Goal: Use online tool/utility: Use online tool/utility

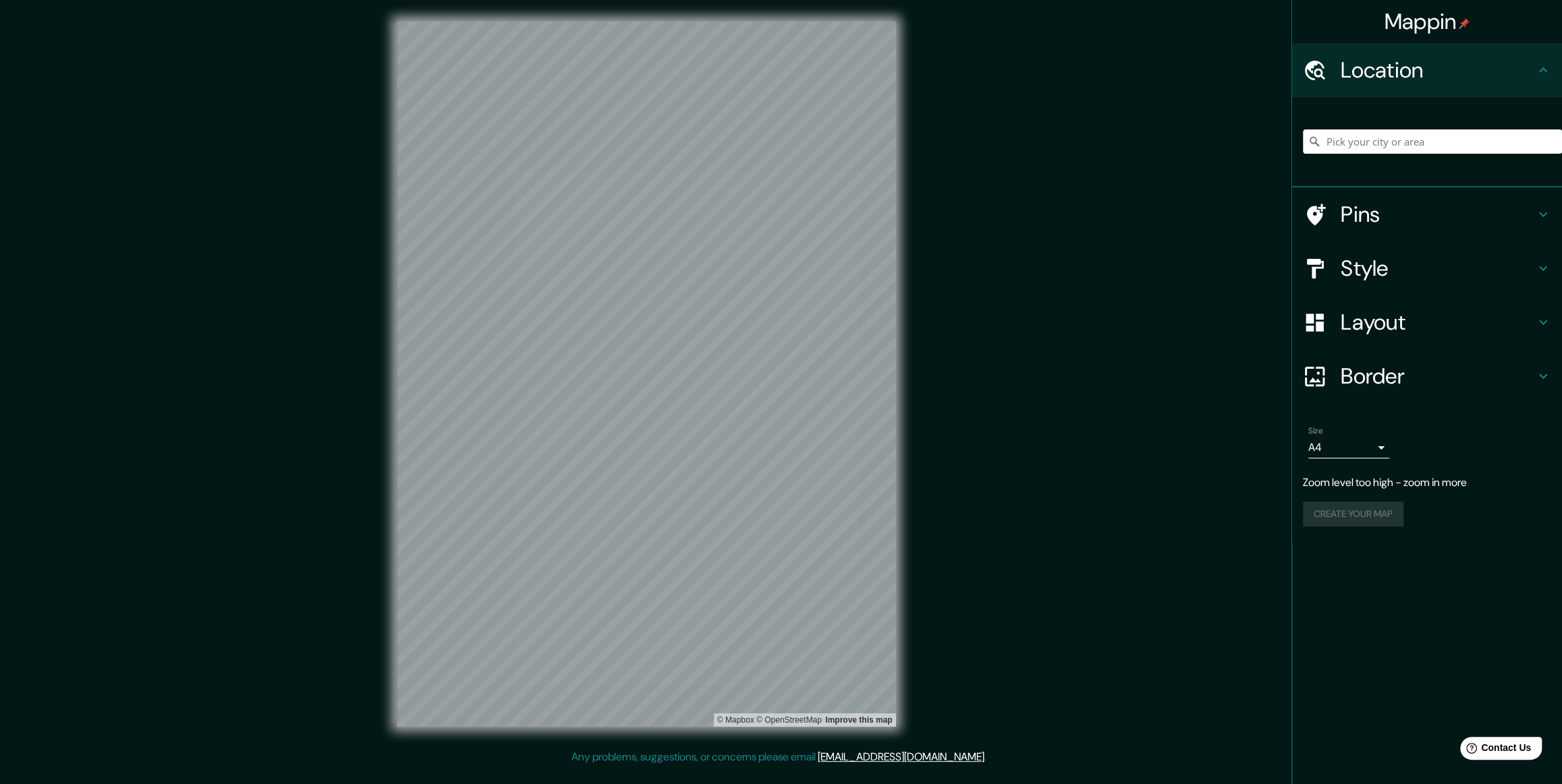
click at [629, 144] on div "© Mapbox © OpenStreetMap Improve this map" at bounding box center [647, 375] width 1406 height 707
click at [629, 196] on div "© Mapbox © OpenStreetMap Improve this map" at bounding box center [647, 375] width 1406 height 707
click at [629, 316] on div "© Mapbox © OpenStreetMap Improve this map" at bounding box center [646, 375] width 499 height 706
click at [339, 316] on div "© Mapbox © OpenStreetMap Improve this map" at bounding box center [647, 375] width 1406 height 707
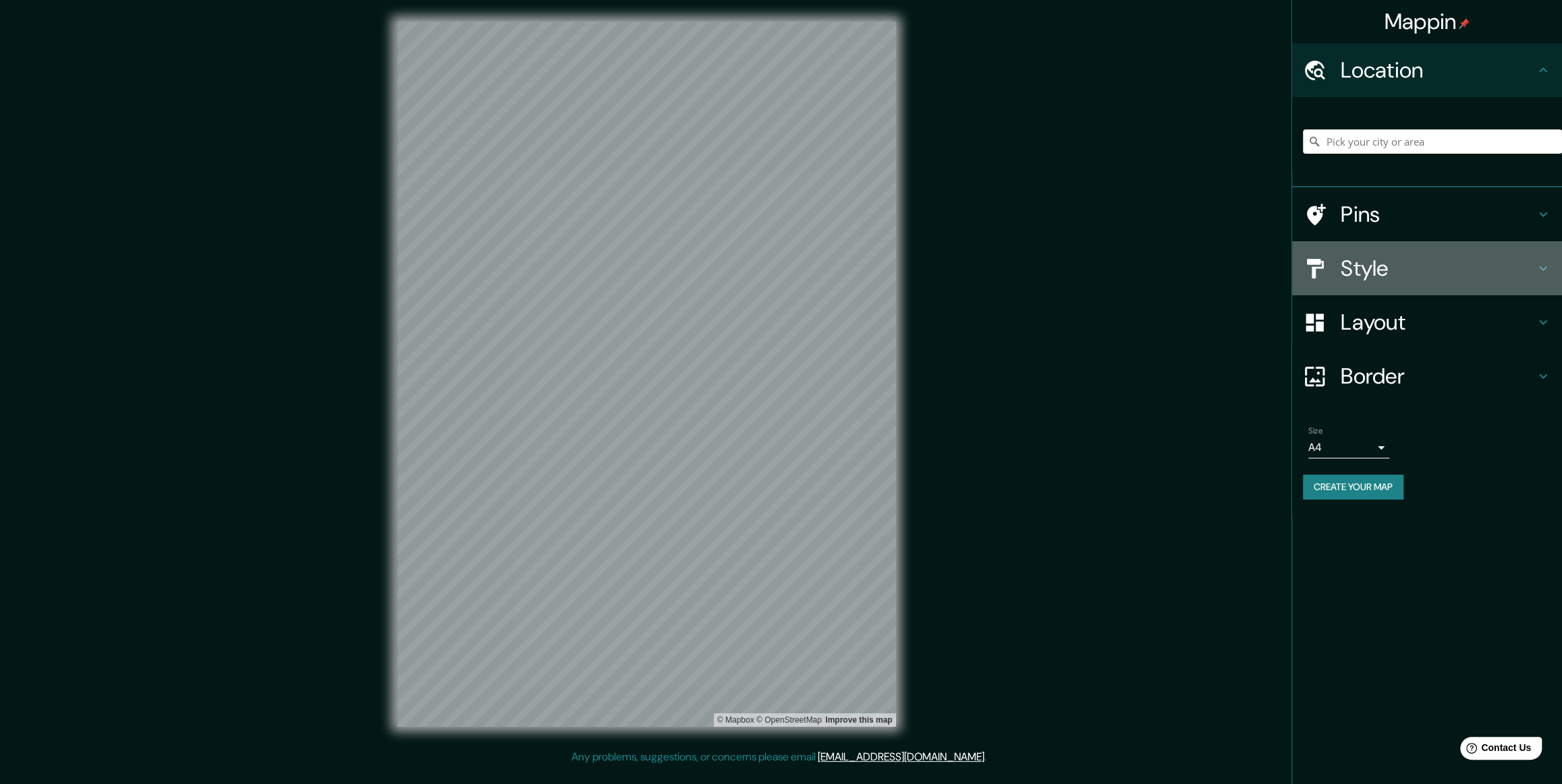
click at [629, 281] on h4 "Style" at bounding box center [1438, 269] width 194 height 27
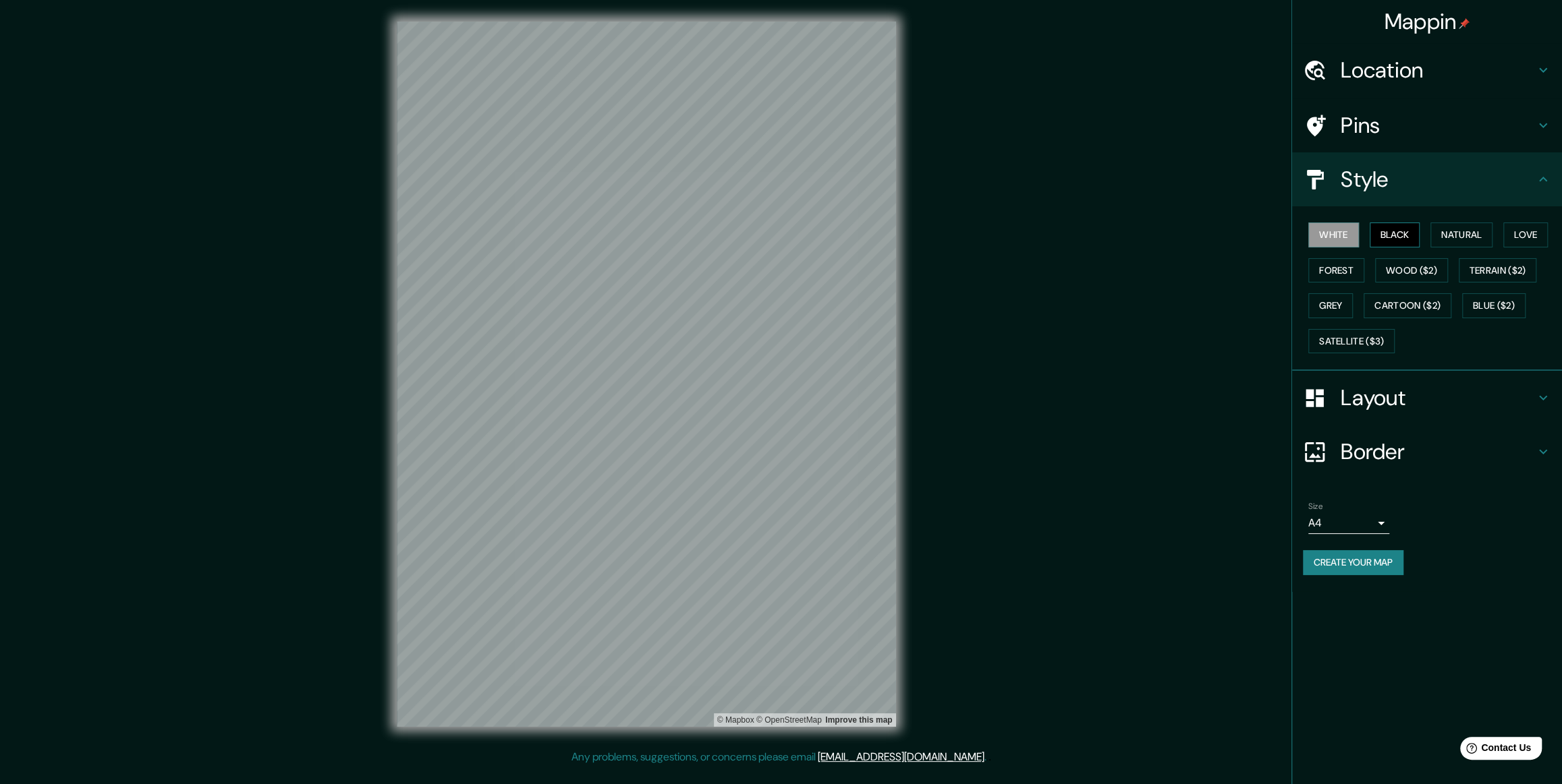
click at [629, 248] on button "Black" at bounding box center [1395, 235] width 50 height 25
click at [629, 193] on h4 "Style" at bounding box center [1438, 180] width 194 height 27
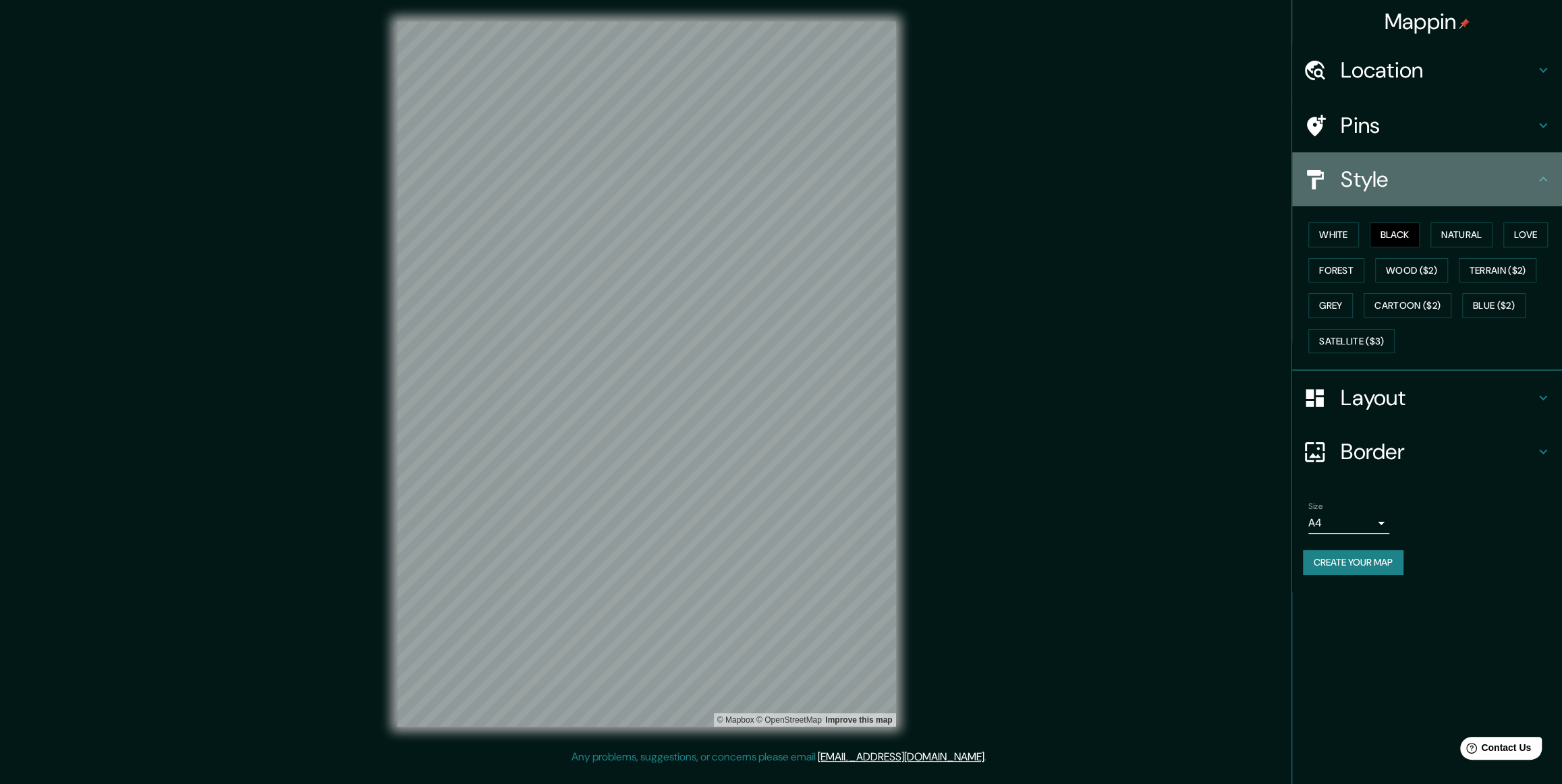
click at [629, 181] on icon at bounding box center [1543, 179] width 8 height 5
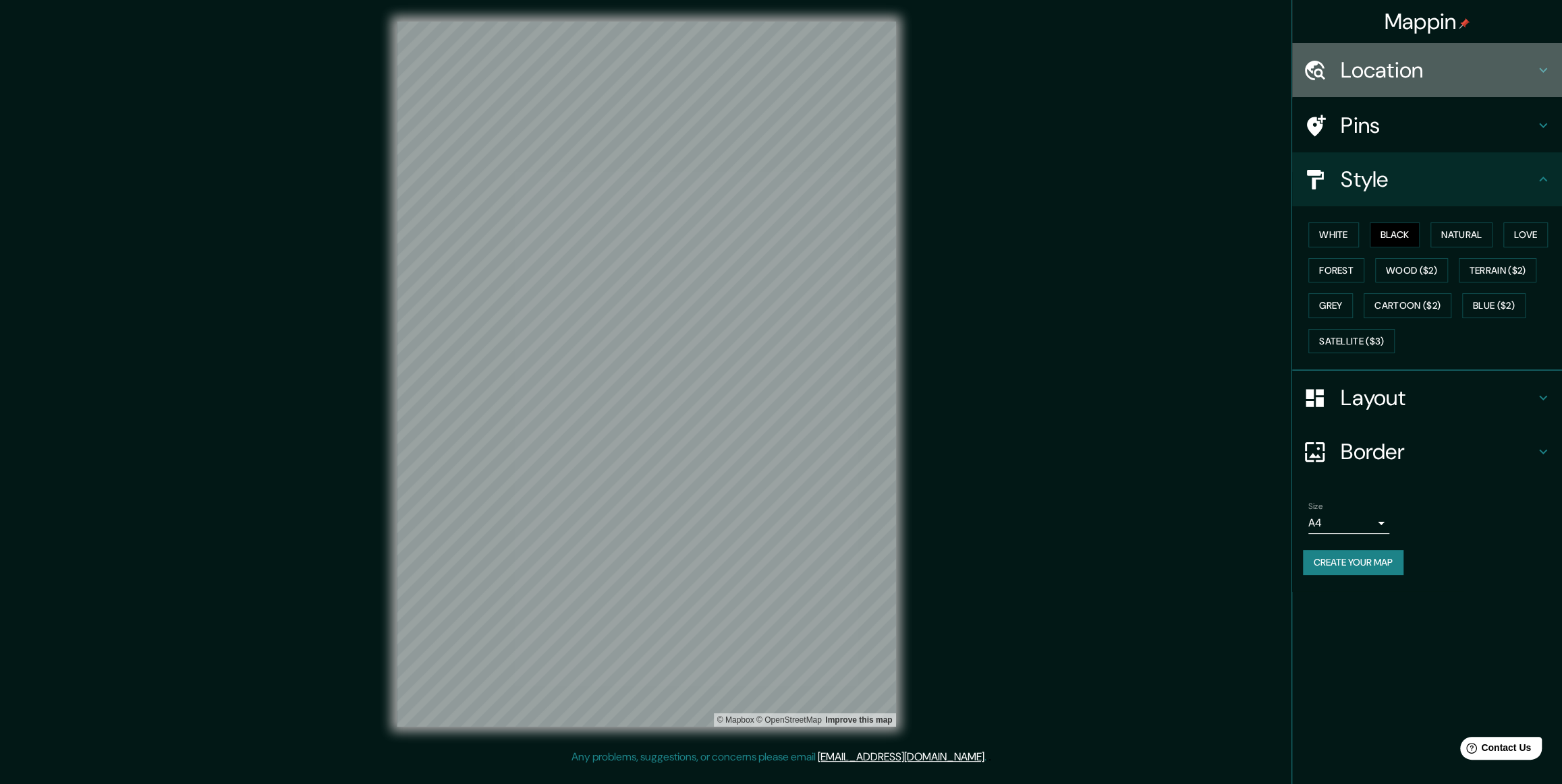
click at [629, 81] on h4 "Location" at bounding box center [1438, 70] width 194 height 27
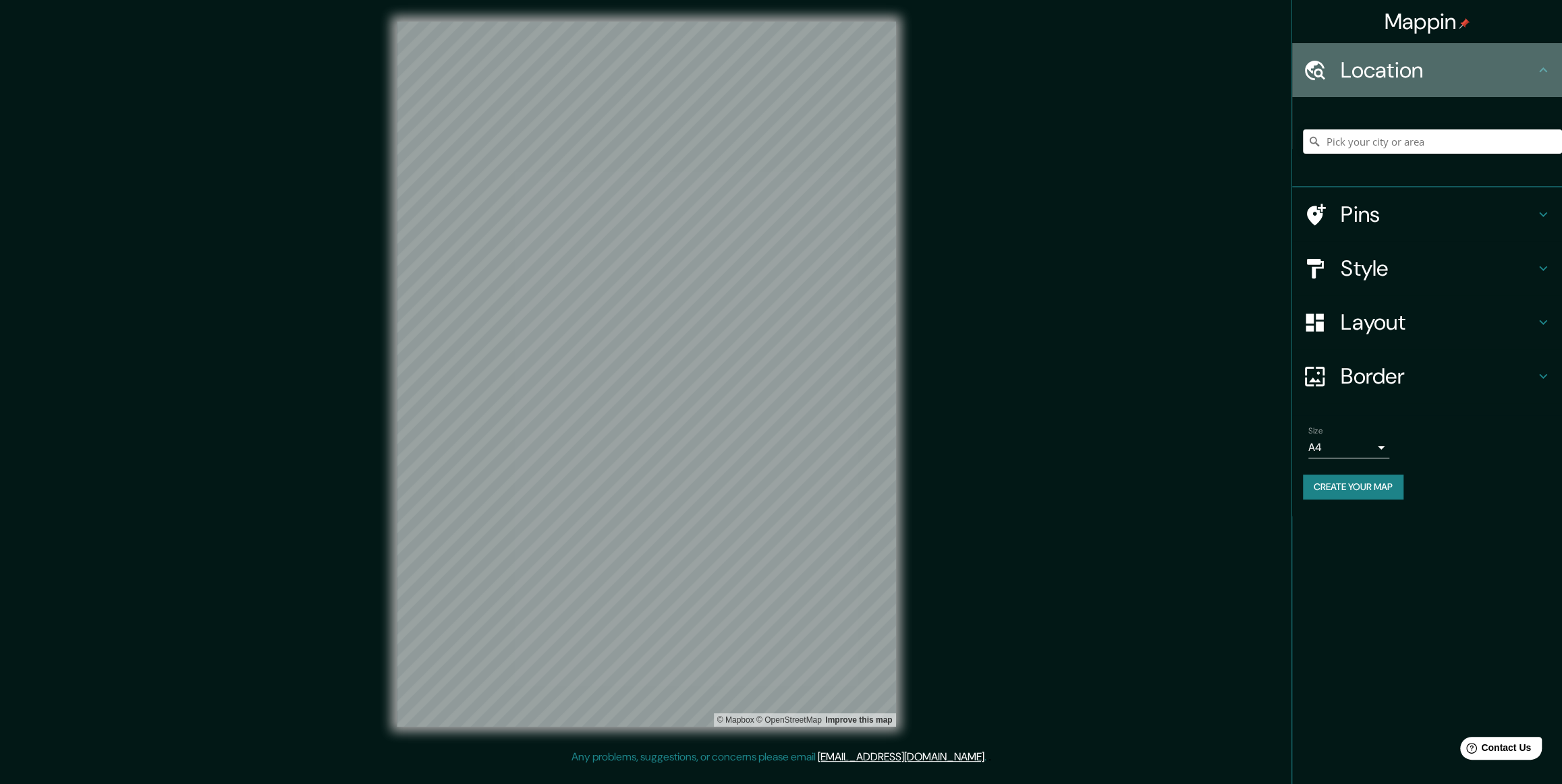
click at [629, 80] on h4 "Location" at bounding box center [1438, 70] width 194 height 27
click at [629, 316] on h4 "Border" at bounding box center [1438, 376] width 194 height 27
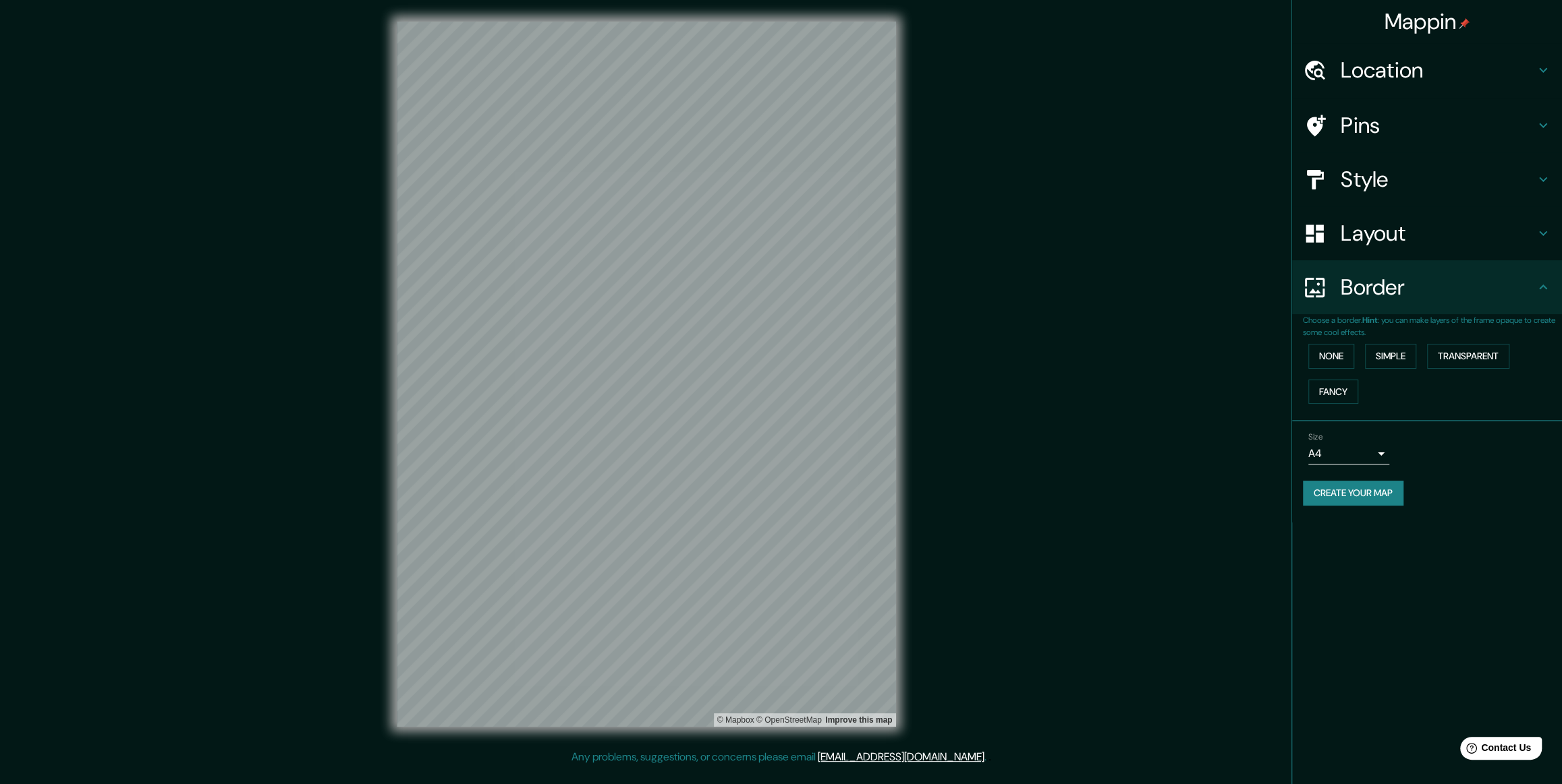
click at [629, 316] on button "Simple" at bounding box center [1390, 356] width 51 height 25
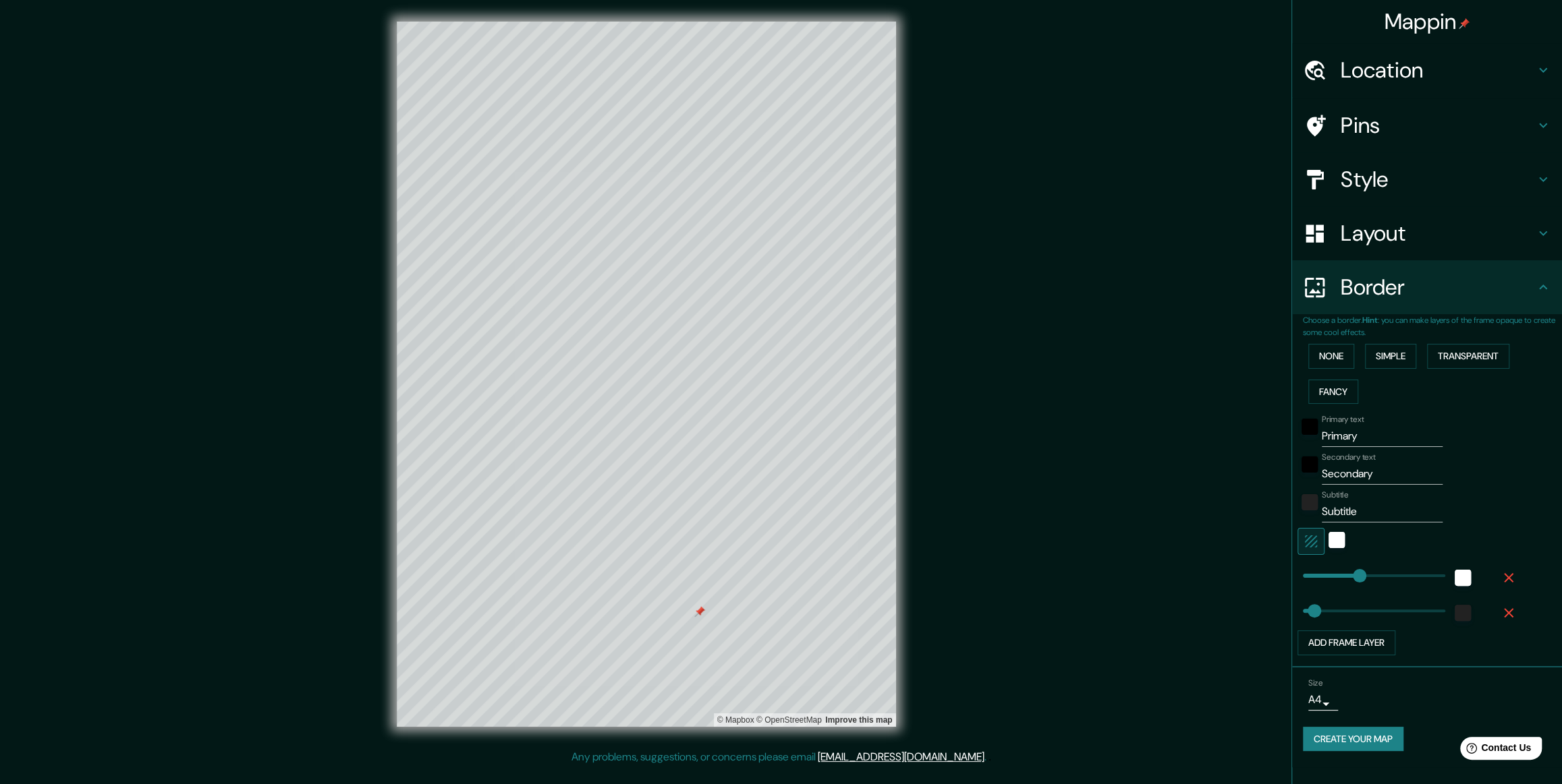
scroll to position [34, 0]
drag, startPoint x: 1378, startPoint y: 436, endPoint x: 1403, endPoint y: 439, distance: 25.2
click at [629, 316] on input "Primary" at bounding box center [1382, 436] width 120 height 22
type input "Prima"
type input "59"
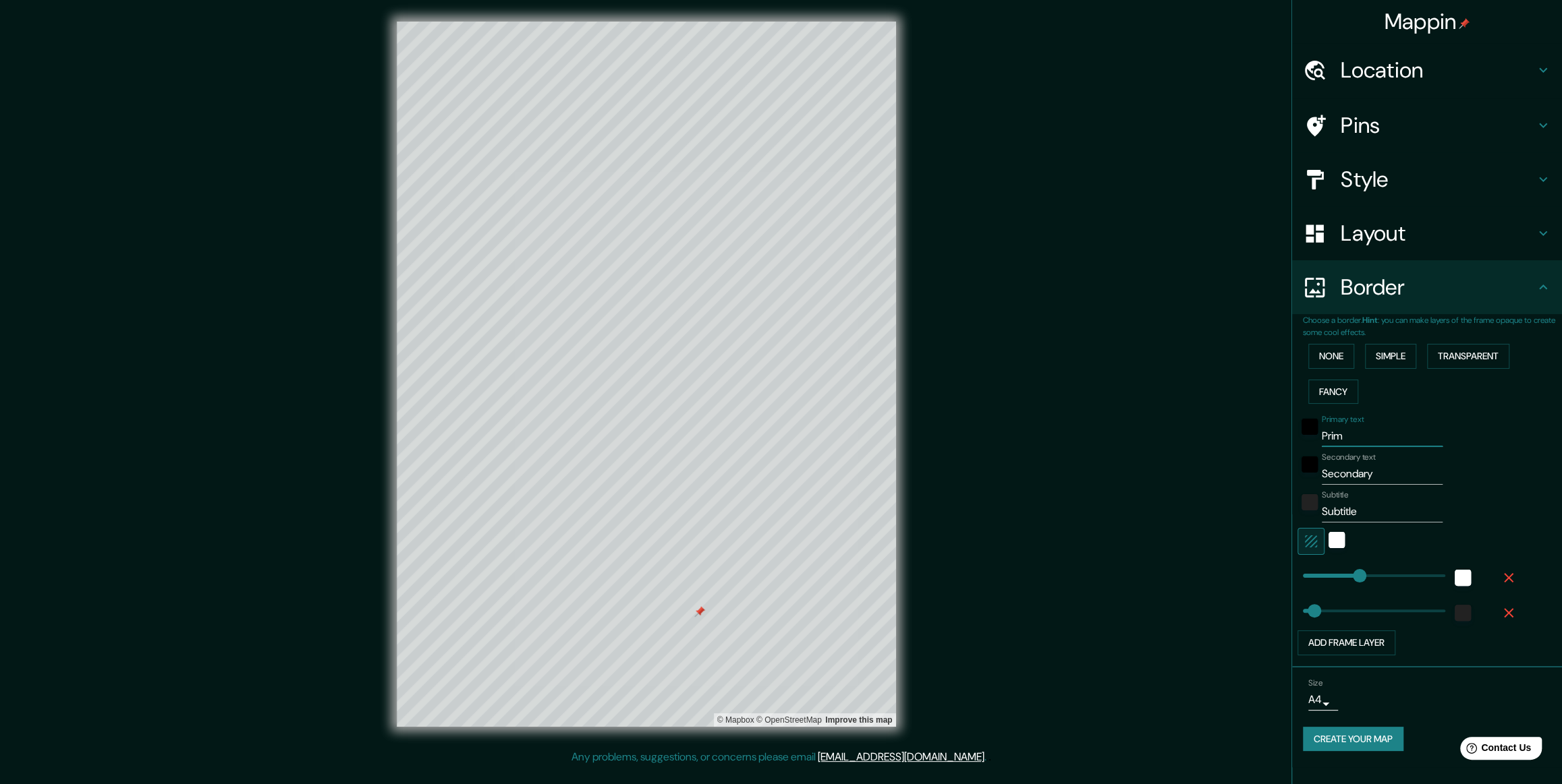
type input "Pri"
type input "59"
type input "Pr"
type input "59"
type input "P"
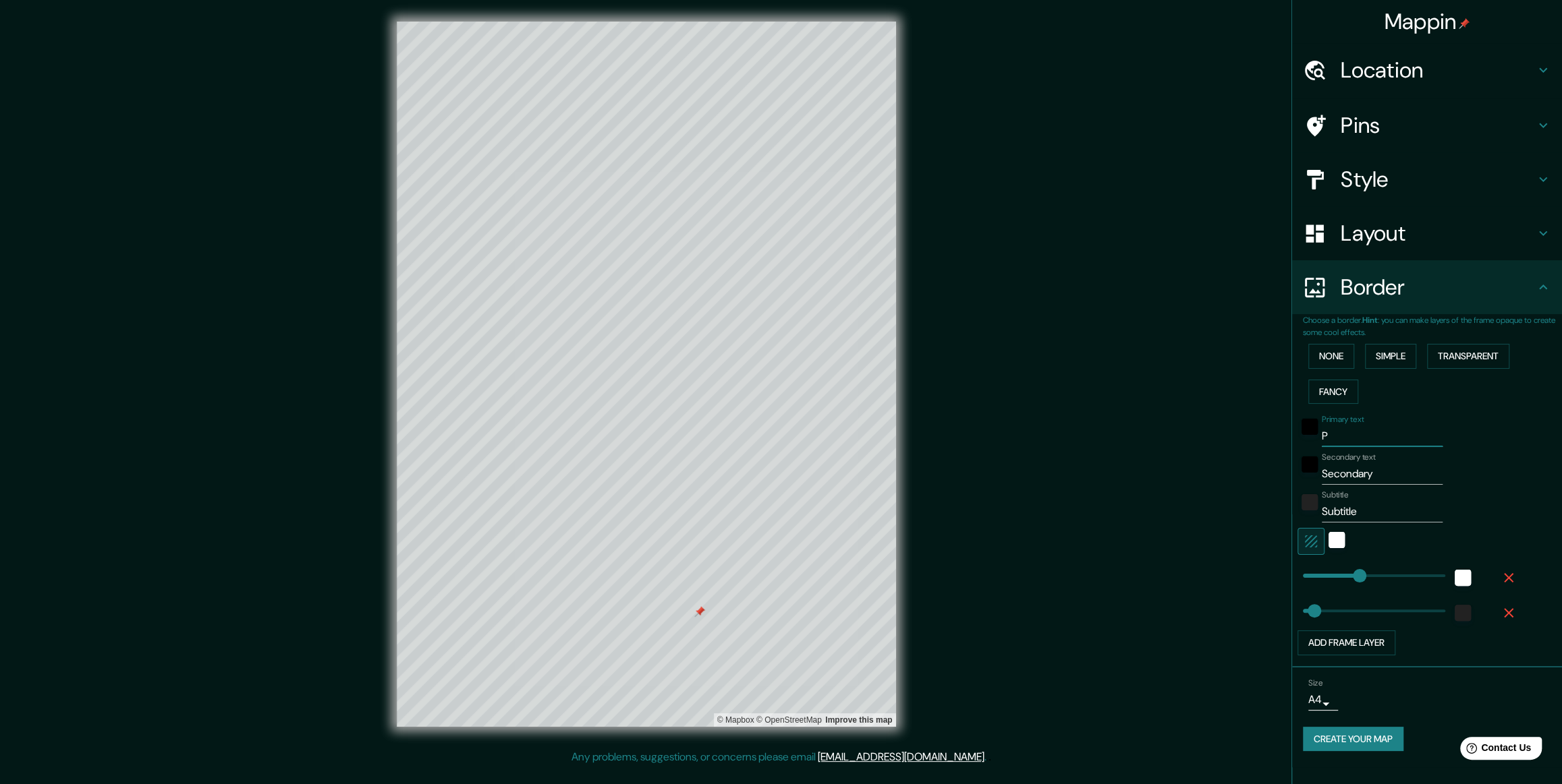
type input "59"
type input "C"
type input "59"
type input "Co"
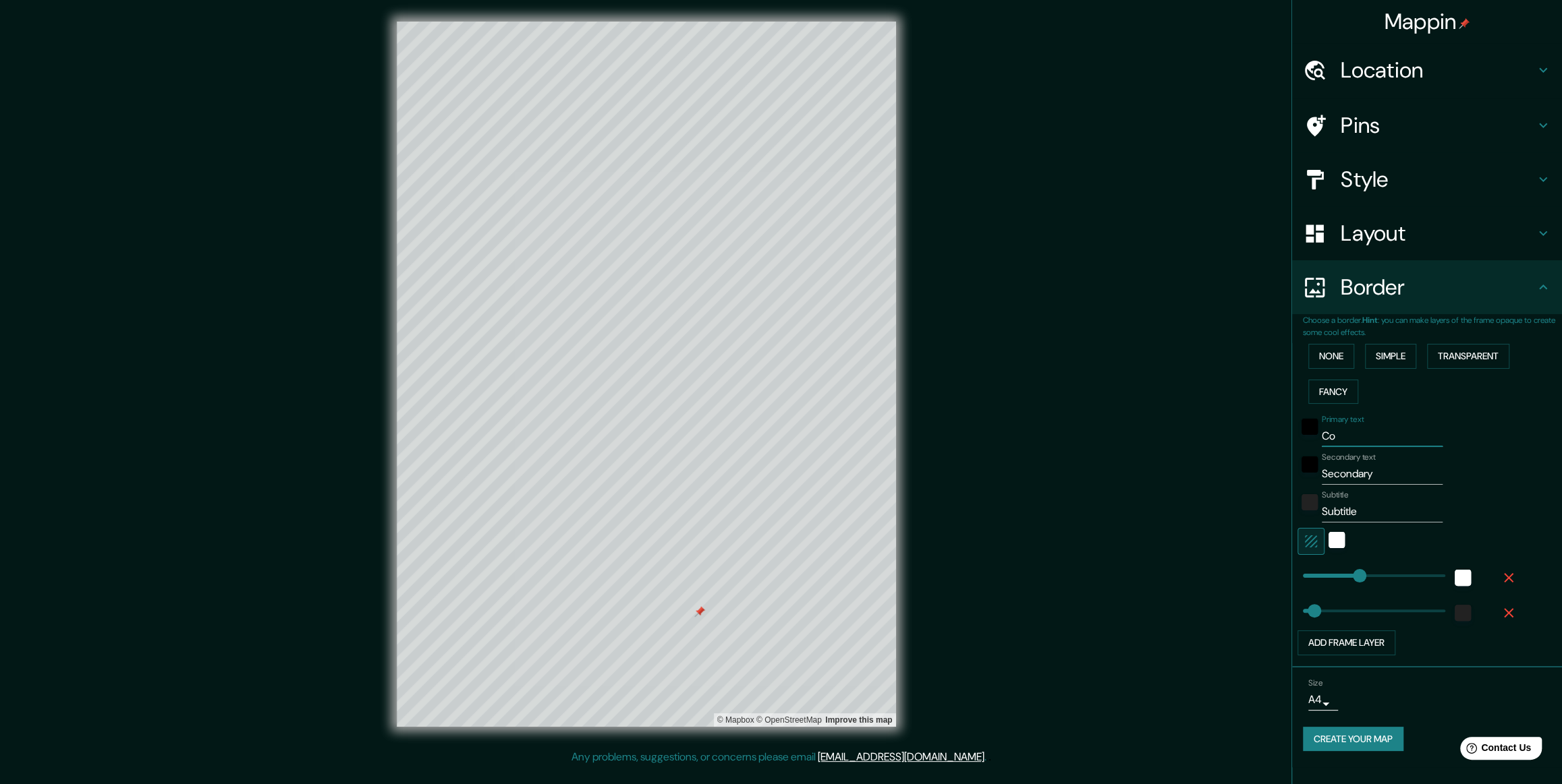
type input "59"
type input "Coel"
type input "59"
type input "Coelem"
type input "59"
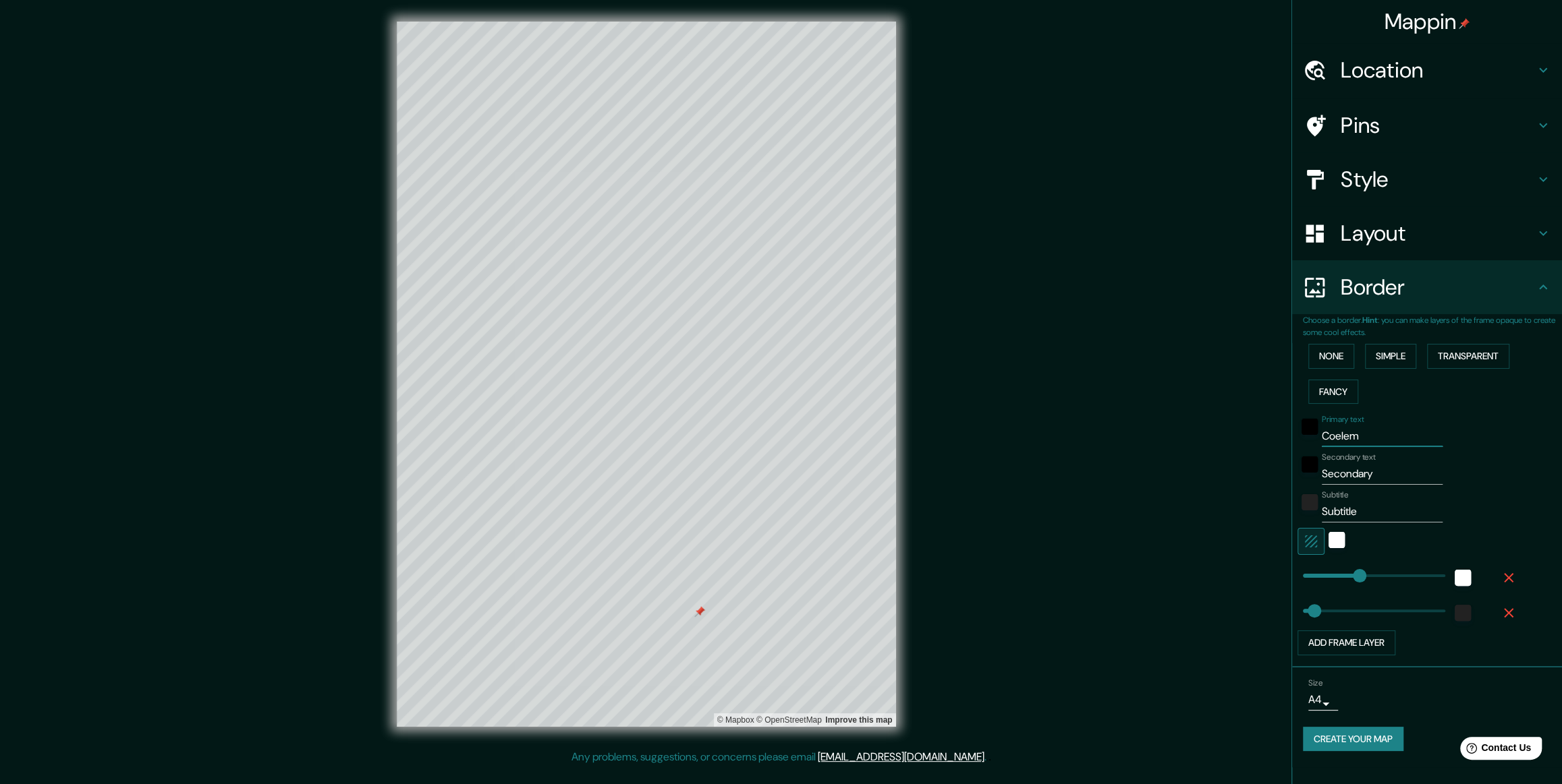
type input "Coelemu"
type input "59"
type input "Coelemu"
click at [629, 169] on h4 "Style" at bounding box center [1438, 180] width 194 height 27
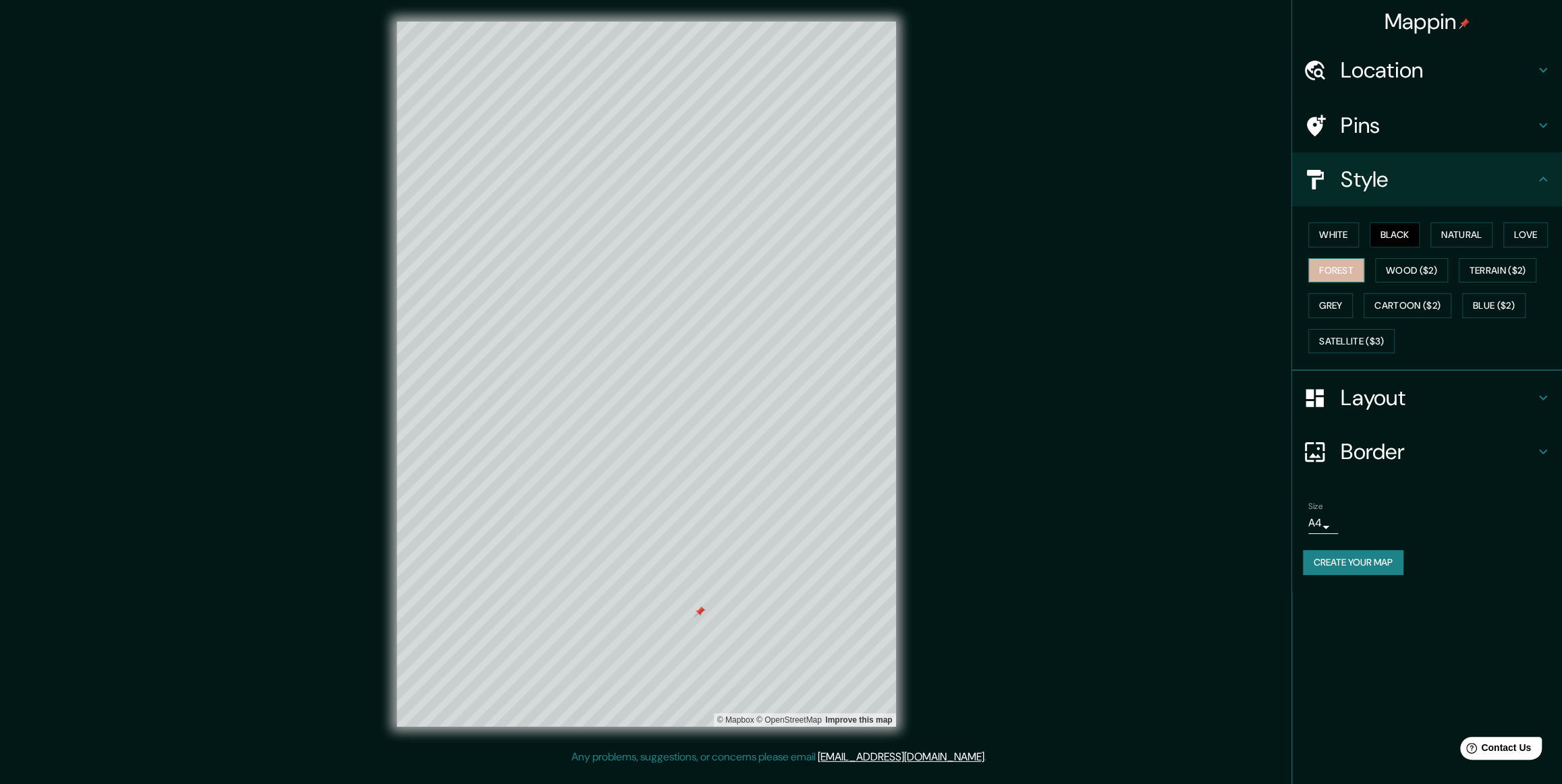
click at [629, 283] on button "Forest" at bounding box center [1336, 270] width 56 height 25
click at [629, 316] on button "Grey" at bounding box center [1330, 305] width 44 height 25
click at [629, 248] on button "White" at bounding box center [1333, 235] width 50 height 25
click at [629, 248] on button "Black" at bounding box center [1395, 235] width 50 height 25
click at [629, 248] on button "Love" at bounding box center [1525, 235] width 44 height 25
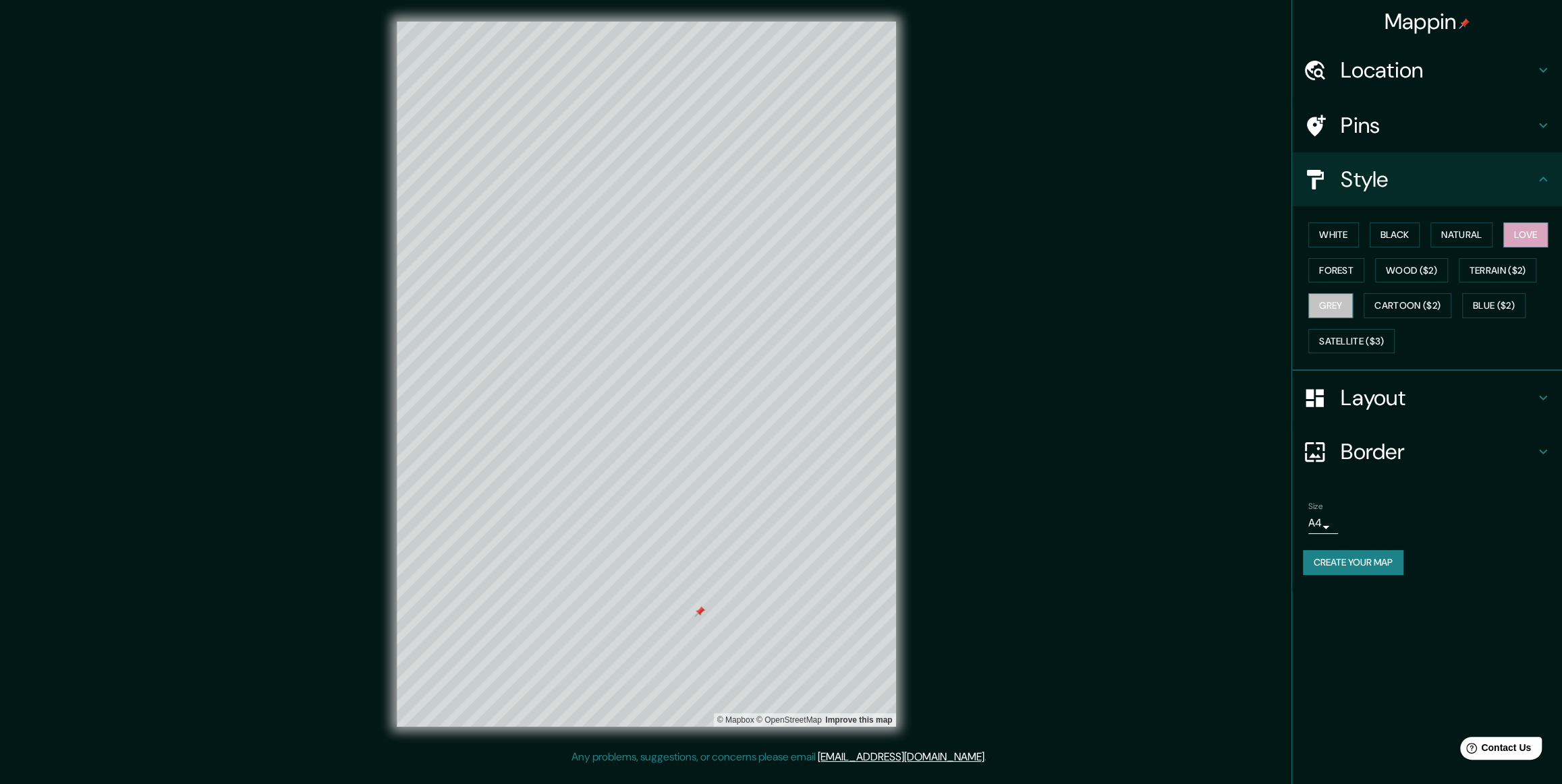
click at [629, 316] on button "Grey" at bounding box center [1330, 305] width 44 height 25
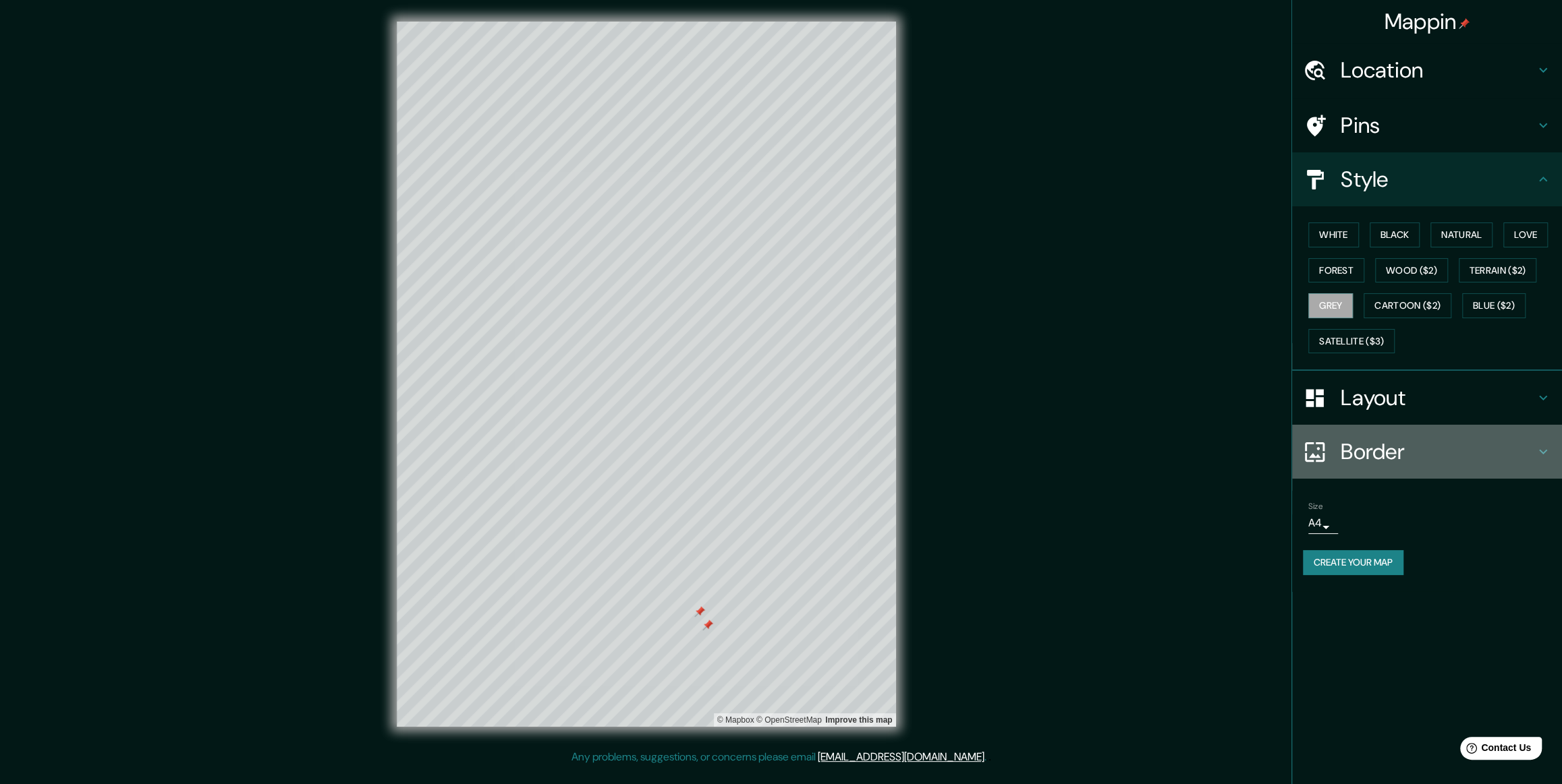
click at [629, 316] on h4 "Border" at bounding box center [1438, 452] width 194 height 27
type input "59"
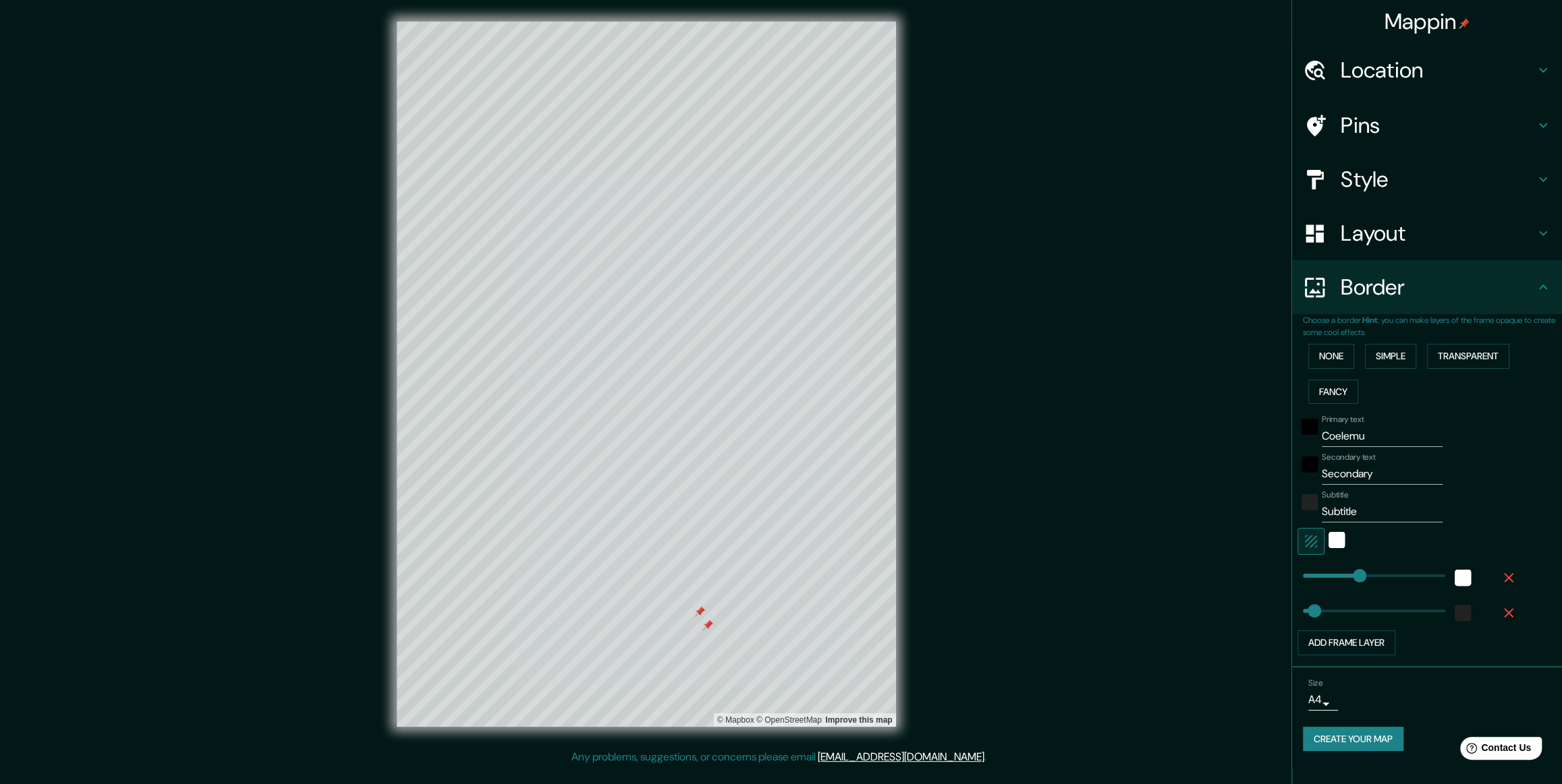
scroll to position [34, 0]
click at [629, 316] on button "Transparent" at bounding box center [1468, 356] width 82 height 25
click at [629, 316] on button "Fancy" at bounding box center [1333, 392] width 50 height 25
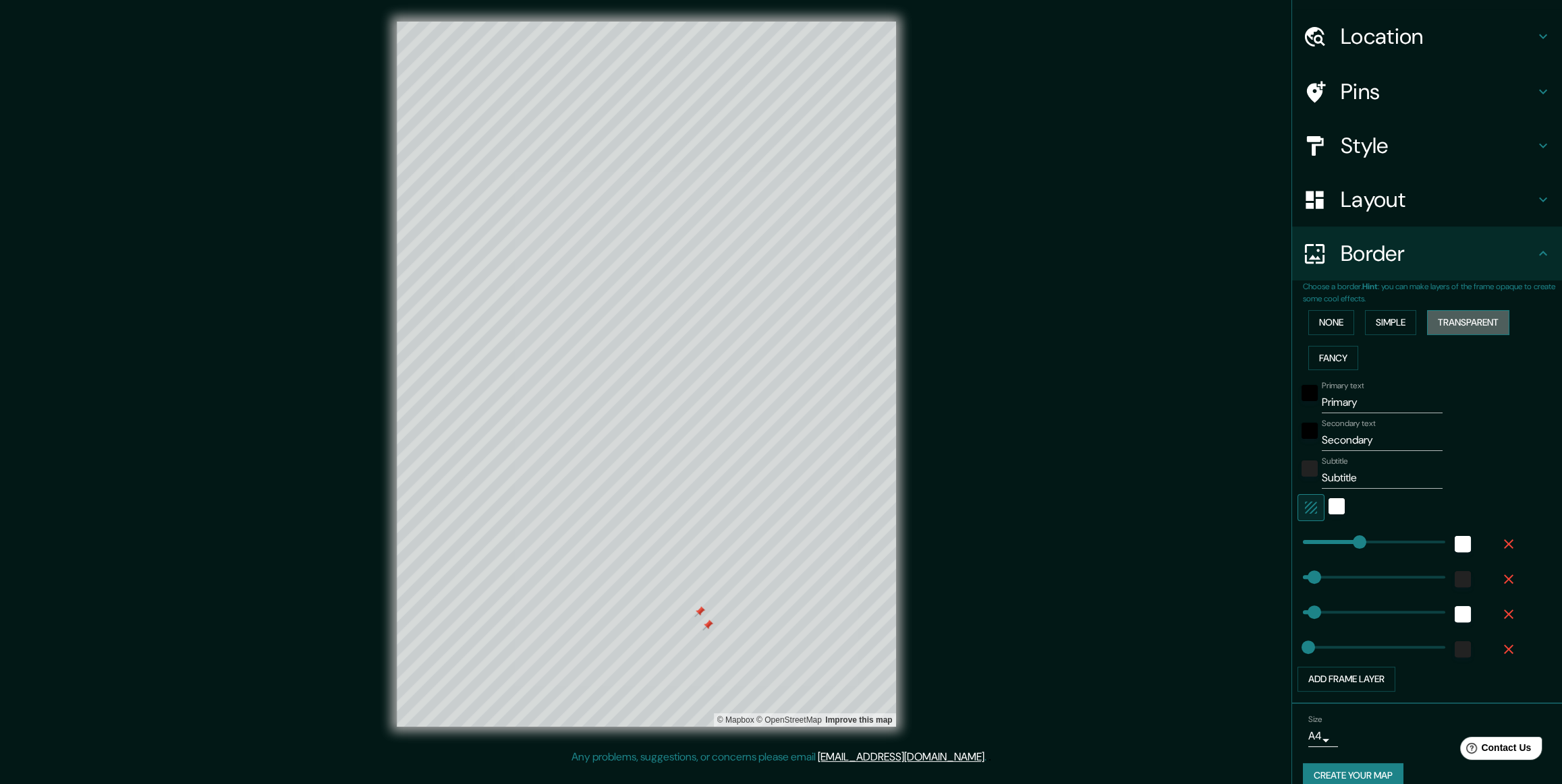
click at [629, 316] on button "Transparent" at bounding box center [1468, 322] width 82 height 25
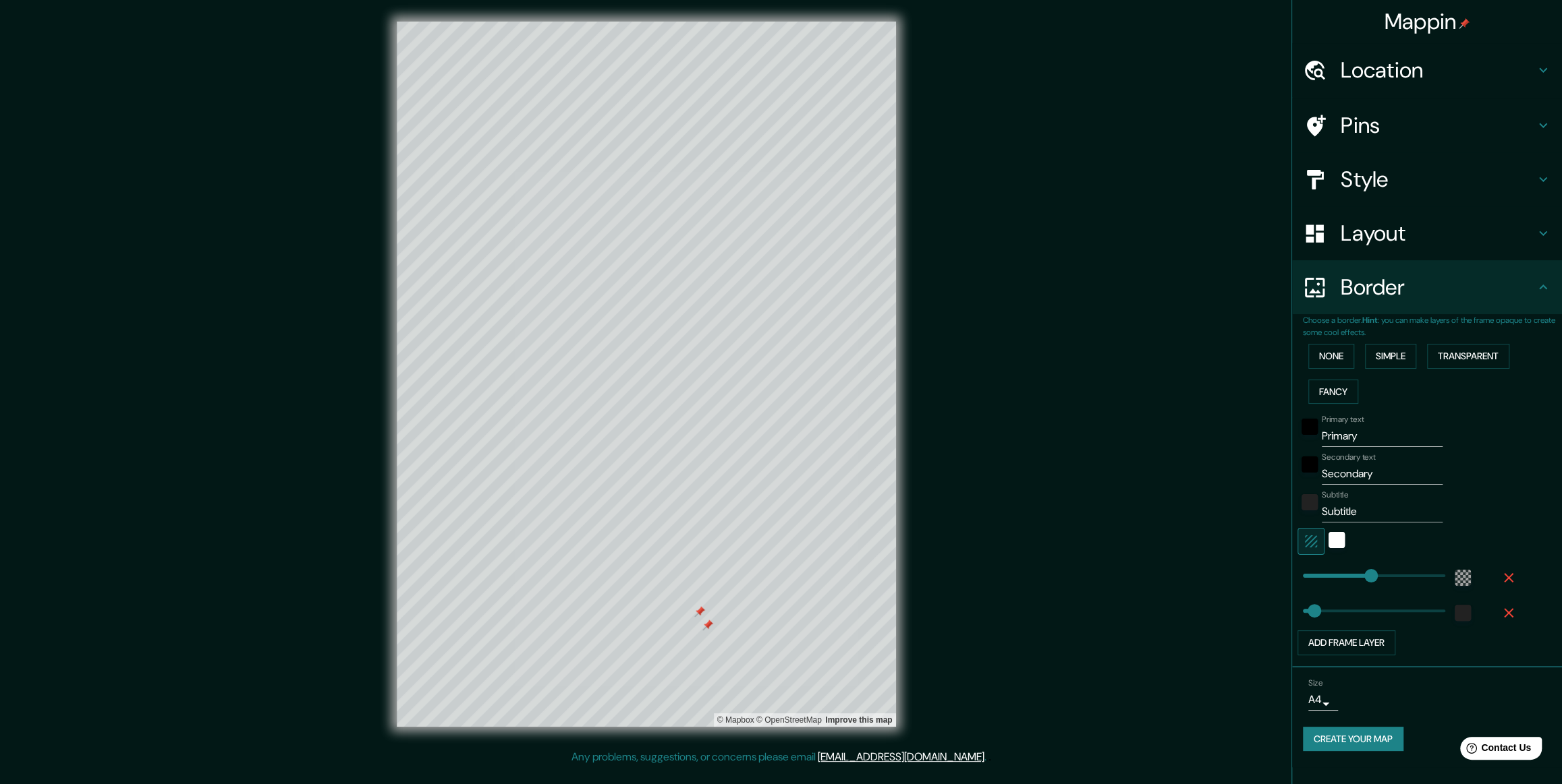
type input "59"
click at [629, 316] on input "Primary" at bounding box center [1382, 436] width 120 height 22
click at [629, 316] on div "white" at bounding box center [1337, 540] width 17 height 17
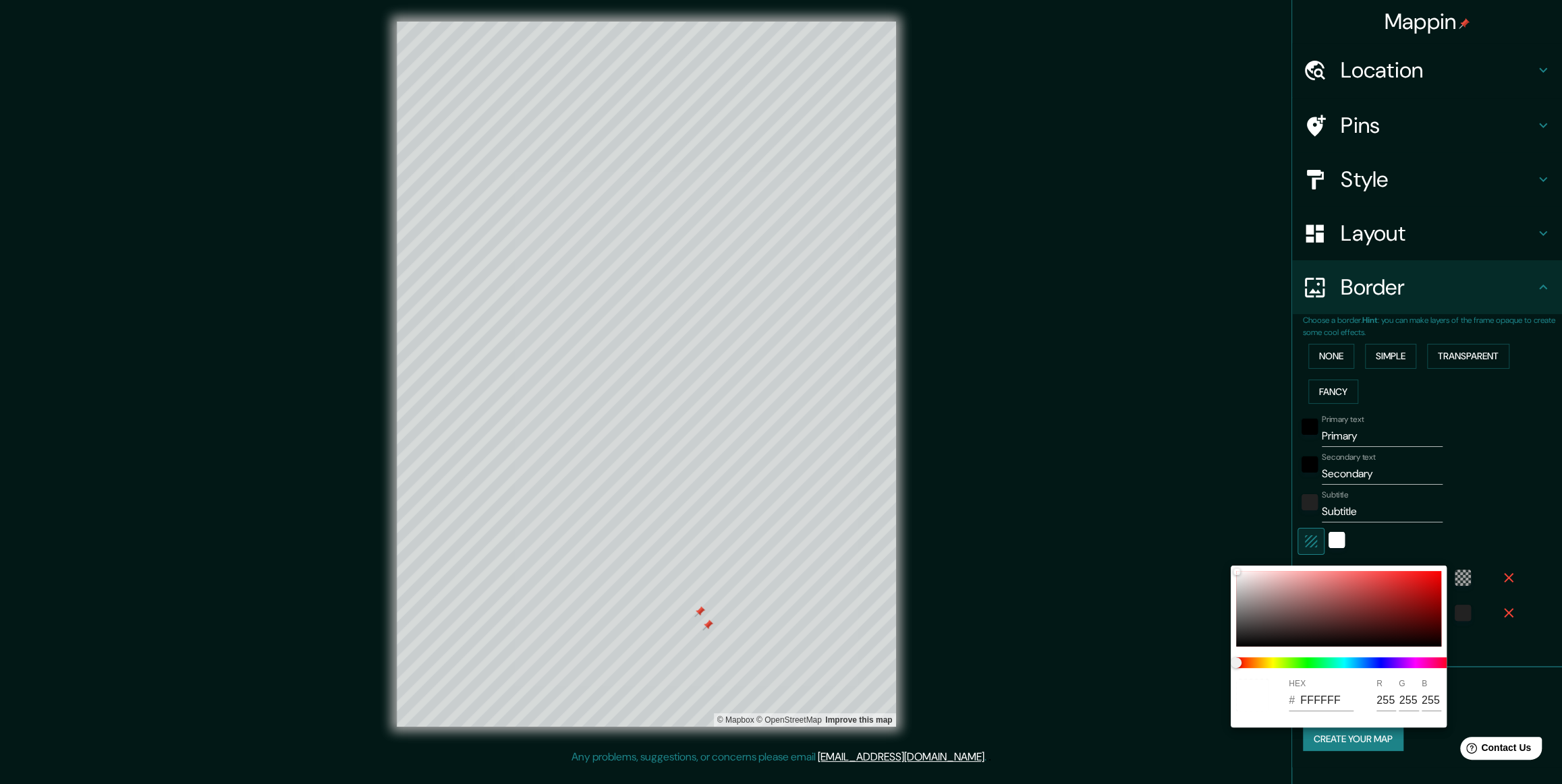
click at [629, 316] on div at bounding box center [781, 392] width 1562 height 784
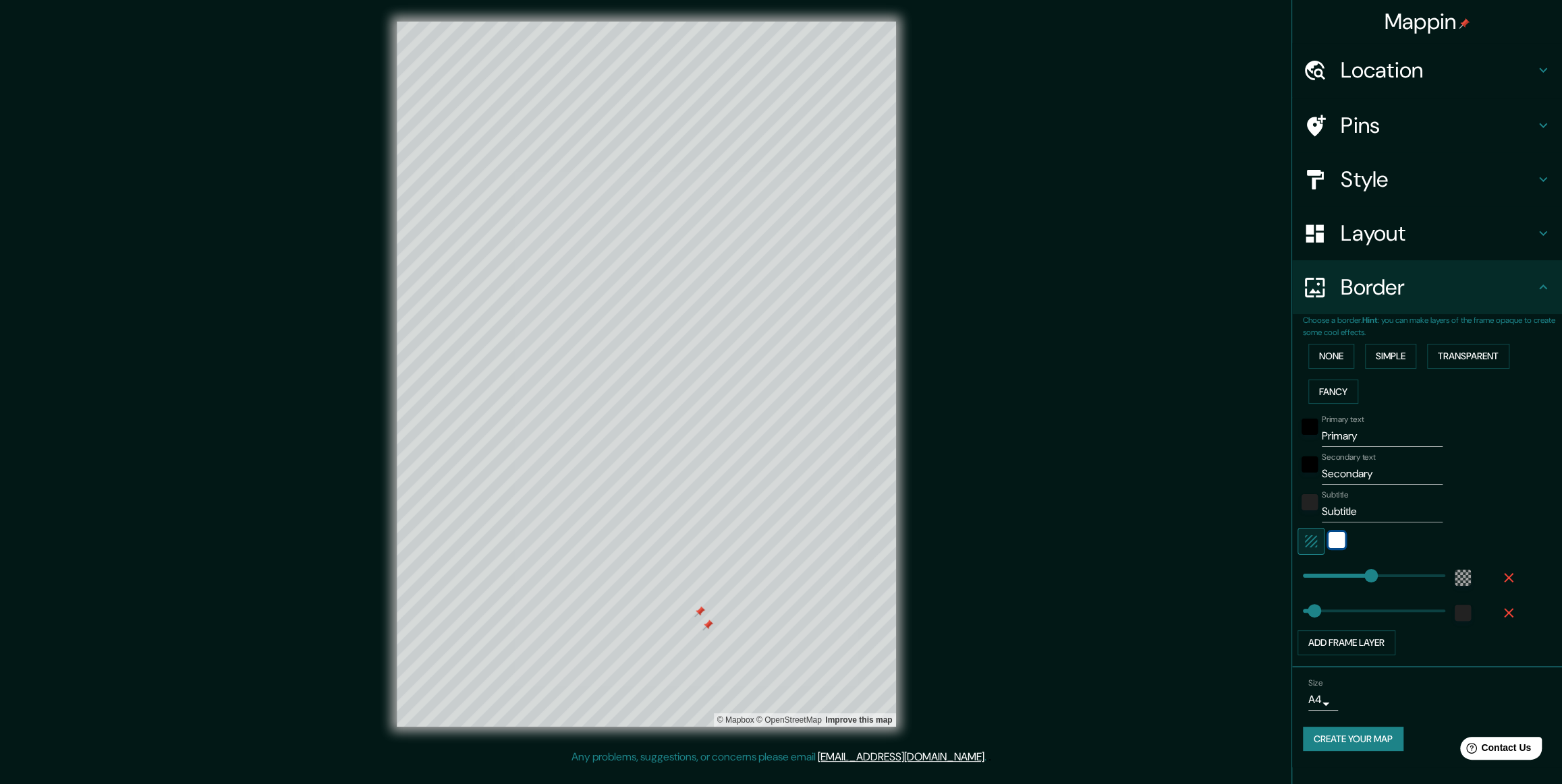
type input "355"
type input "59"
click at [629, 316] on input "Primary" at bounding box center [1382, 436] width 120 height 22
type input "Primar"
type input "355"
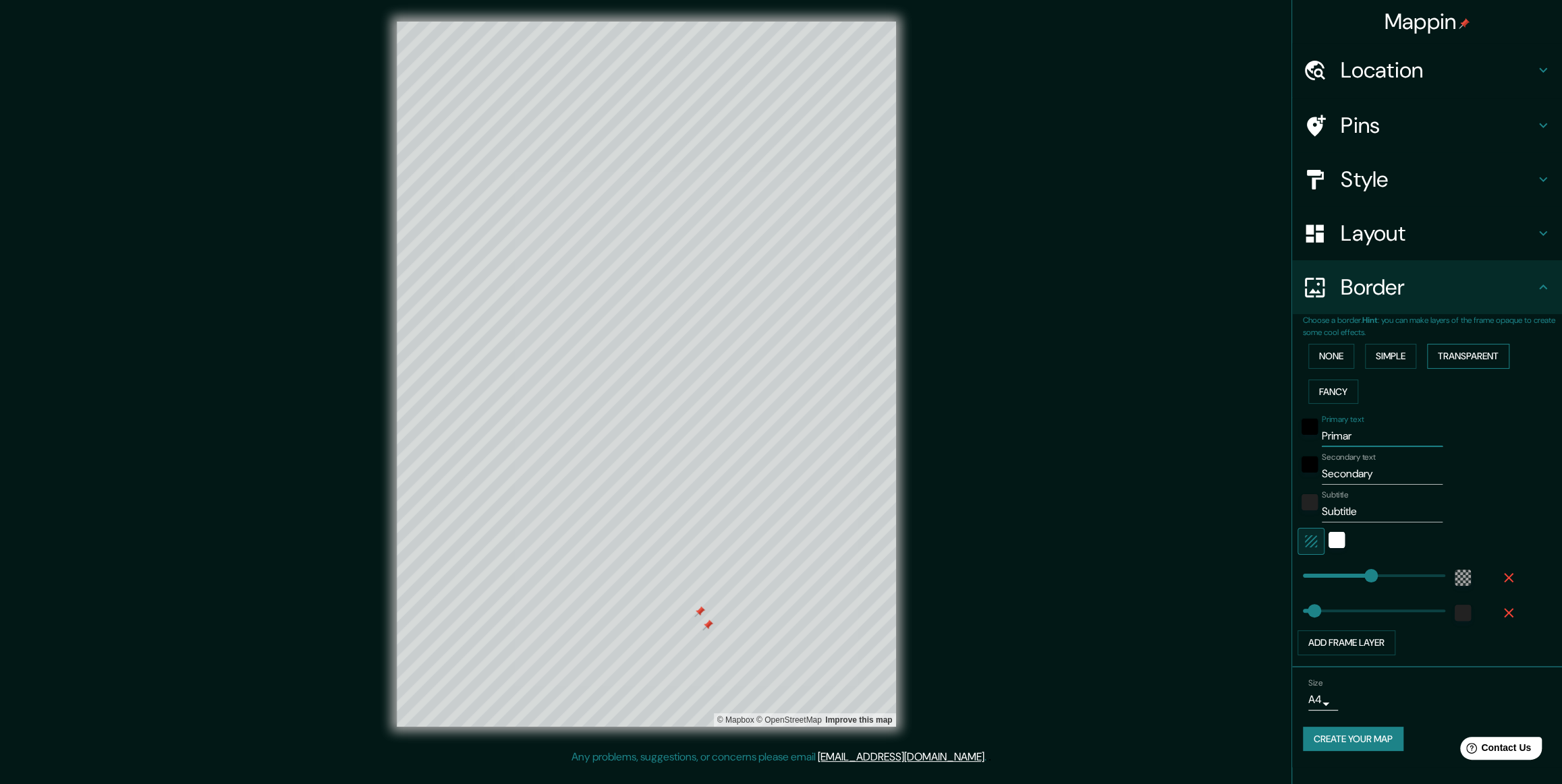
type input "59"
type input "Prima"
type input "355"
type input "59"
type input "Prim"
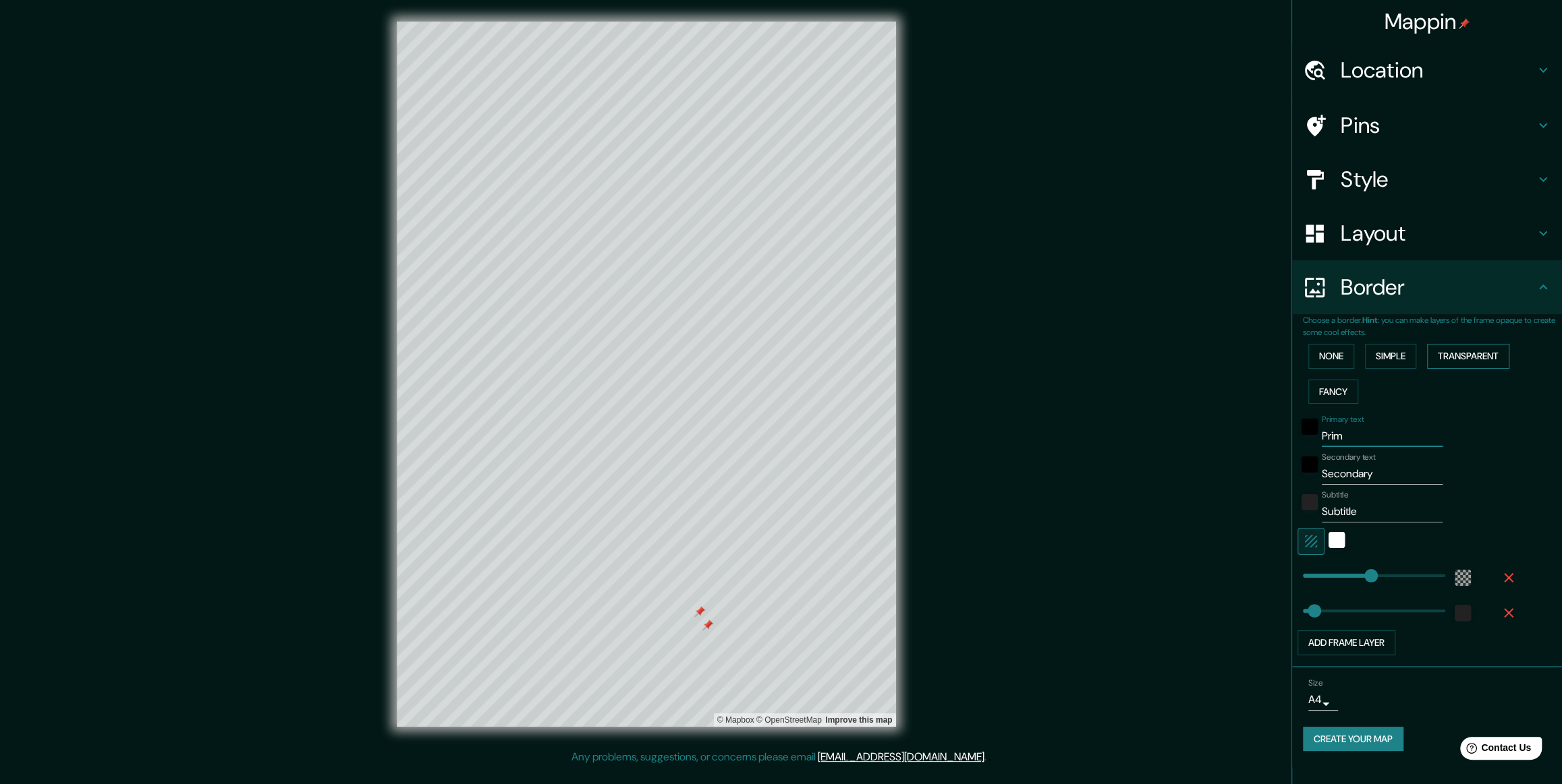
type input "355"
type input "59"
type input "Pri"
type input "355"
type input "59"
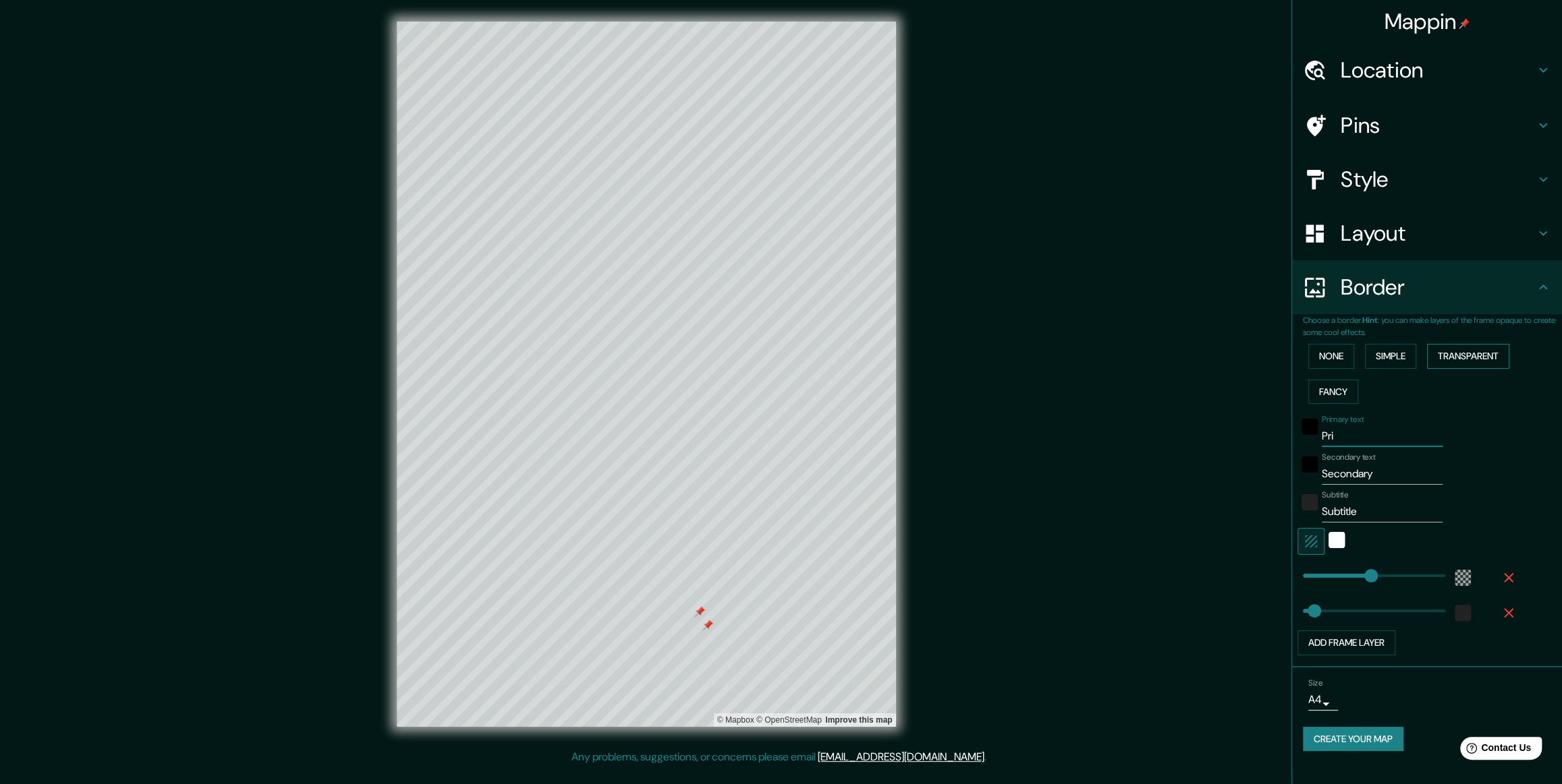
type input "Pr"
type input "355"
type input "59"
type input "P"
type input "355"
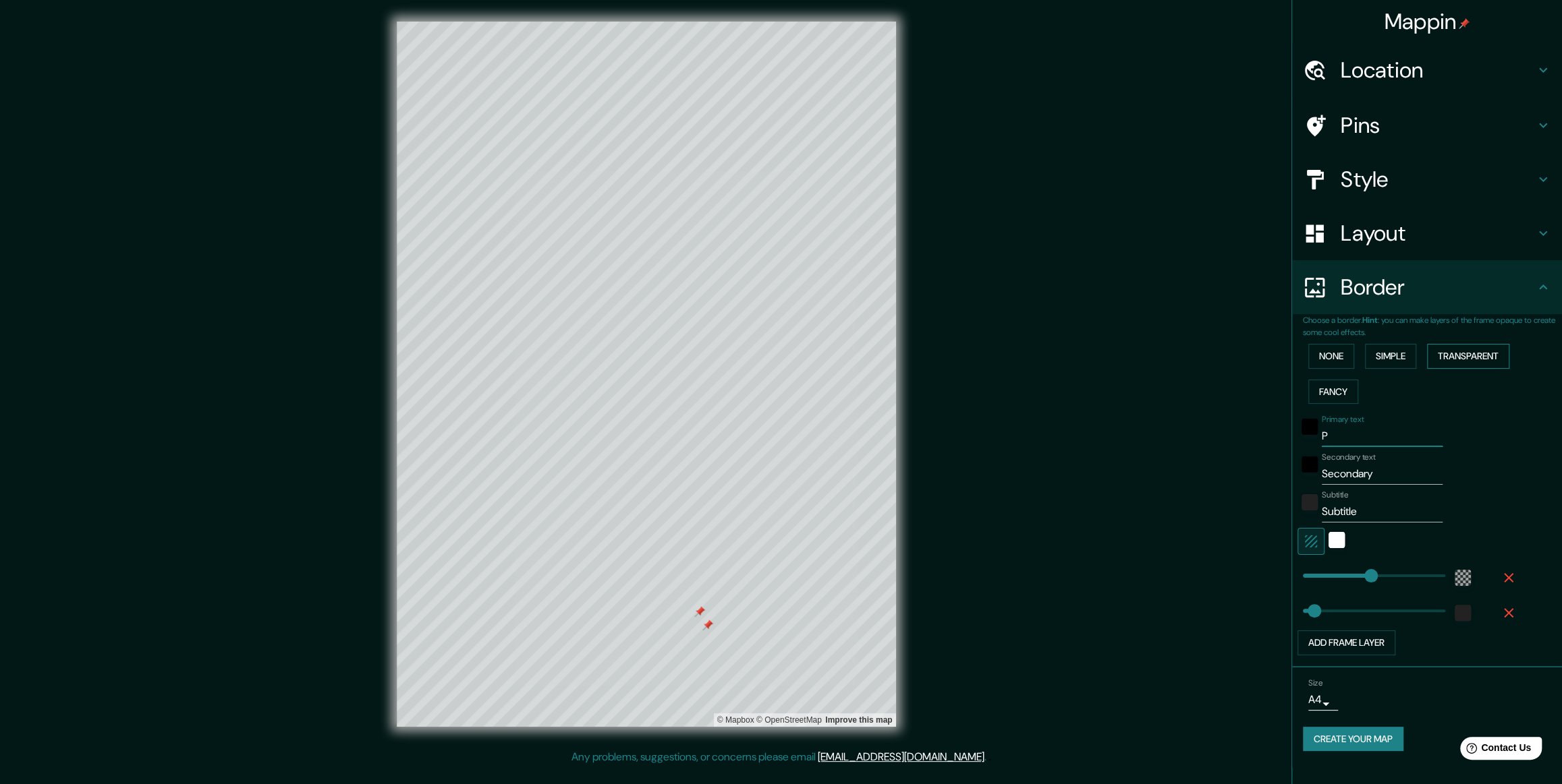
type input "59"
type input "355"
type input "59"
type input "C"
type input "355"
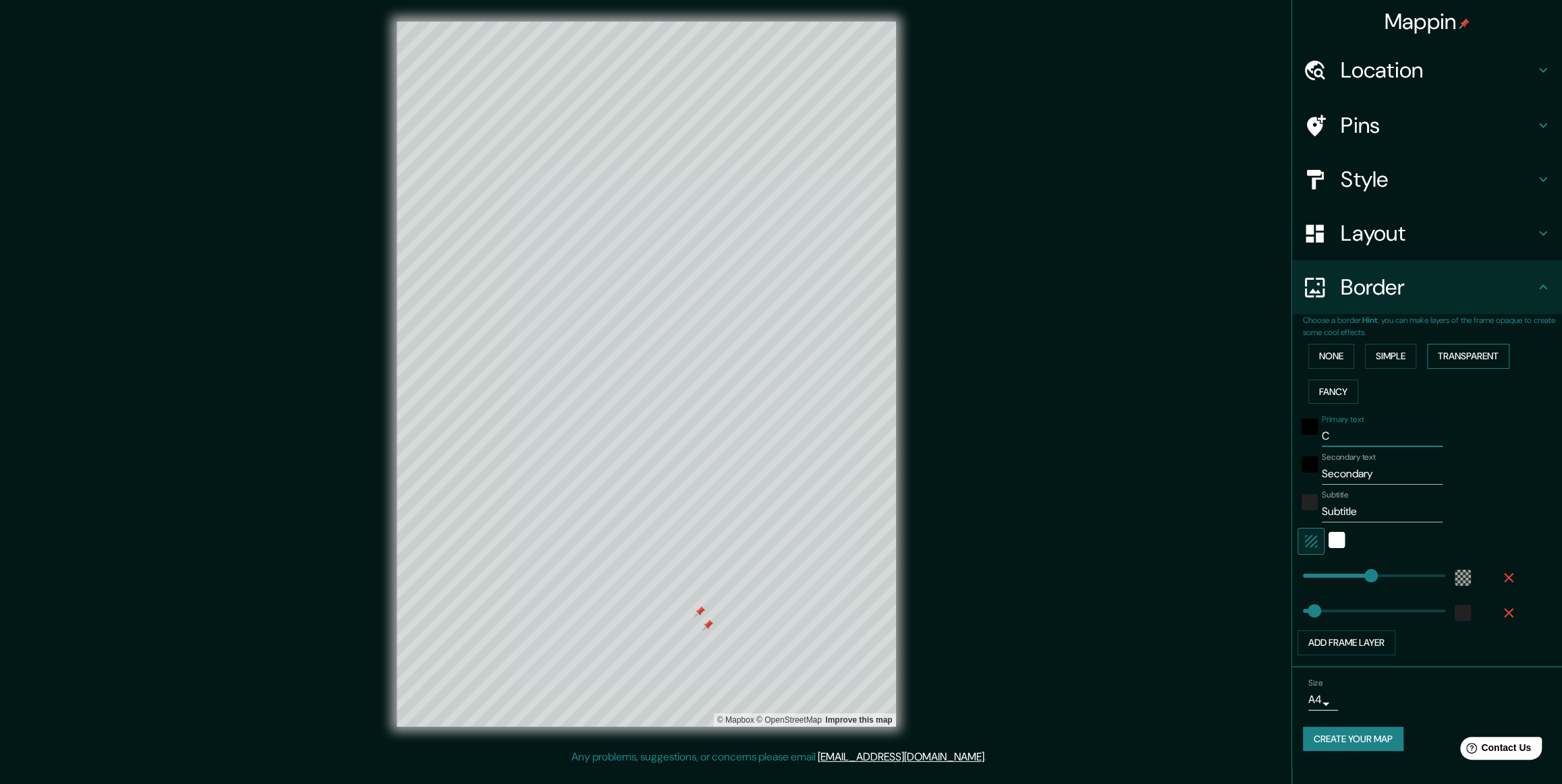
type input "59"
type input "Coele"
type input "355"
type input "59"
type input "Coelemu"
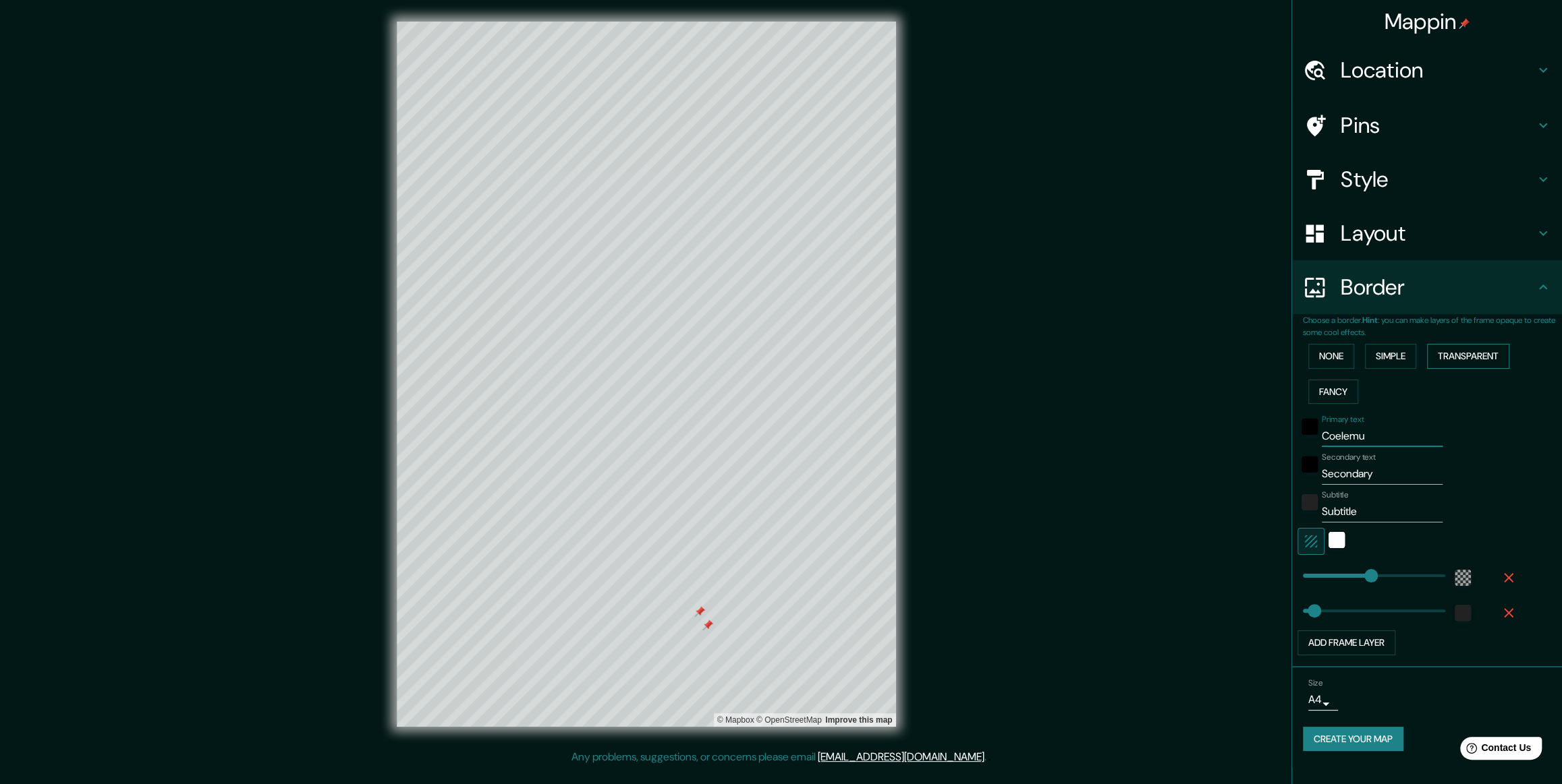
type input "355"
type input "59"
type input "Coelemu"
click at [629, 316] on input "Secondary" at bounding box center [1382, 474] width 120 height 22
type input "Secondar"
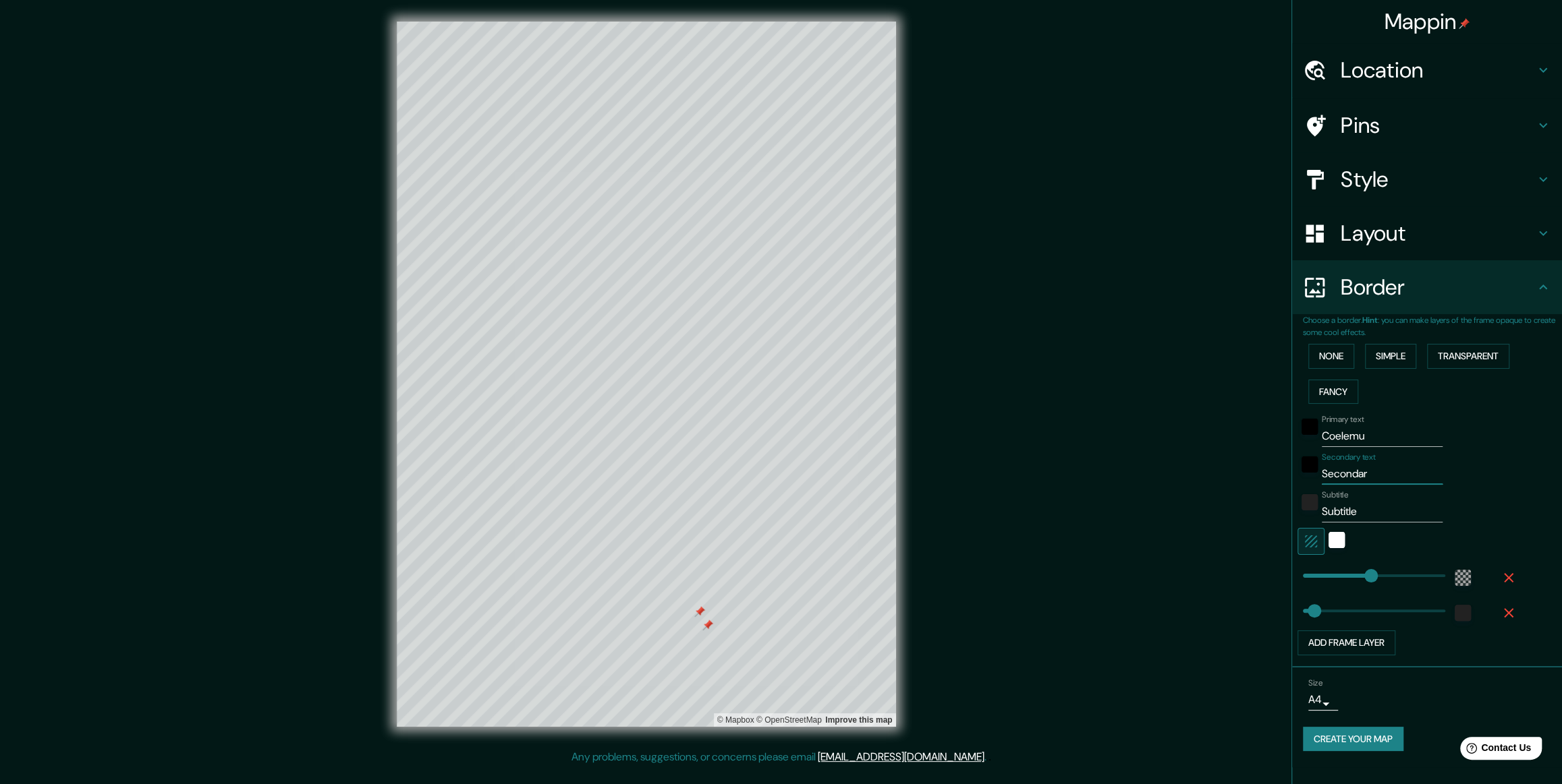
type input "355"
type input "59"
type input "Seconda"
type input "355"
type input "59"
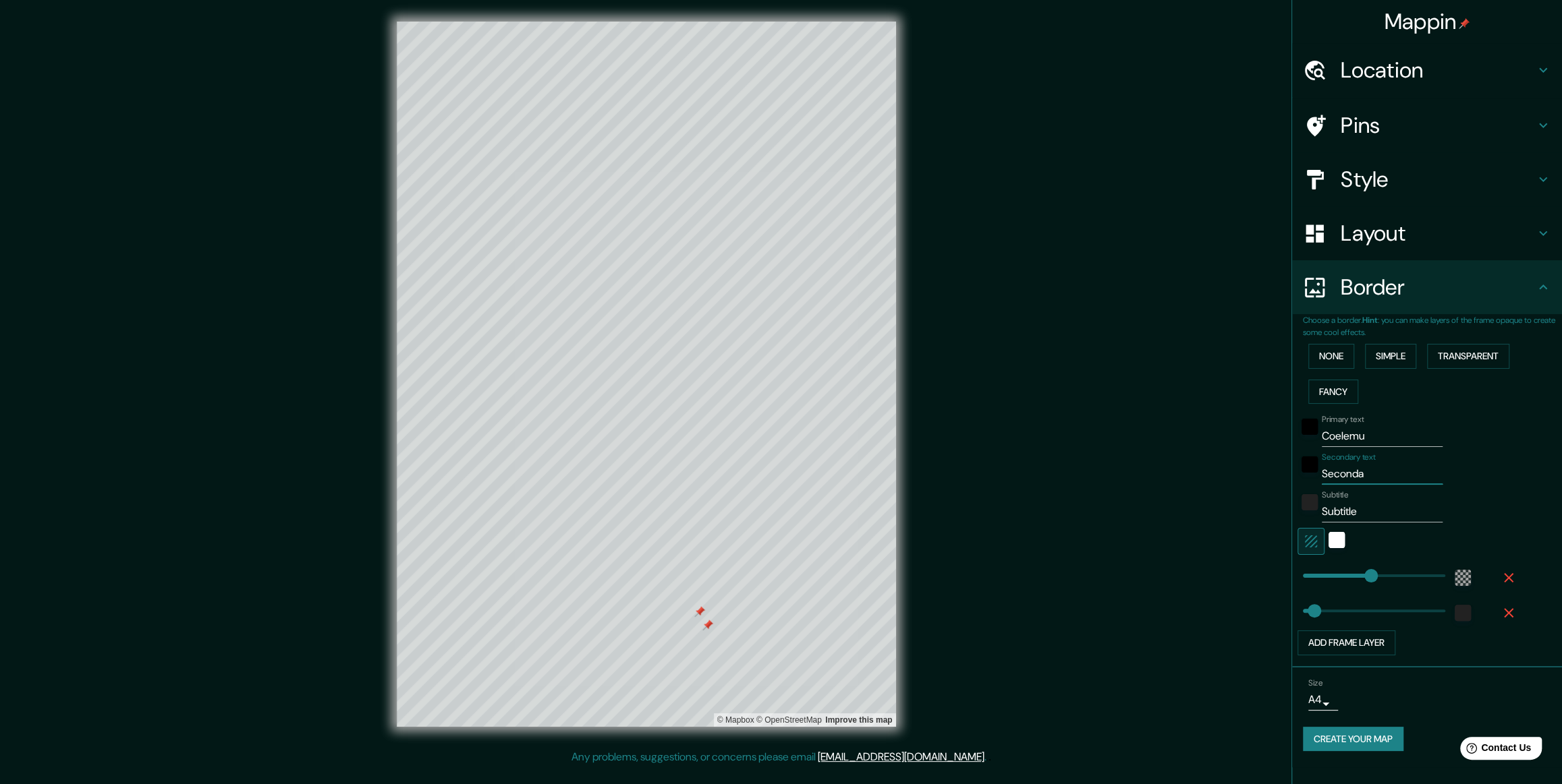
type input "Second"
type input "355"
type input "59"
type input "Secon"
type input "355"
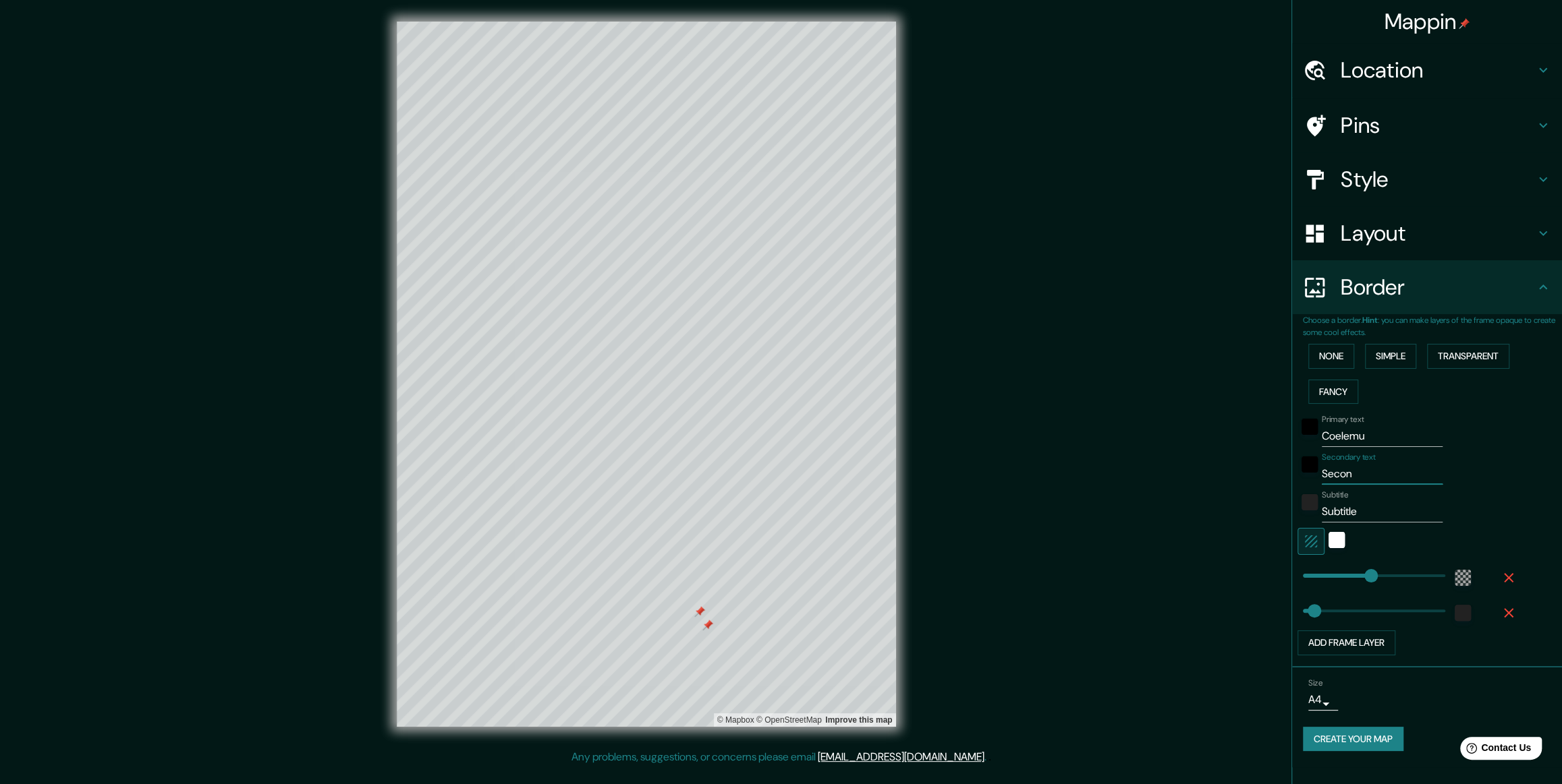
type input "59"
type input "Seco"
type input "355"
type input "59"
type input "Sec"
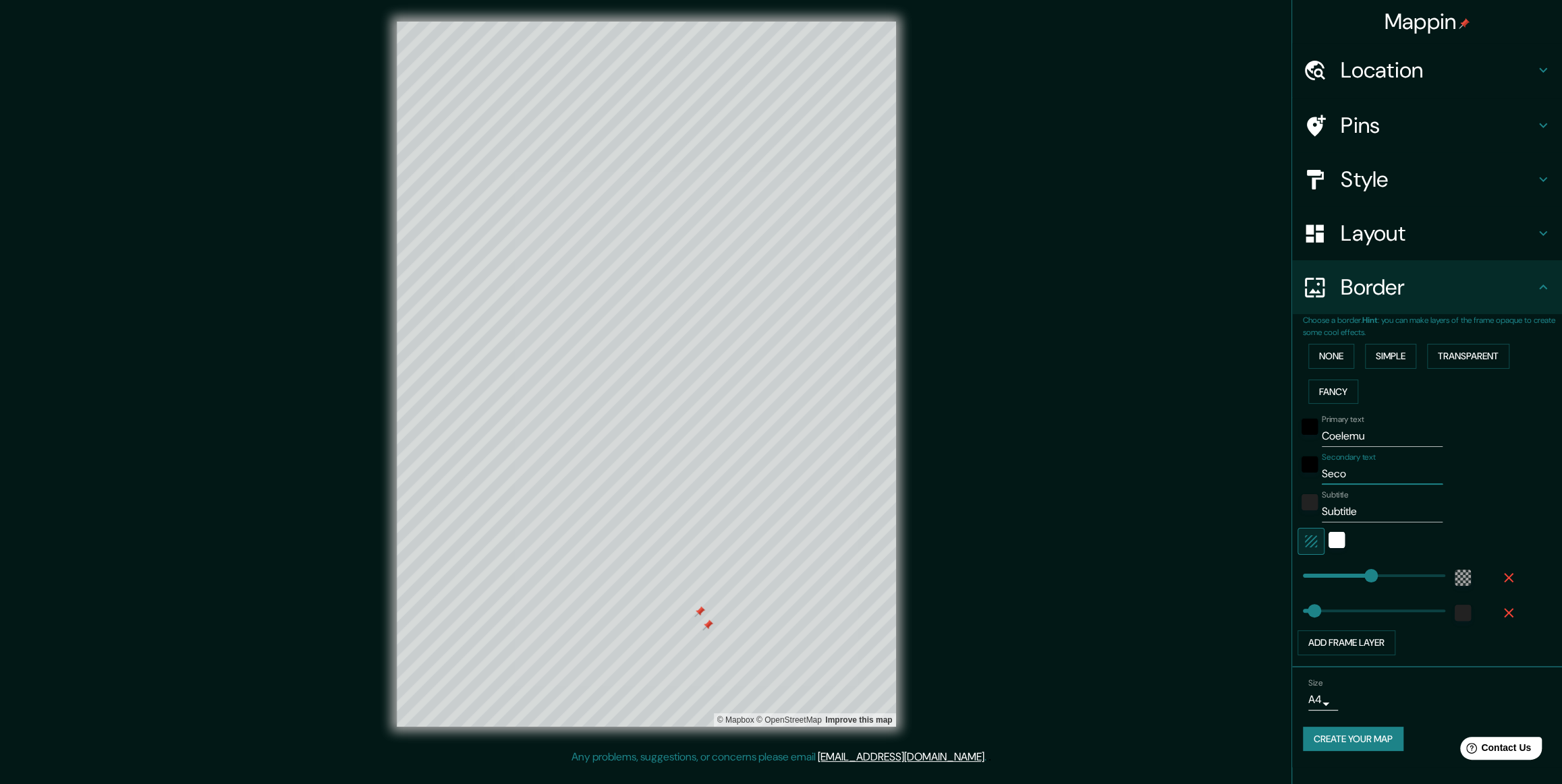
type input "355"
type input "59"
type input "Se"
type input "355"
type input "59"
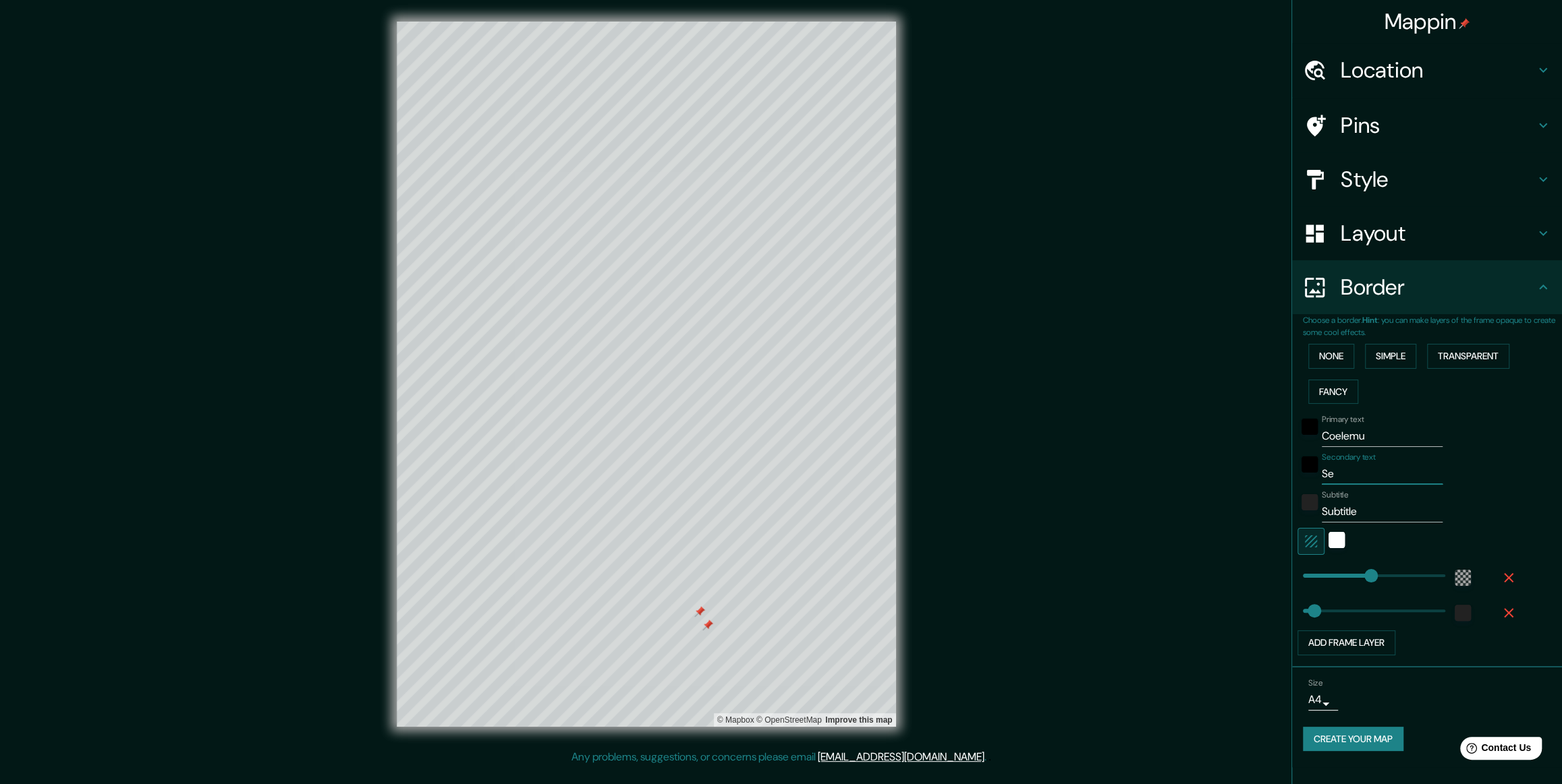
type input "S"
type input "355"
type input "59"
type input "355"
type input "59"
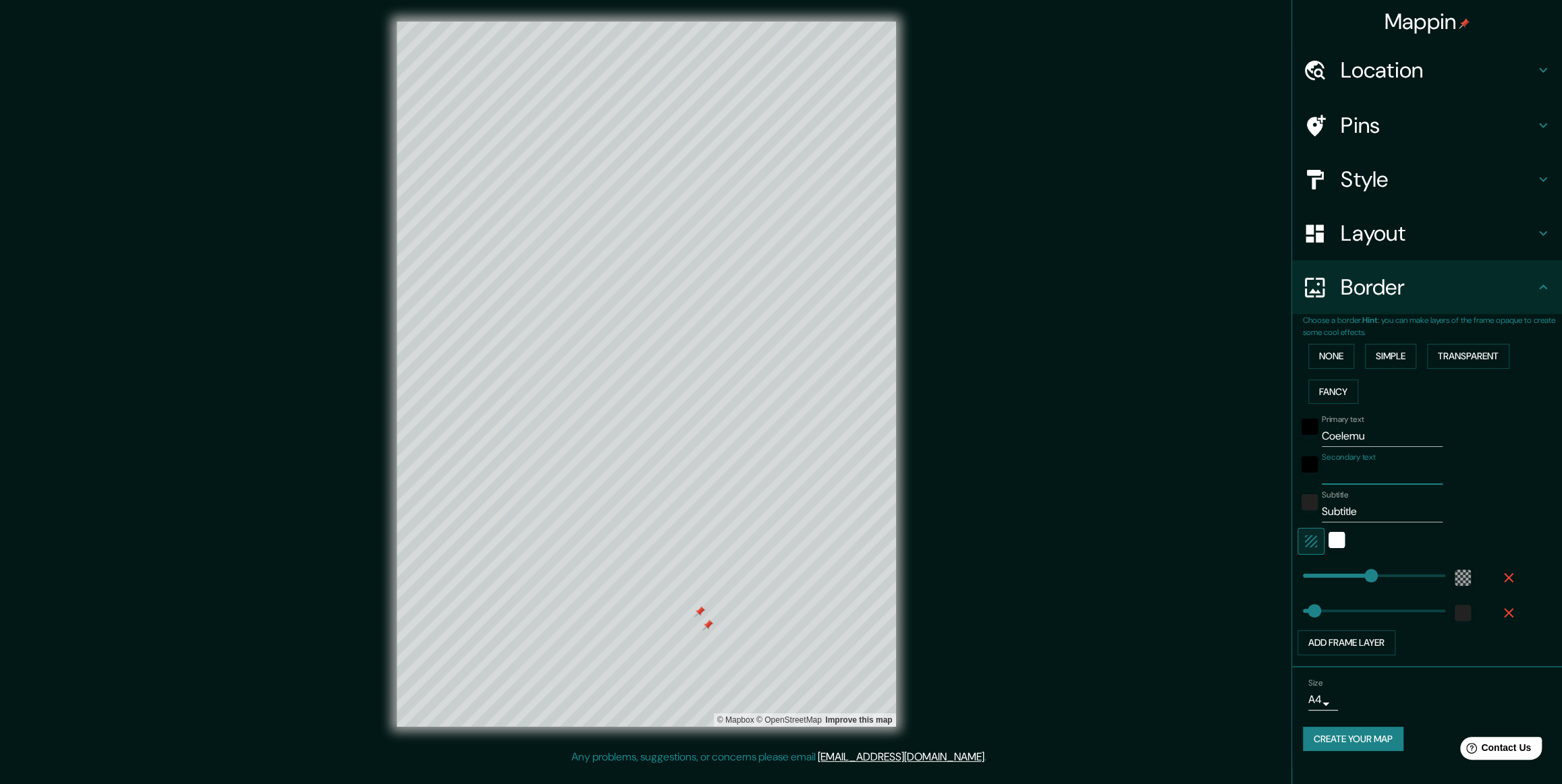
type input "C"
type input "355"
type input "59"
type input "Ca"
type input "355"
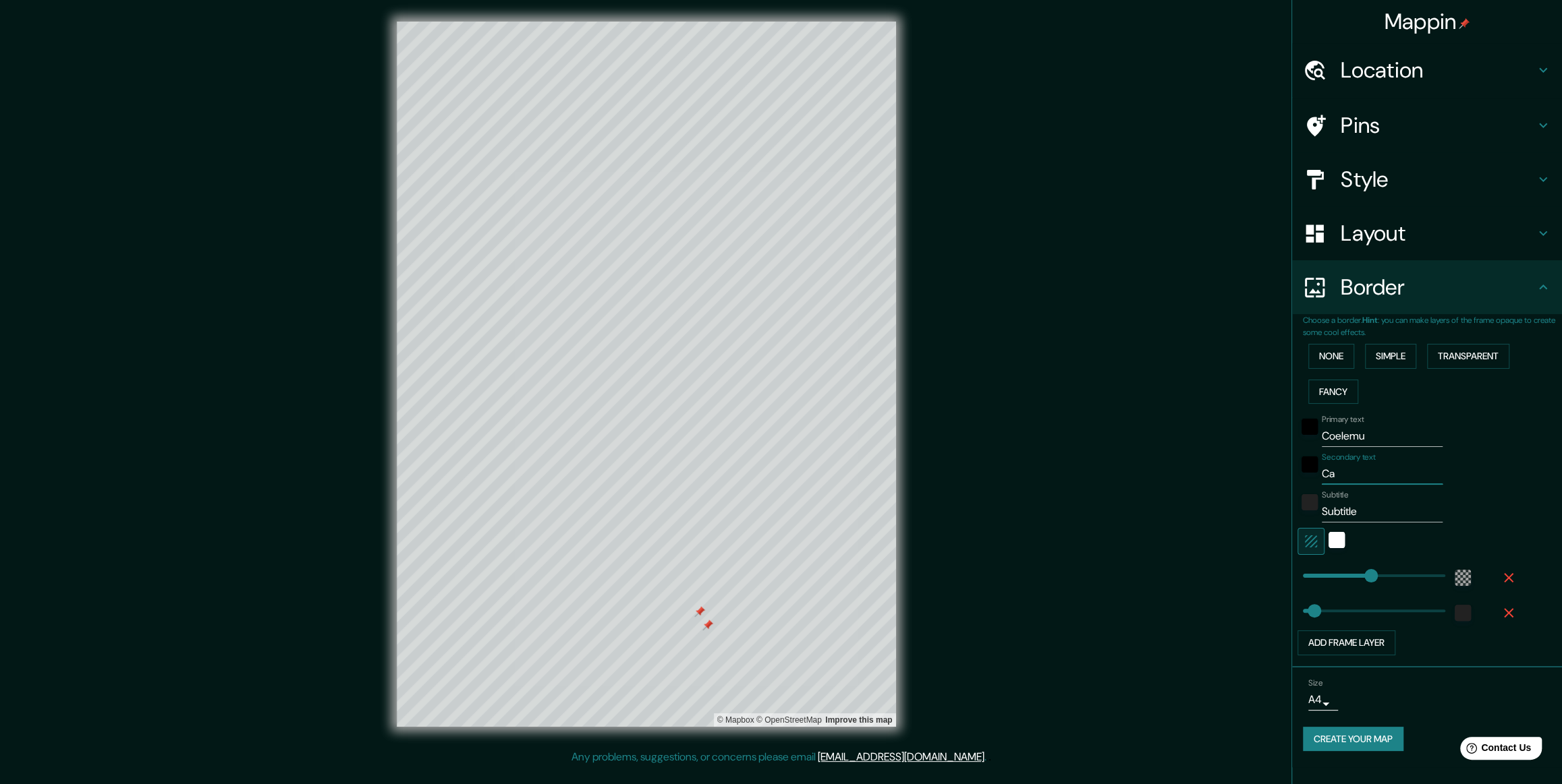
type input "59"
type input "Car"
type input "355"
type input "59"
type input "Cart"
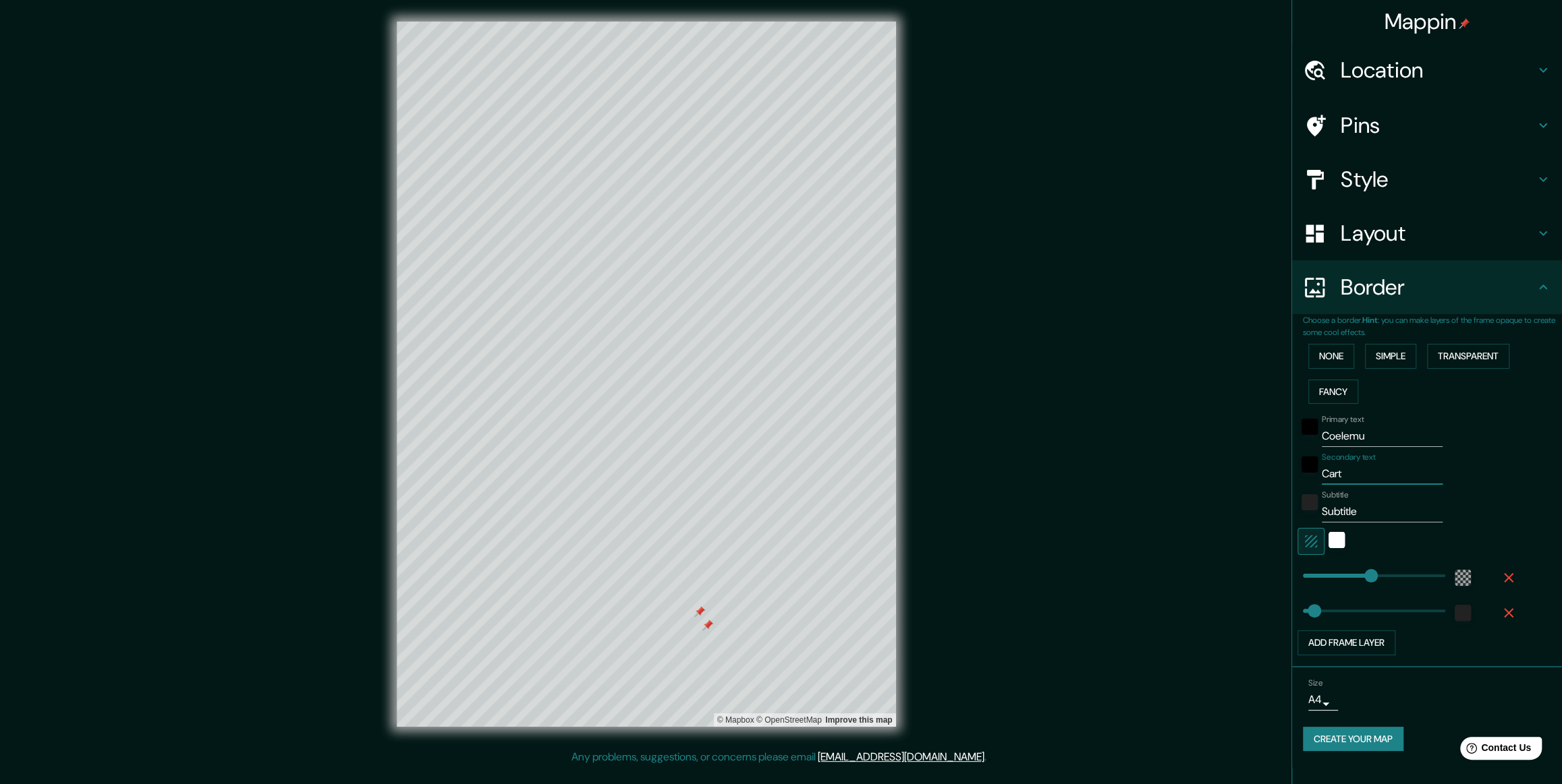
type input "355"
type input "59"
type input "Carto"
type input "355"
type input "59"
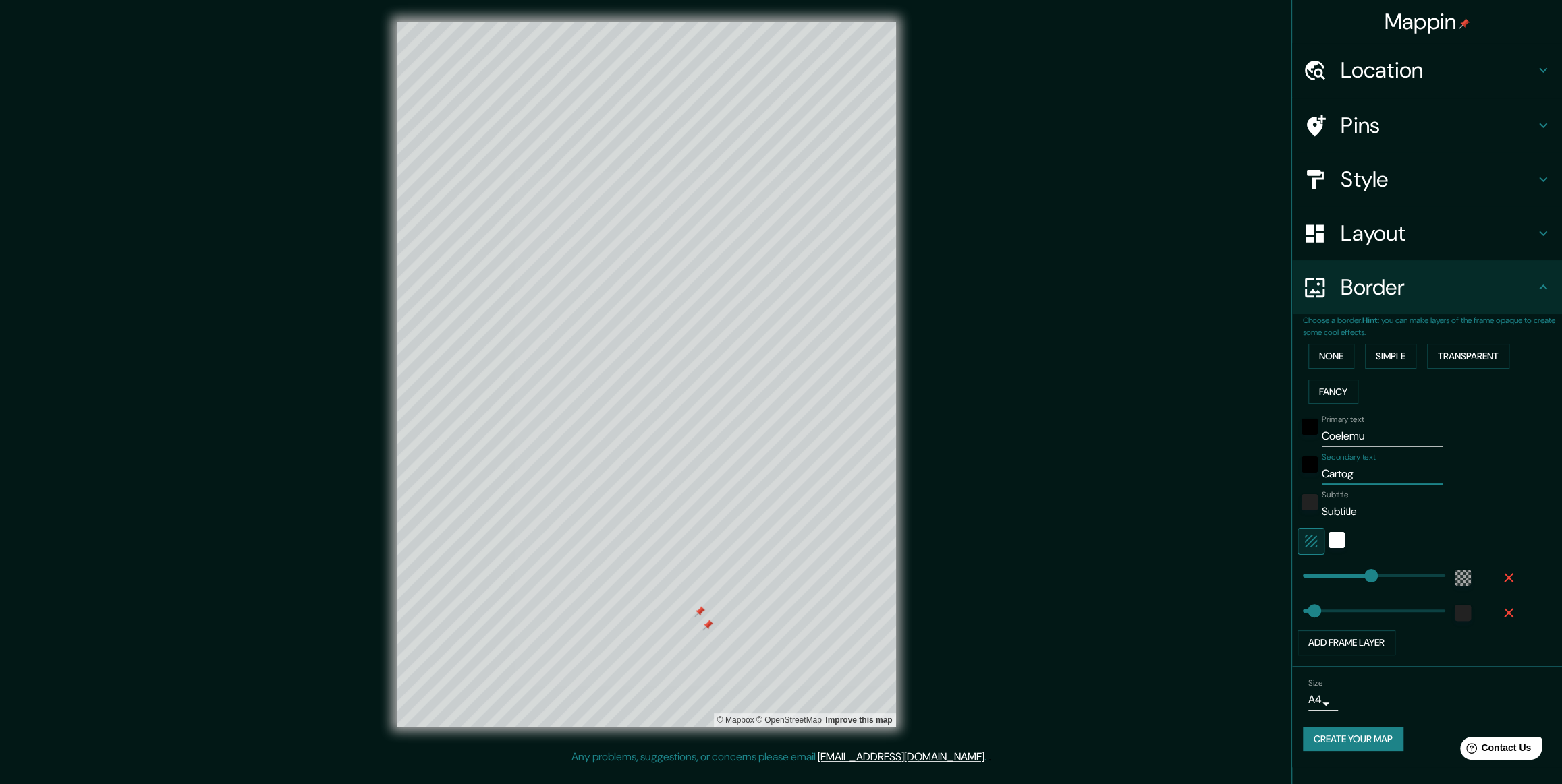
type input "Cartogr"
type input "355"
type input "59"
type input "Cartogra"
type input "355"
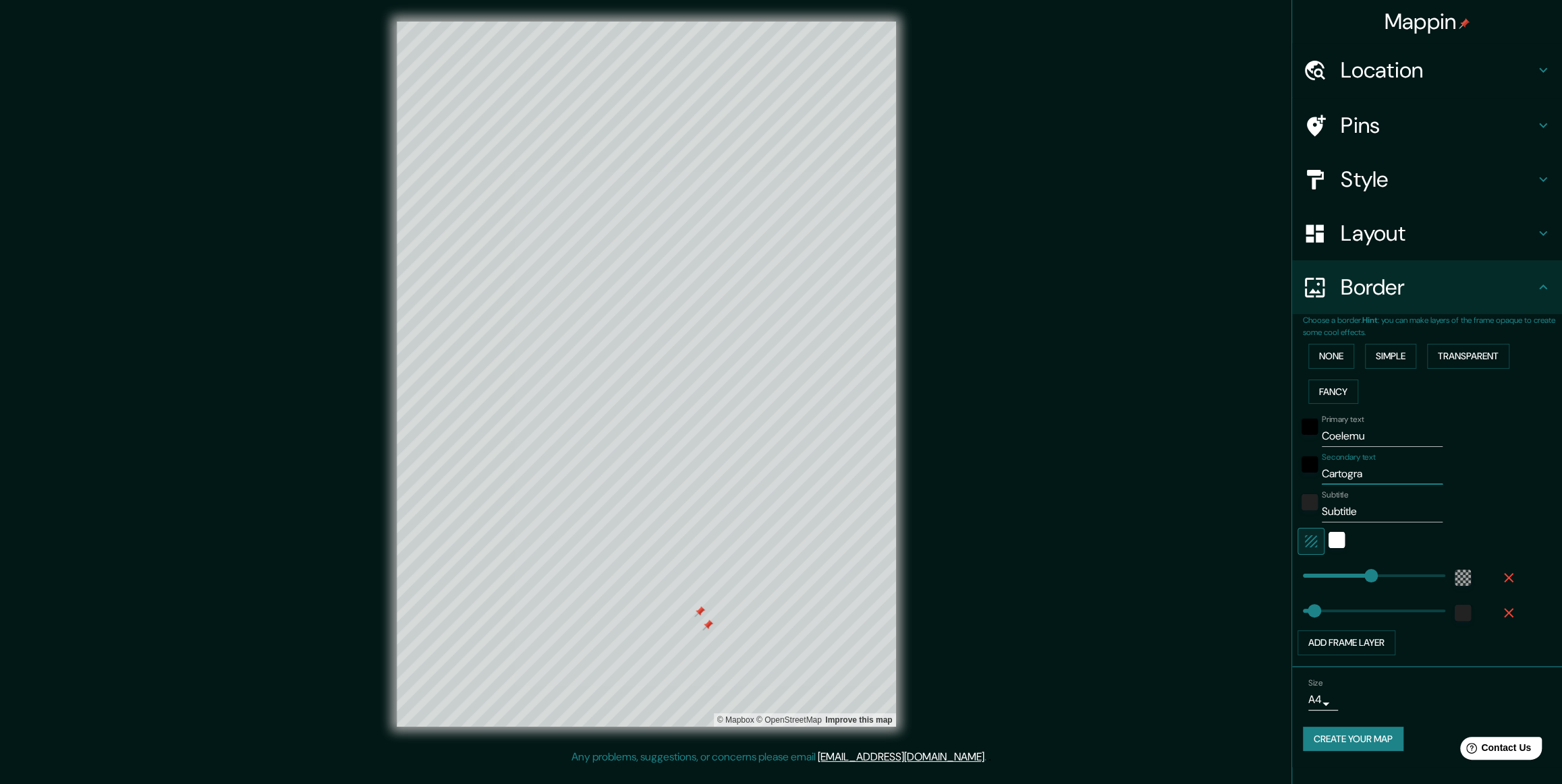
type input "59"
type input "Cartograp"
type input "355"
type input "59"
type input "Cartography"
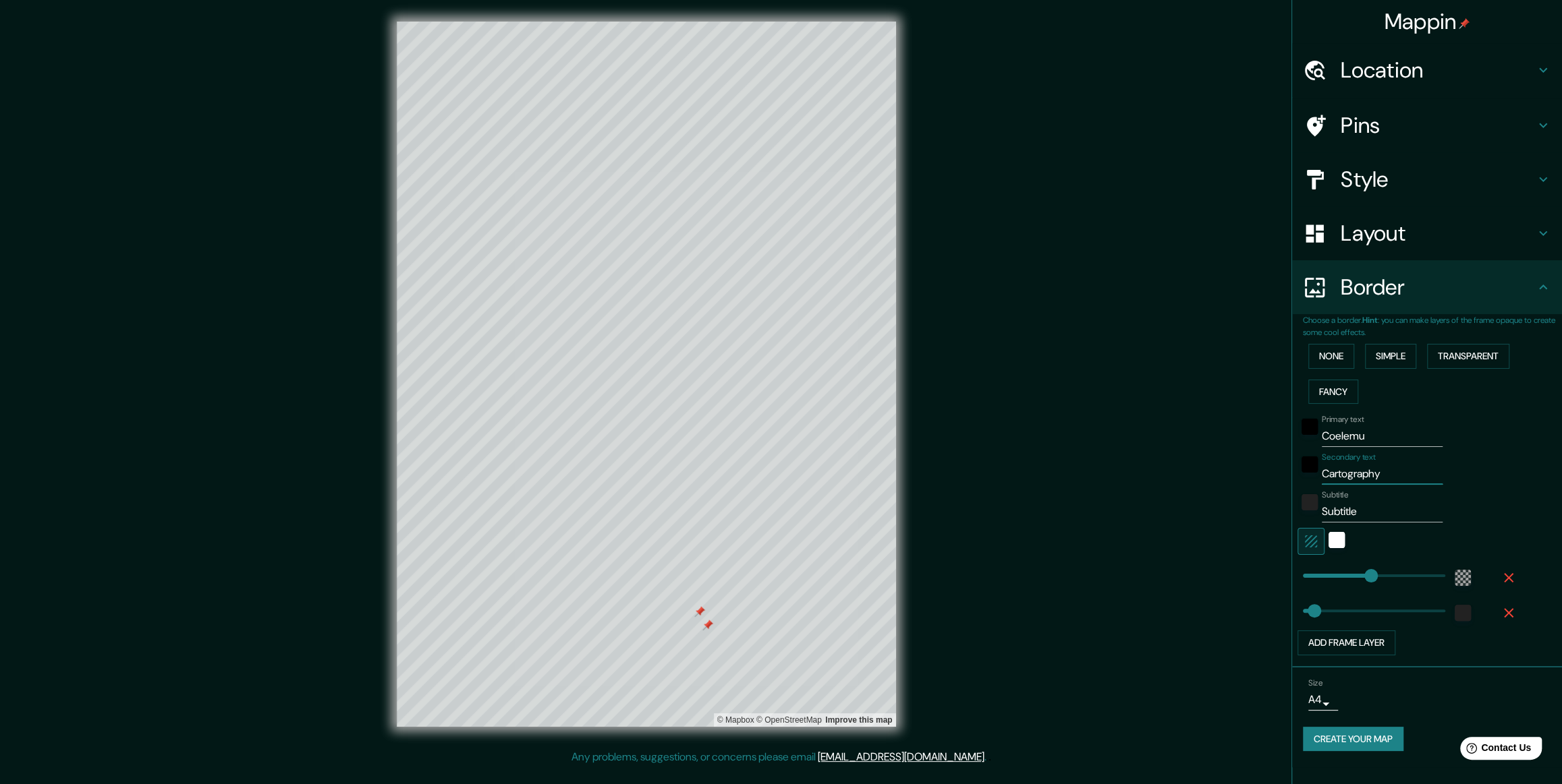
type input "355"
type input "59"
click at [629, 316] on input "Cartography" at bounding box center [1382, 474] width 120 height 22
type input "Cartograph"
type input "355"
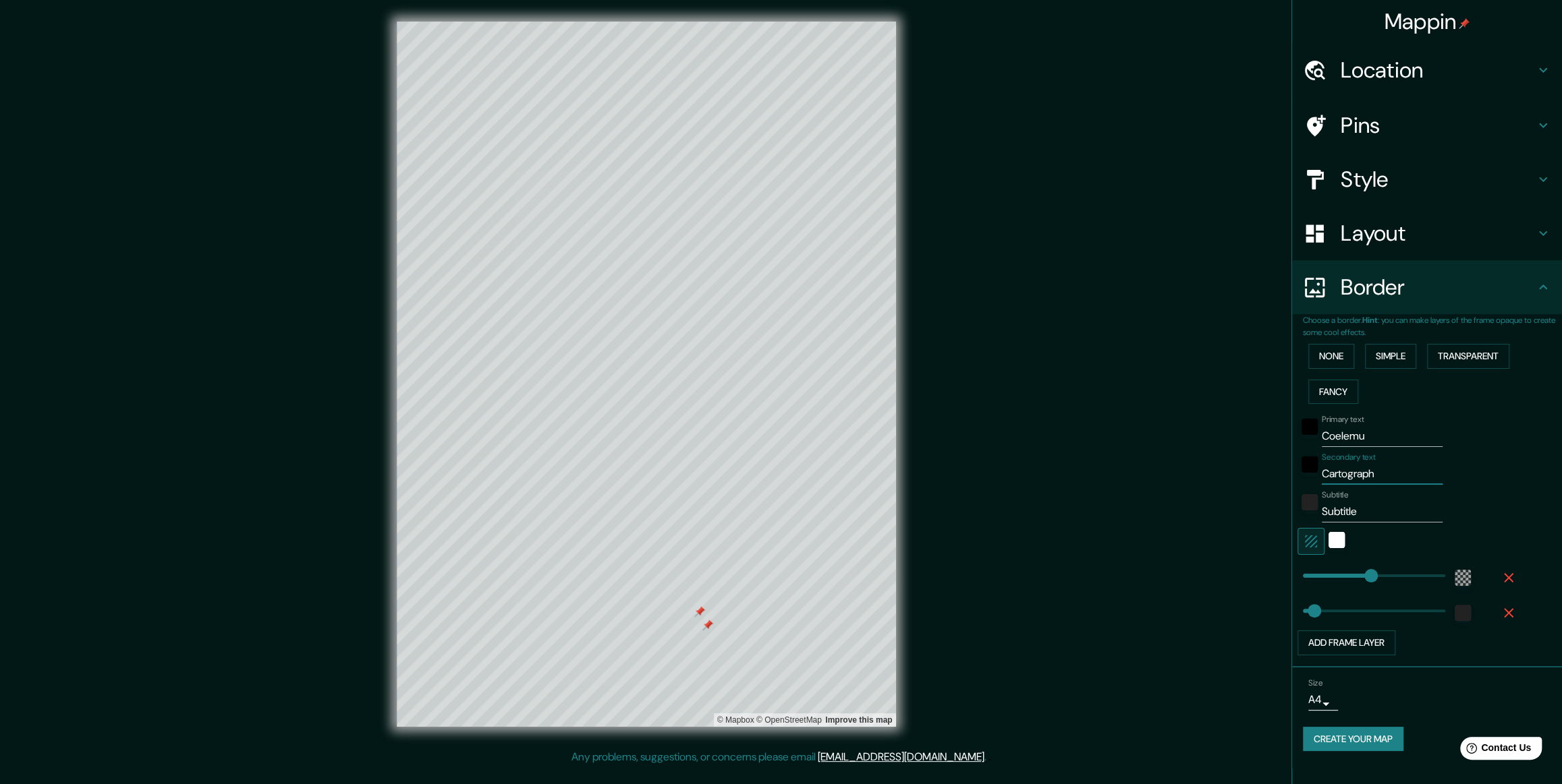
type input "59"
type input "Cartograp"
type input "355"
type input "59"
type input "Cartogra"
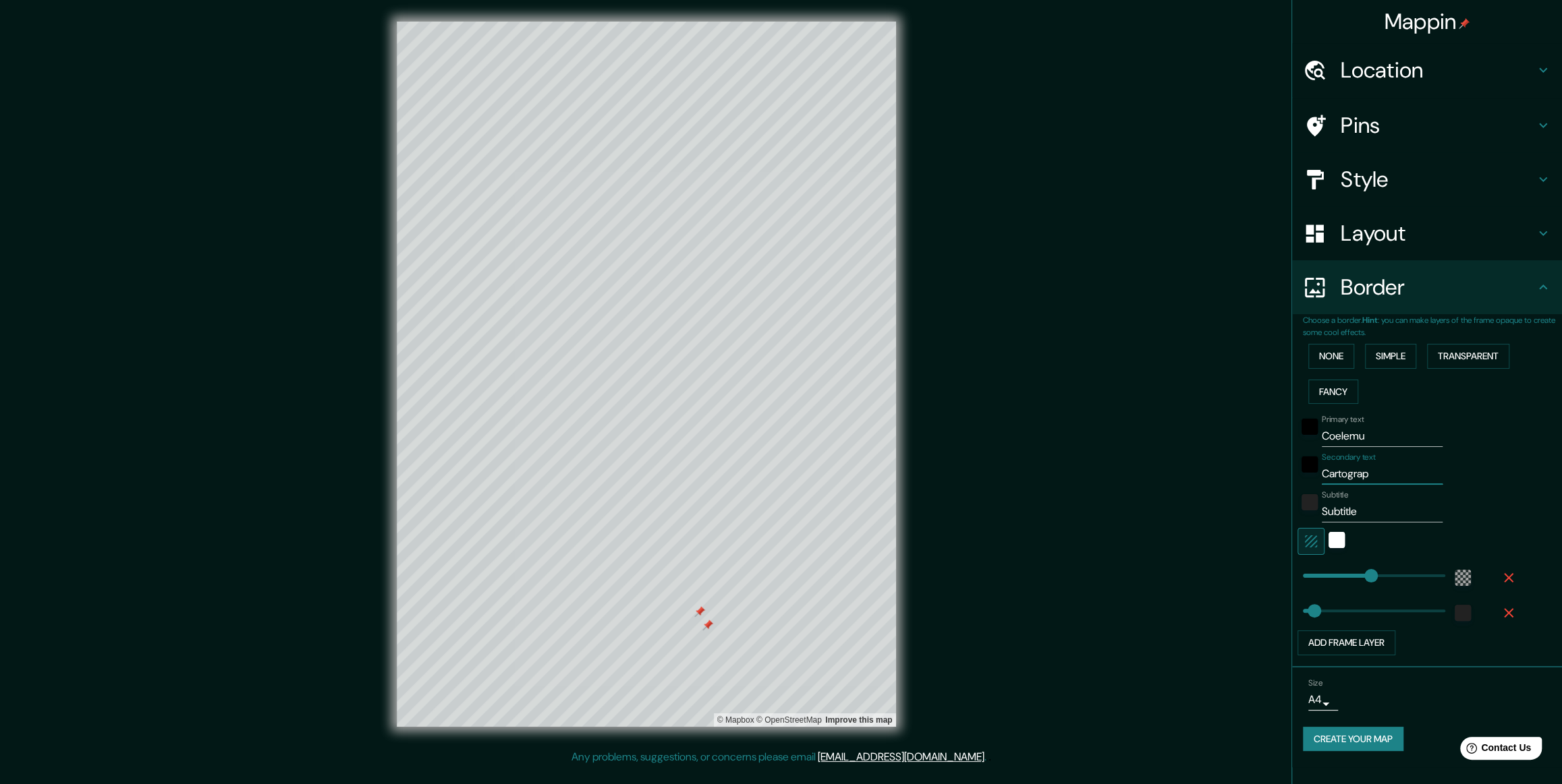
type input "355"
type input "59"
type input "Cartogr"
type input "355"
type input "59"
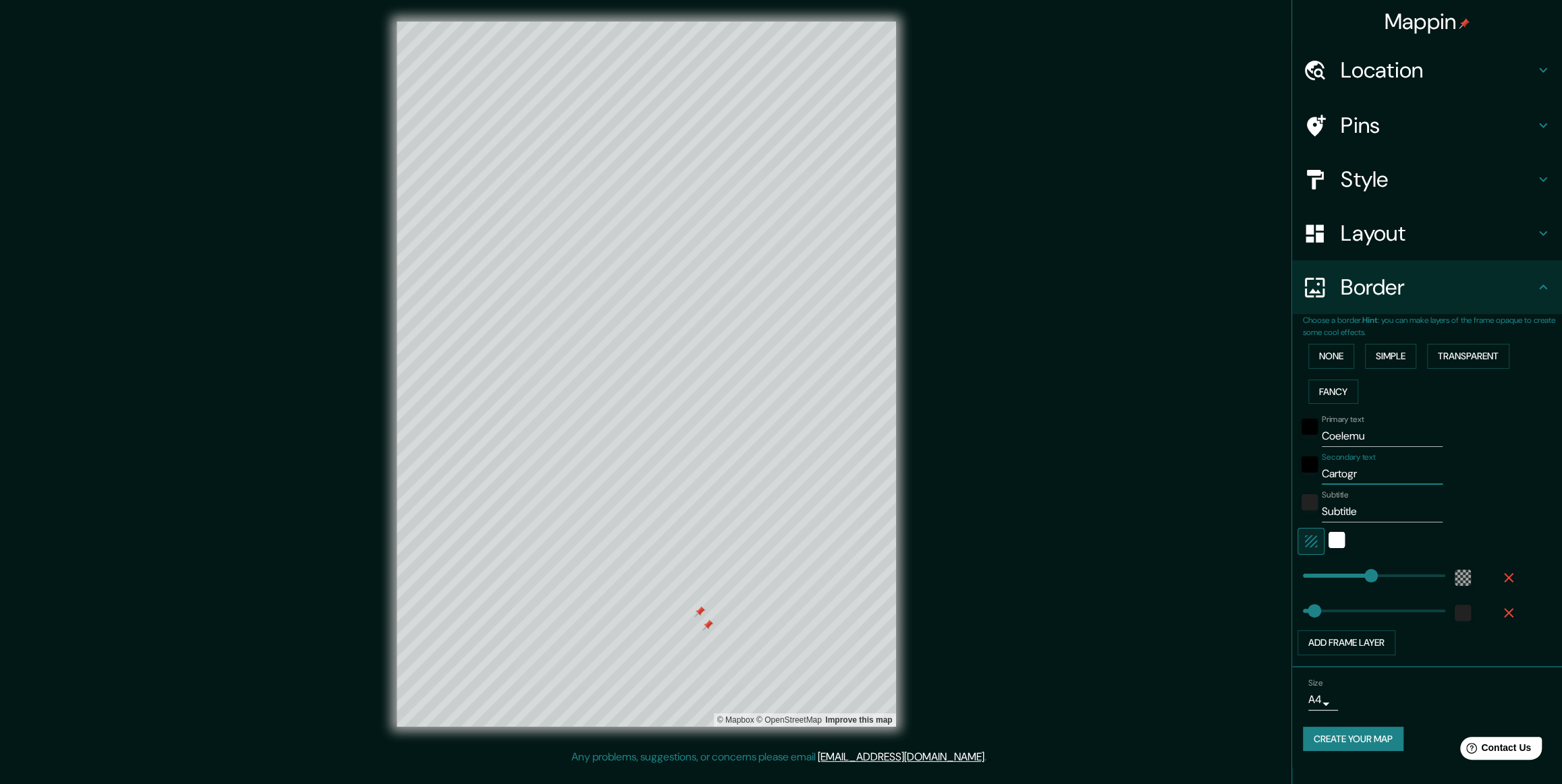
type input "Cartogra"
type input "355"
type input "59"
type input "Cartograf"
type input "355"
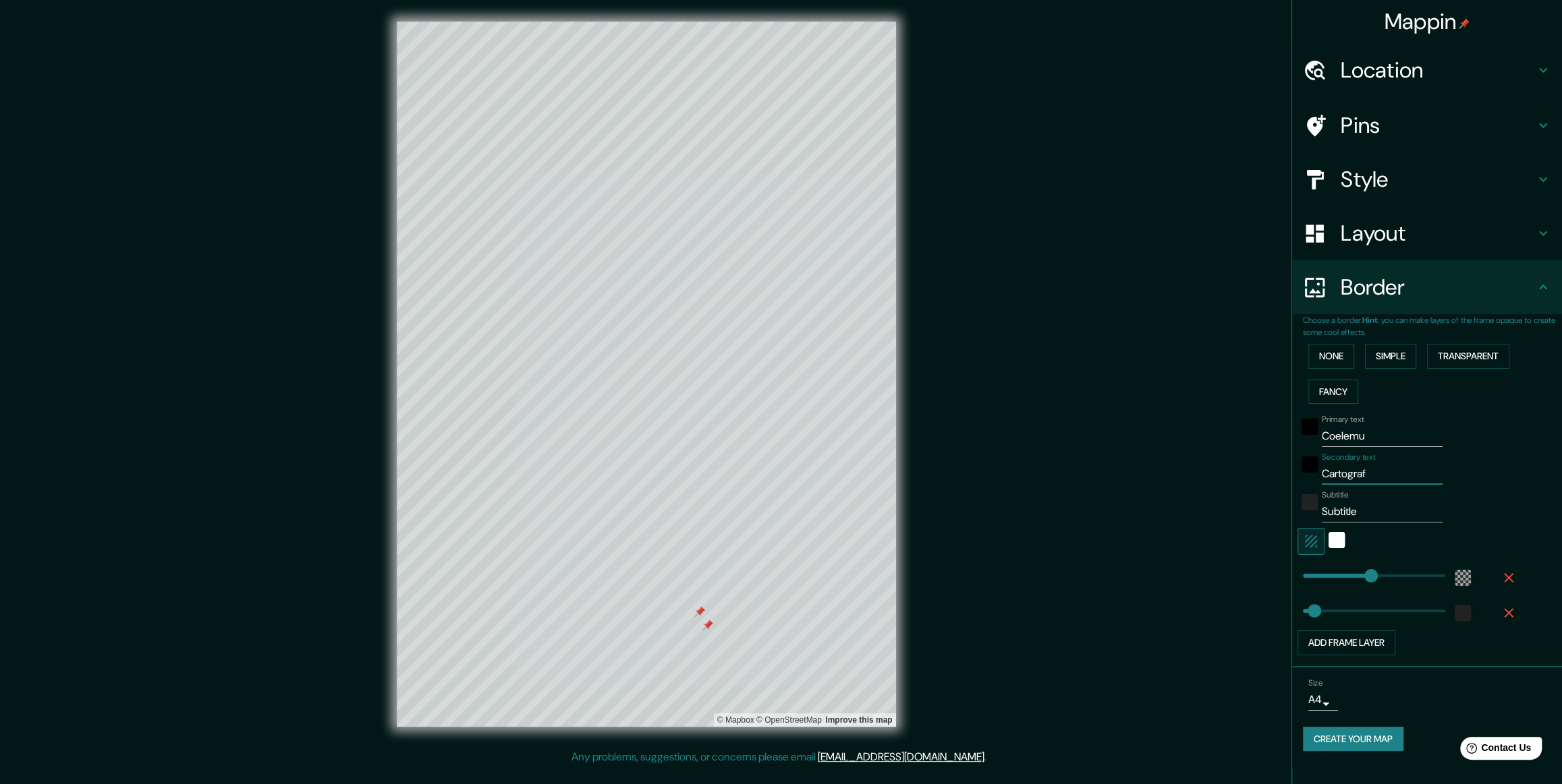
type input "59"
type input "Cartografía"
type input "355"
type input "59"
type input "Cartografía"
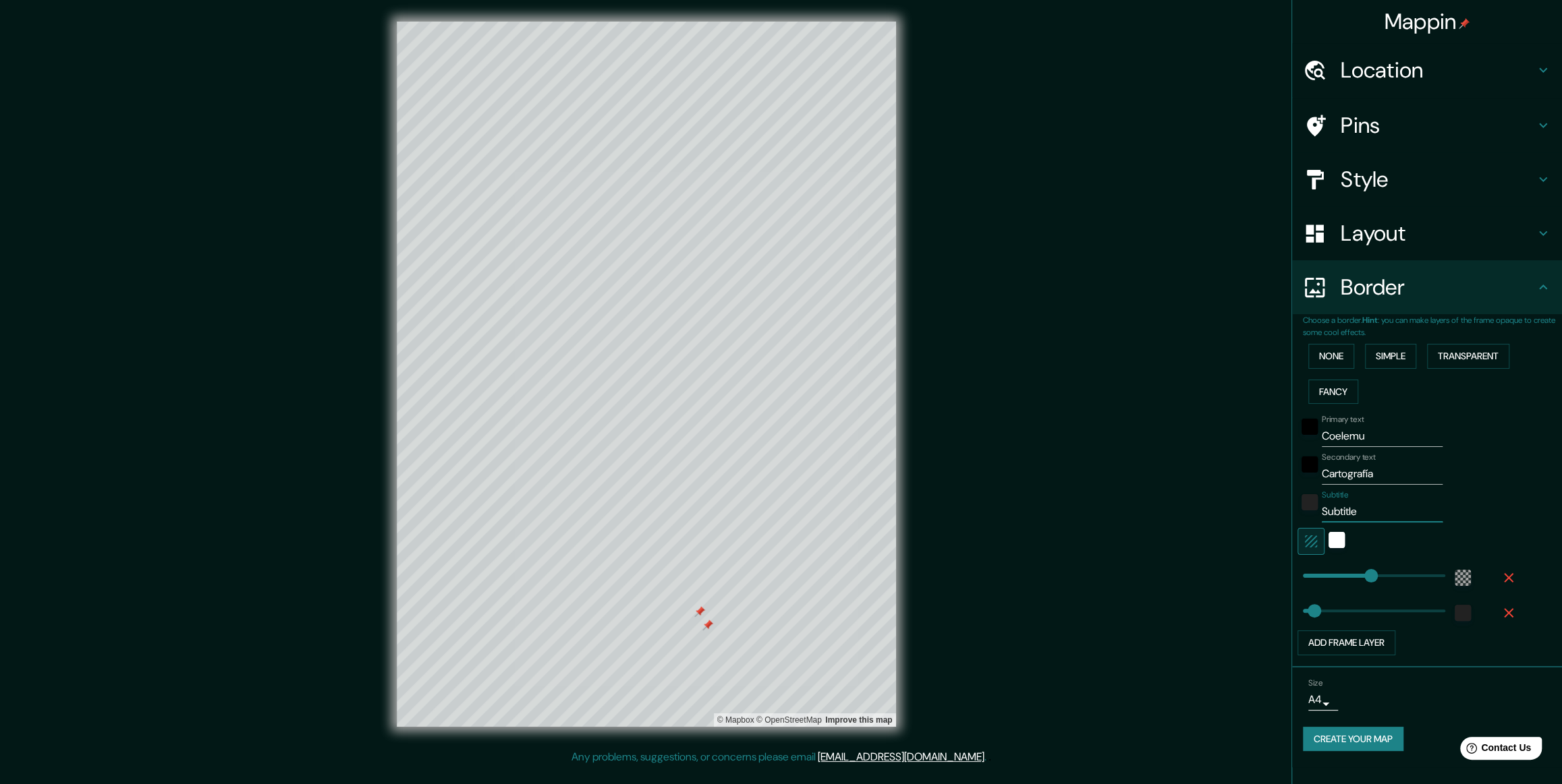
click at [629, 316] on input "Subtitle" at bounding box center [1382, 512] width 120 height 22
type input "Subtitl"
type input "355"
type input "59"
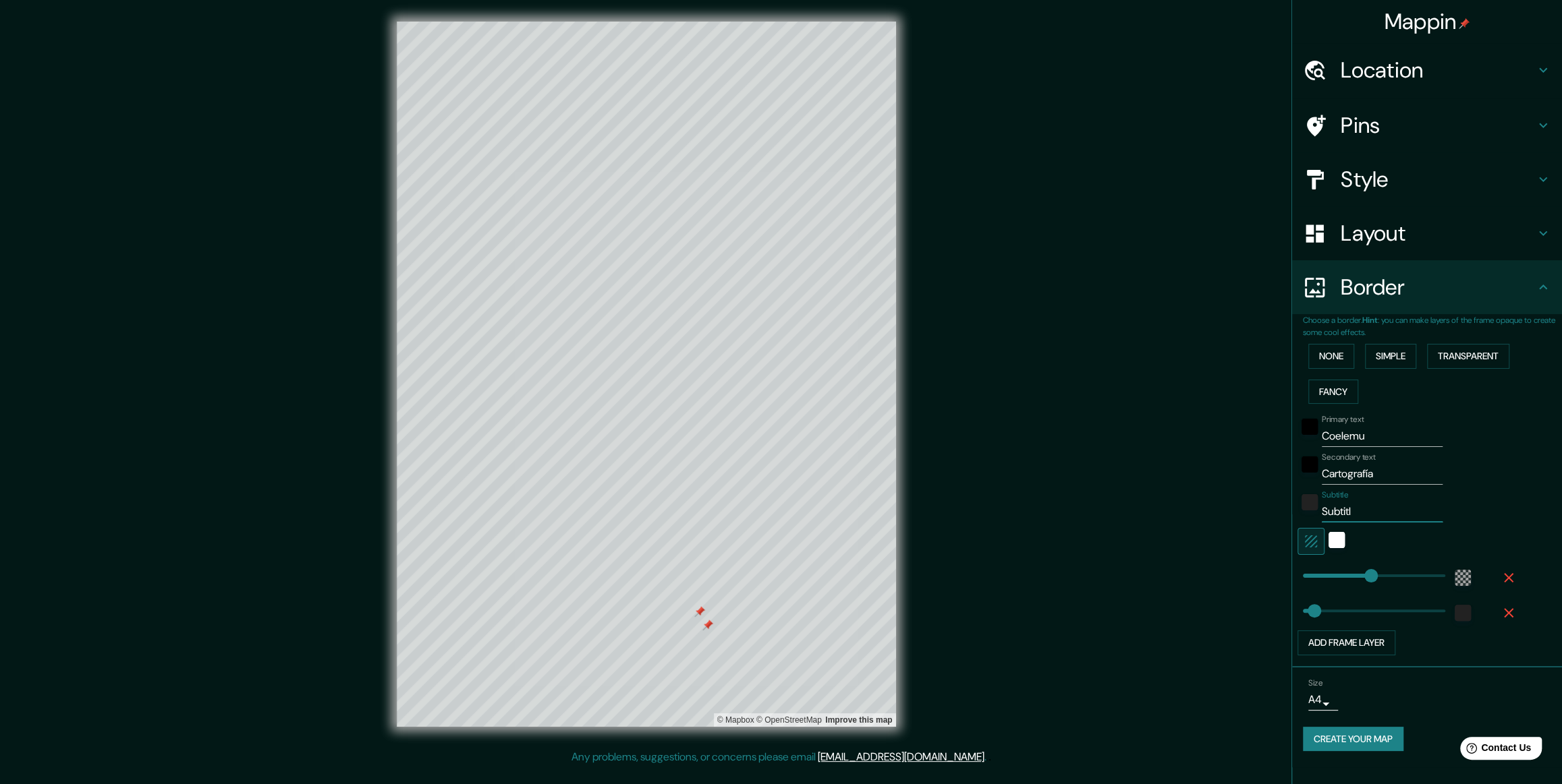
type input "Subtit"
type input "355"
type input "59"
type input "Subti"
type input "355"
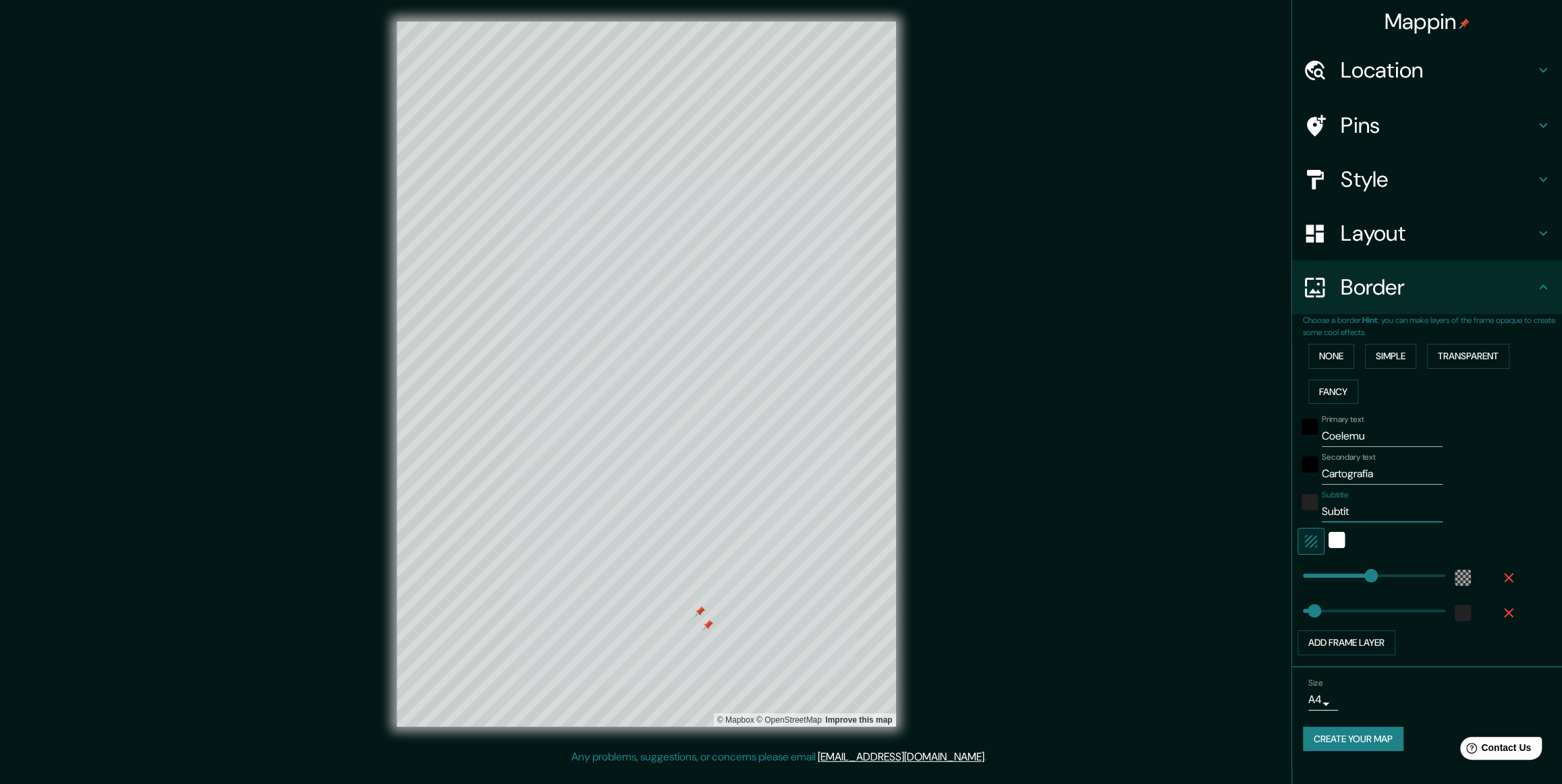
type input "59"
type input "Subt"
type input "355"
type input "59"
type input "Sub"
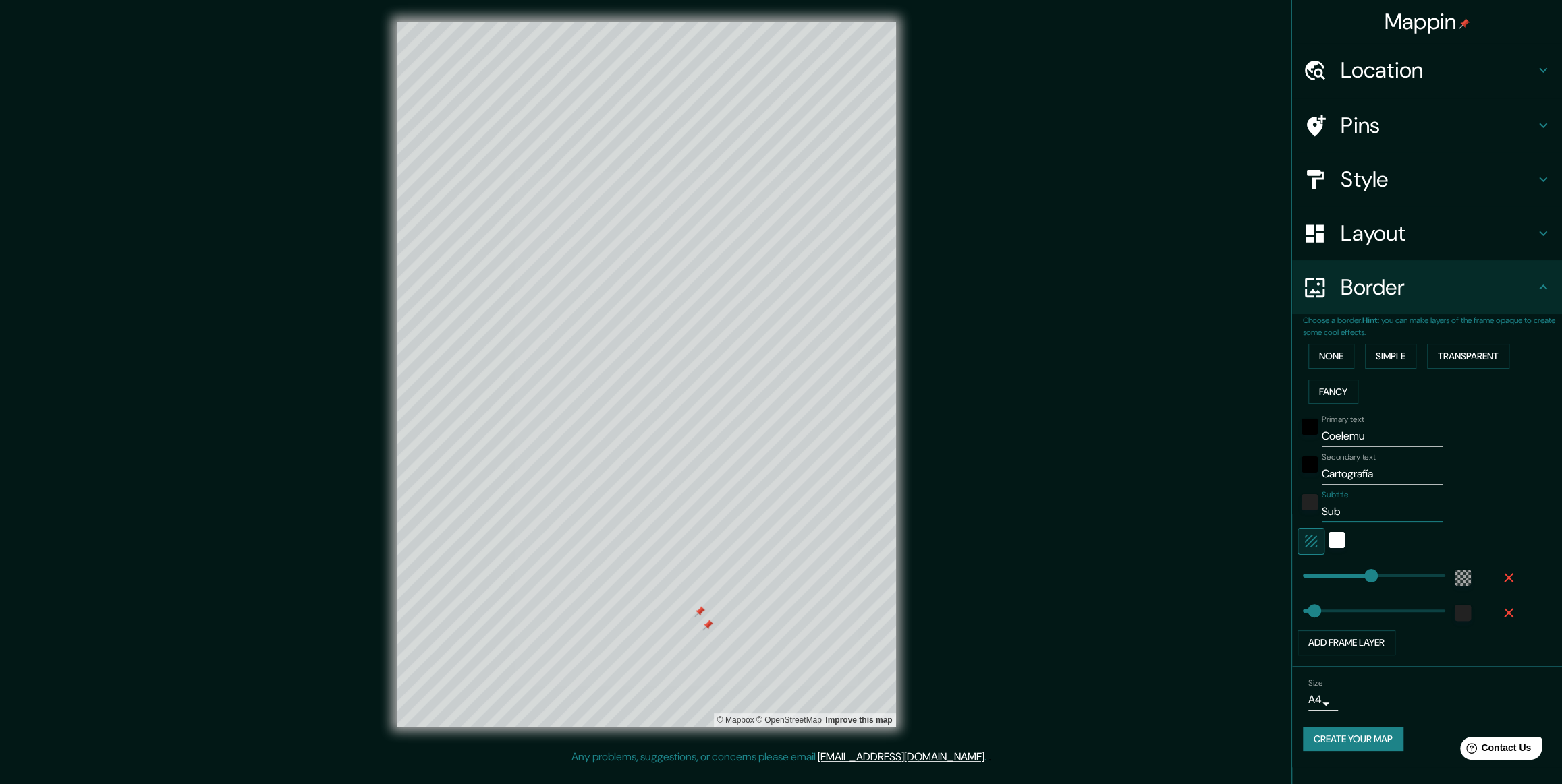
type input "355"
type input "59"
type input "Su"
type input "355"
type input "59"
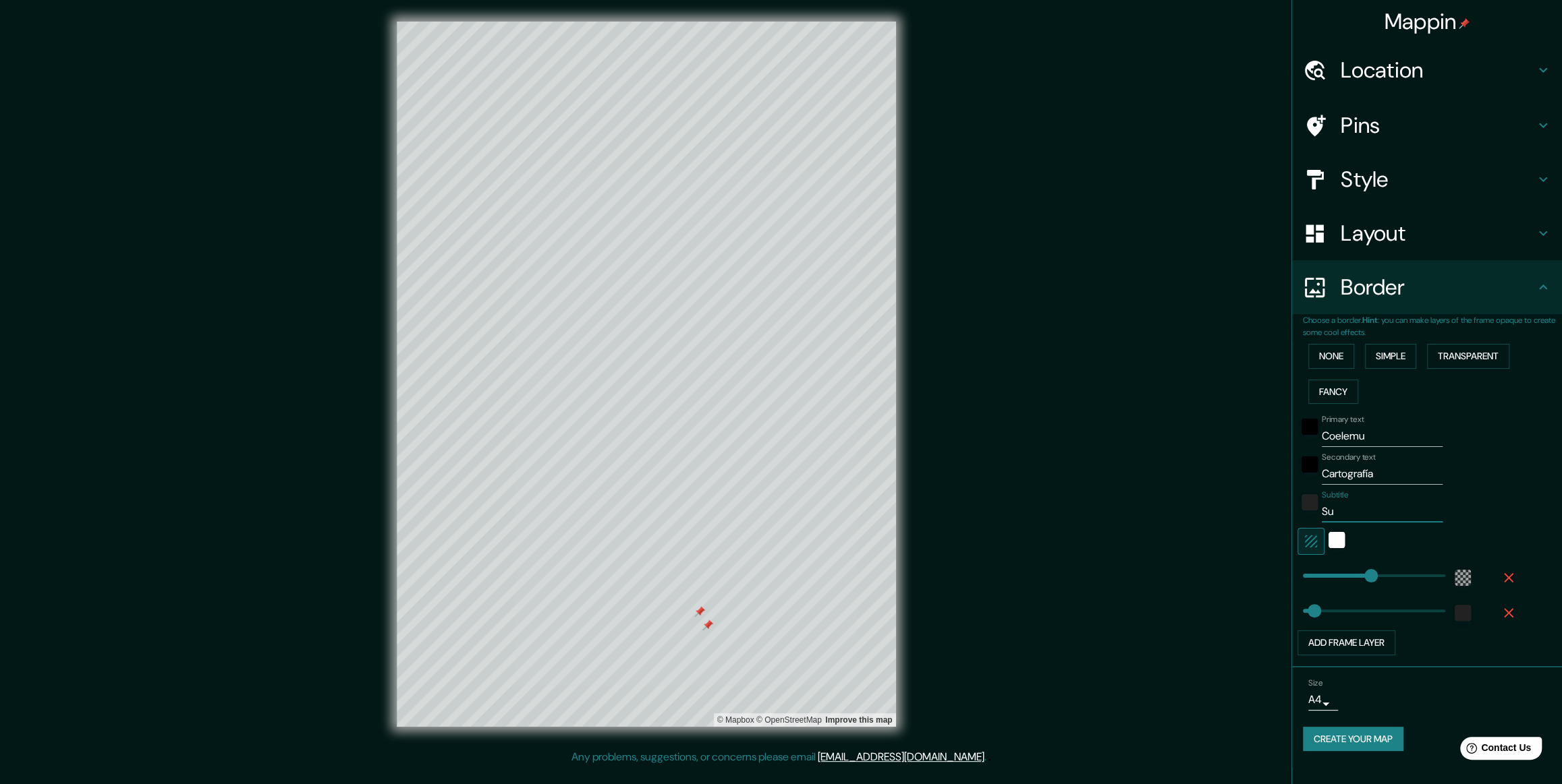
type input "S"
type input "355"
type input "59"
type input "355"
type input "59"
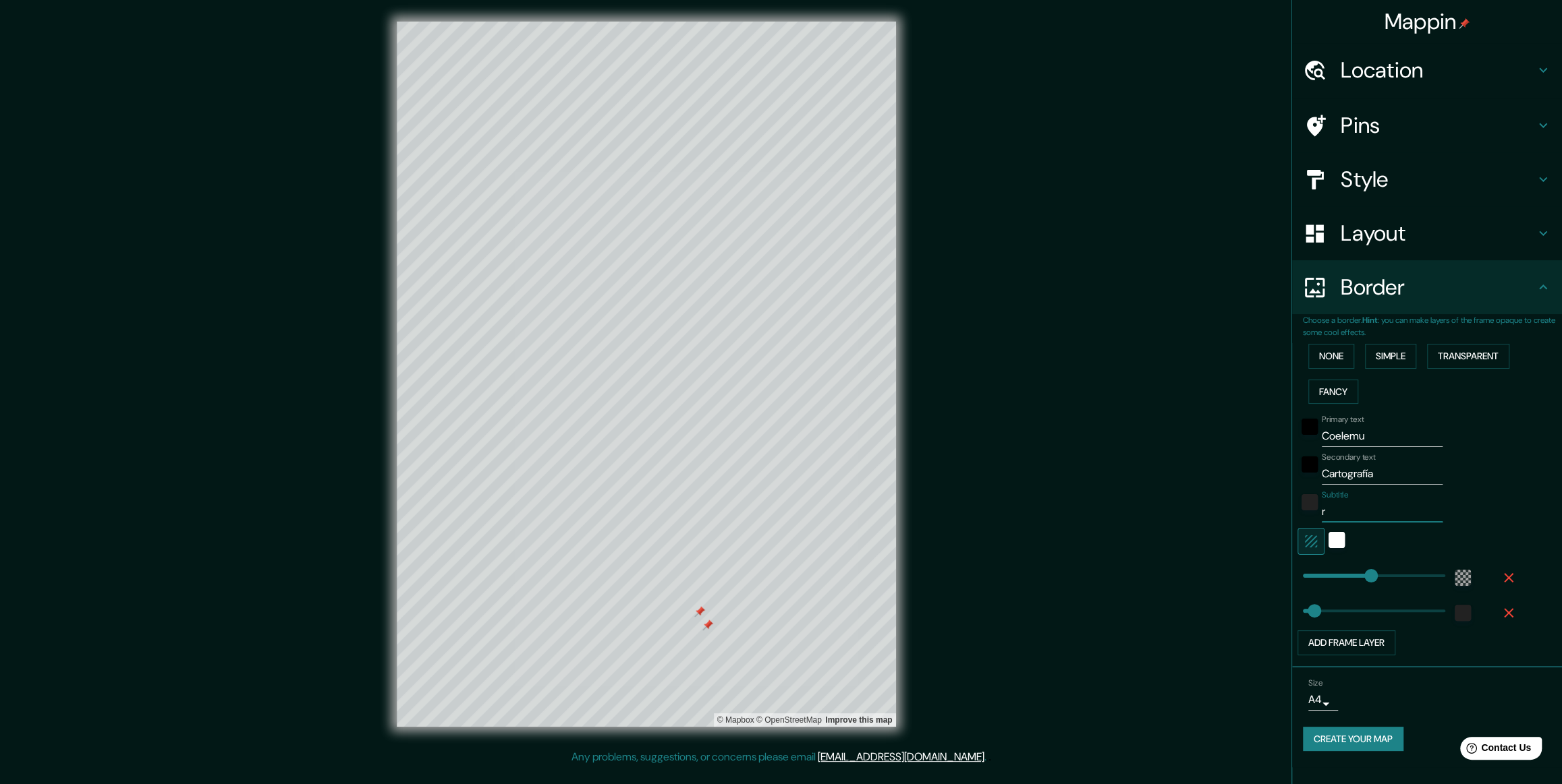
type input "re"
type input "355"
type input "59"
type input "red"
type input "355"
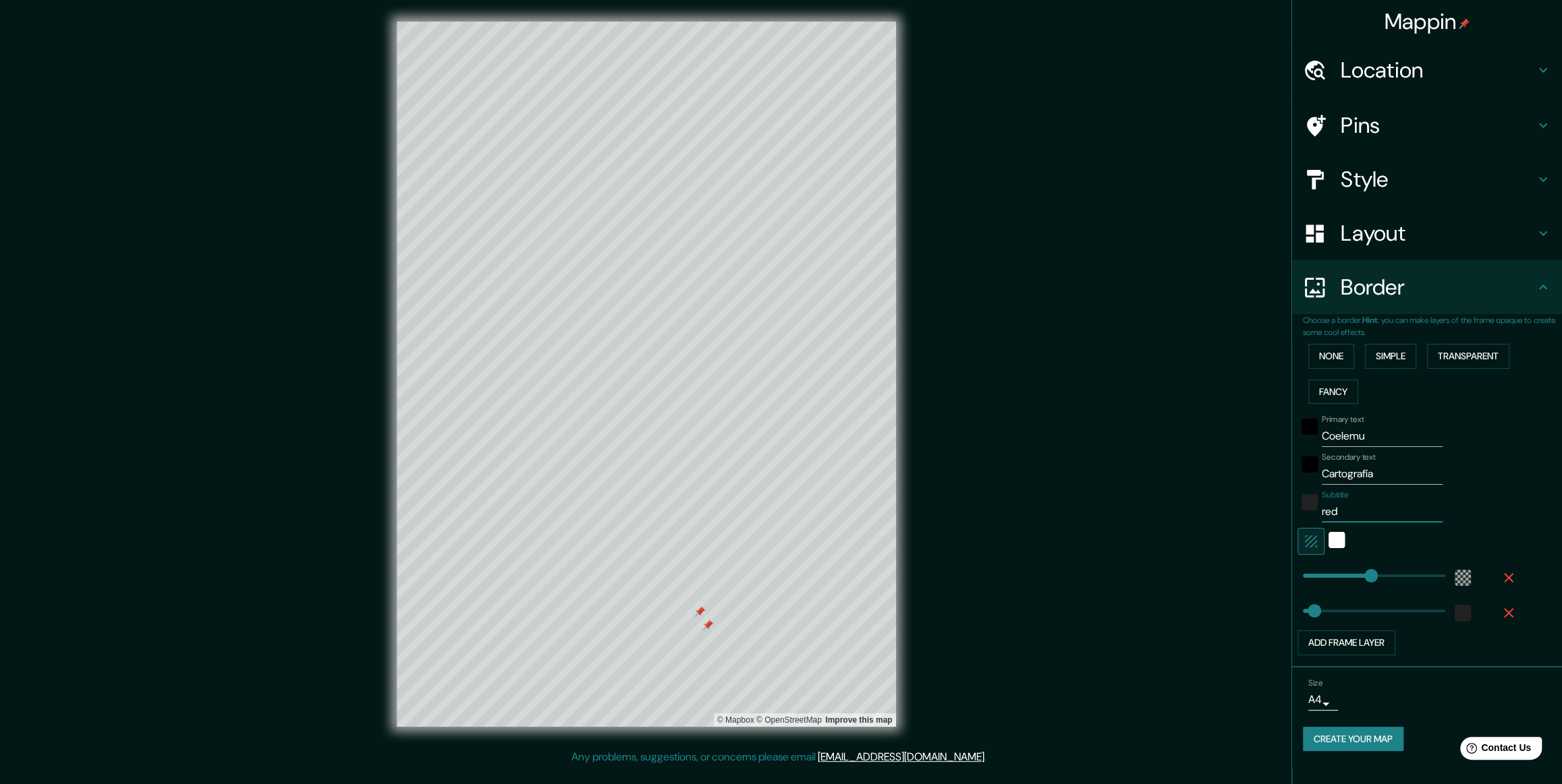
type input "59"
type input "red"
type input "355"
type input "59"
type input "red ur"
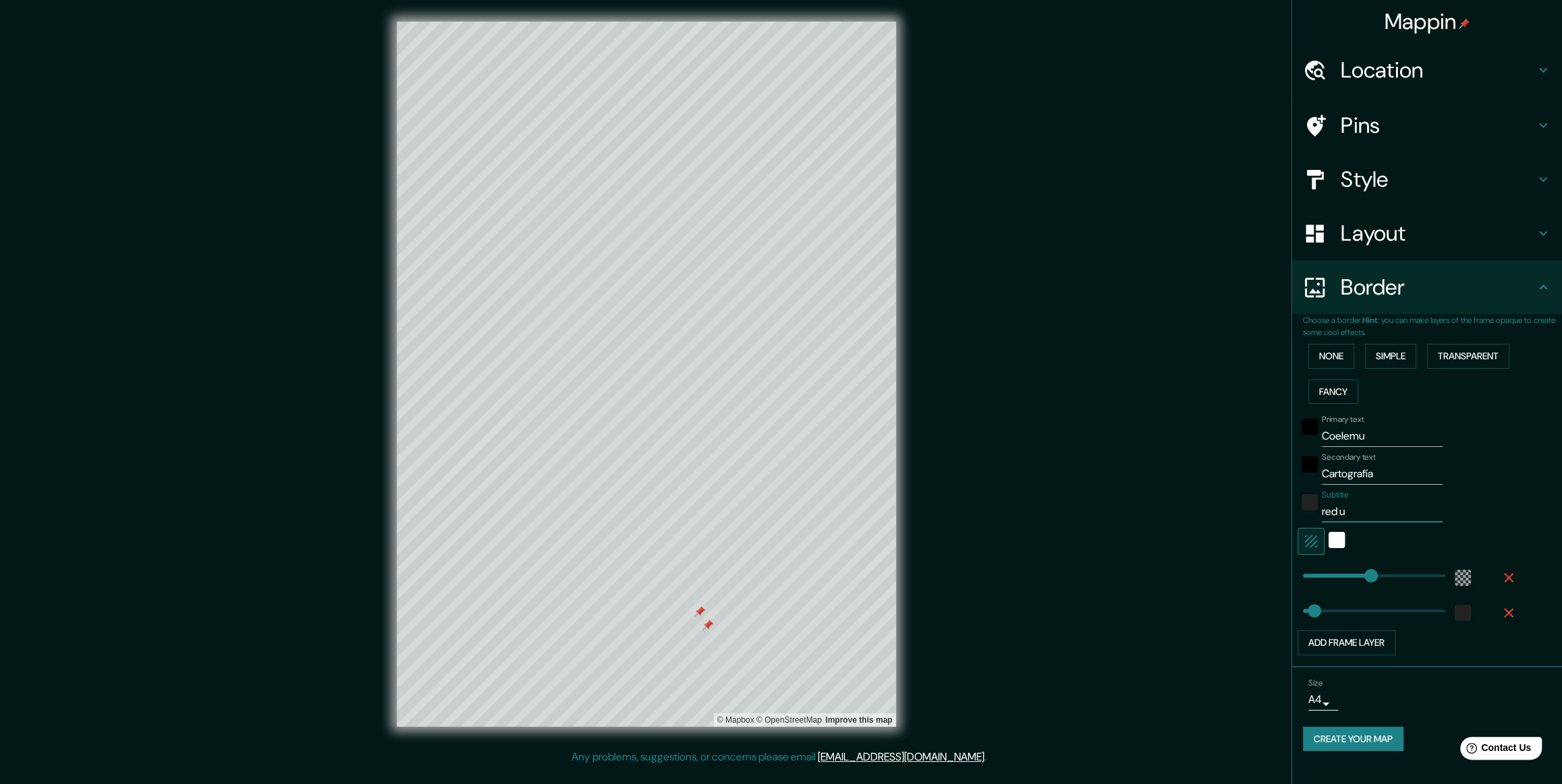
type input "355"
type input "59"
type input "red urb"
type input "355"
type input "59"
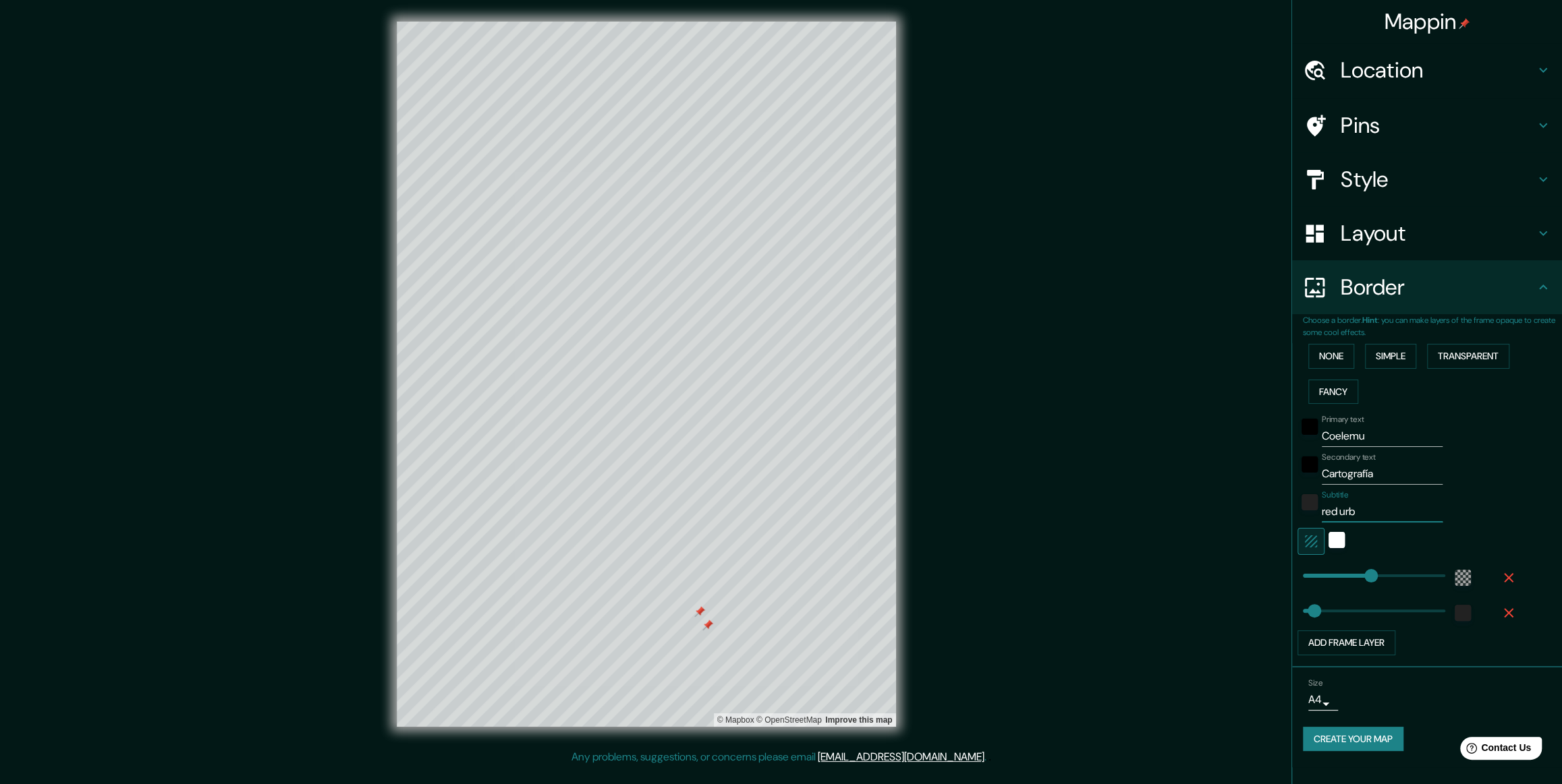
type input "red urba"
type input "355"
type input "59"
type input "red urbana"
type input "355"
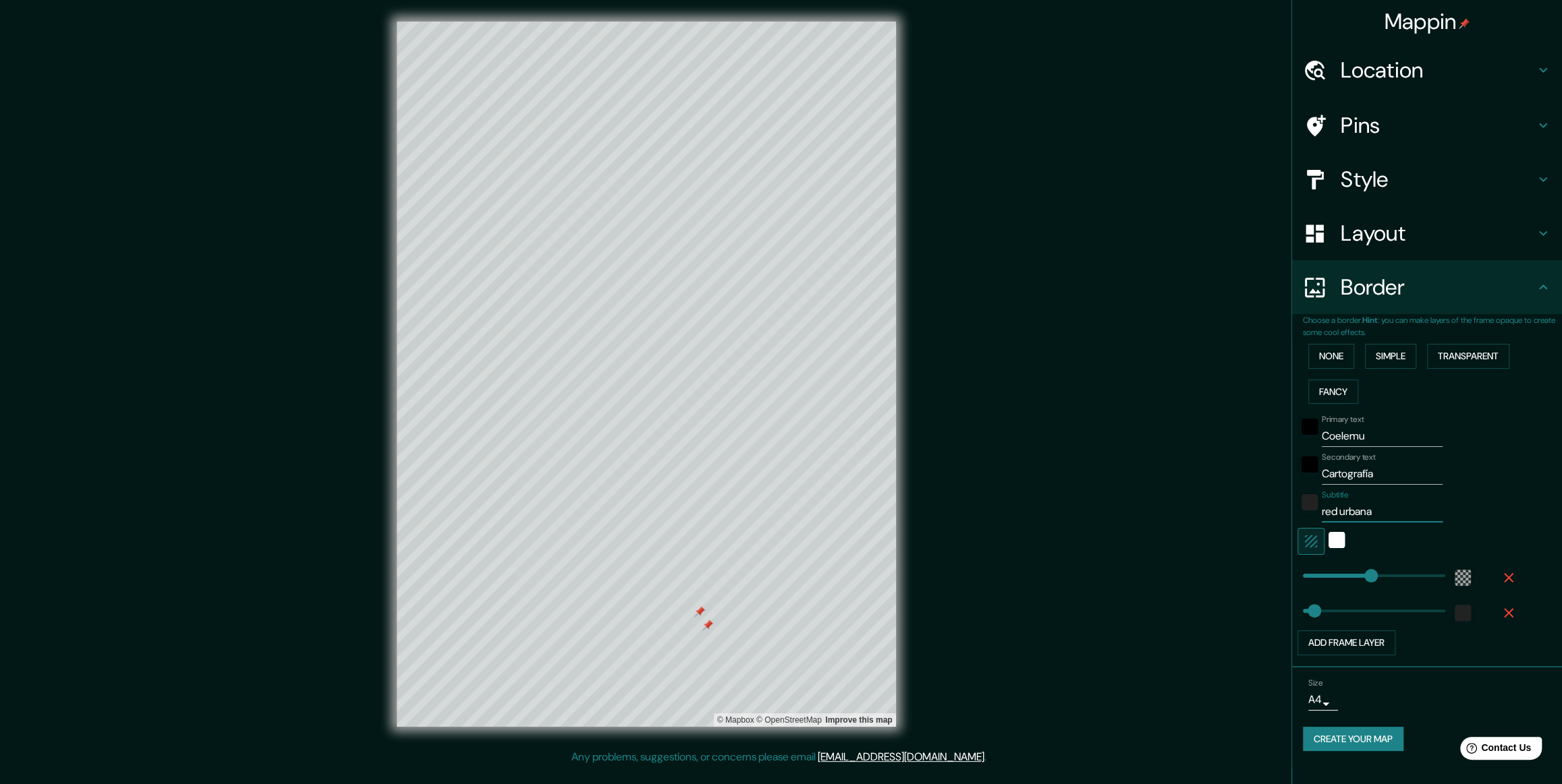
type input "59"
type input "red urbana"
click at [629, 316] on div "© Mapbox © OpenStreetMap Improve this map" at bounding box center [647, 375] width 1406 height 707
click at [629, 316] on div "color-55555544" at bounding box center [1463, 578] width 17 height 17
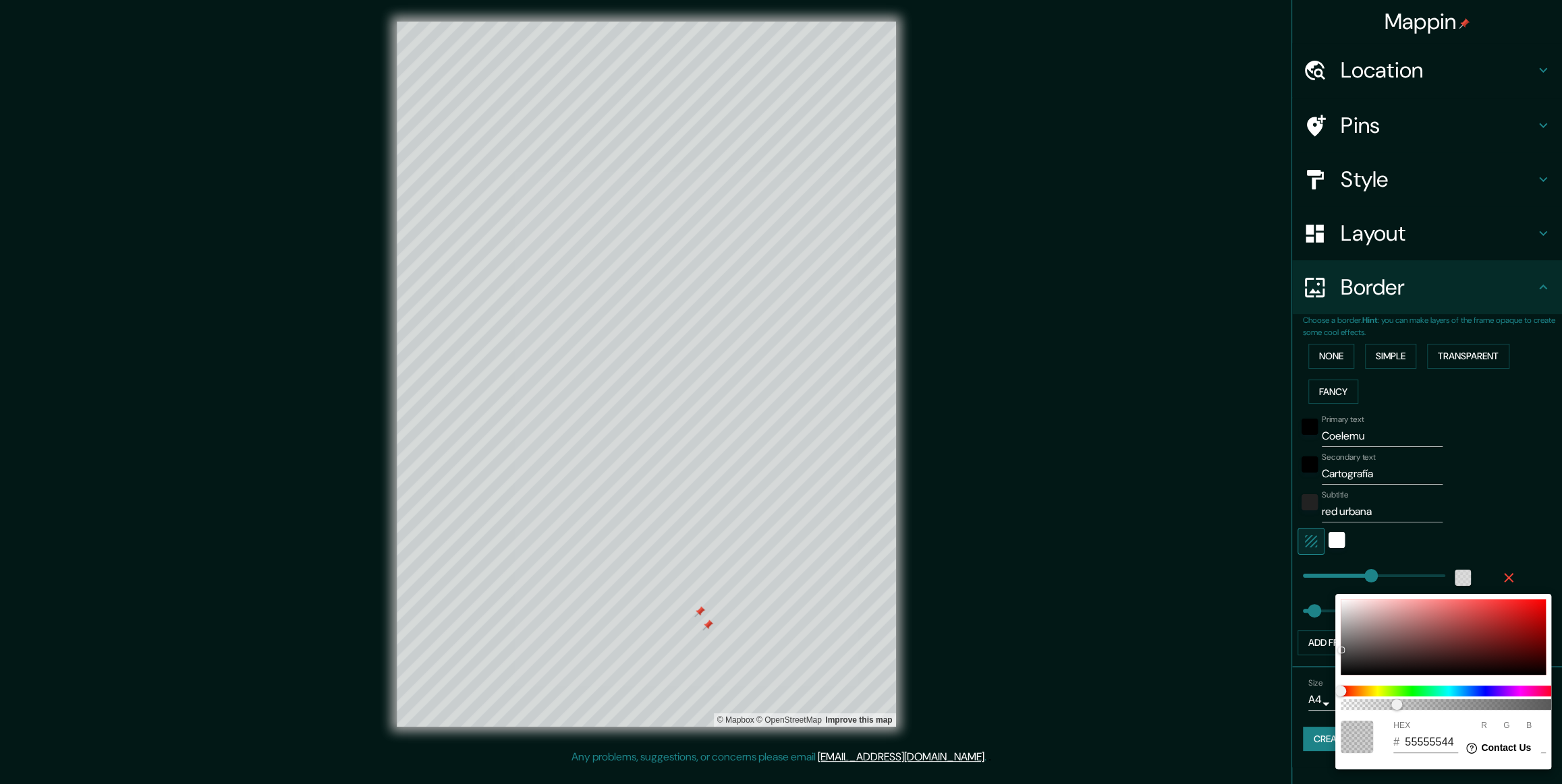
click at [629, 316] on div at bounding box center [781, 392] width 1562 height 784
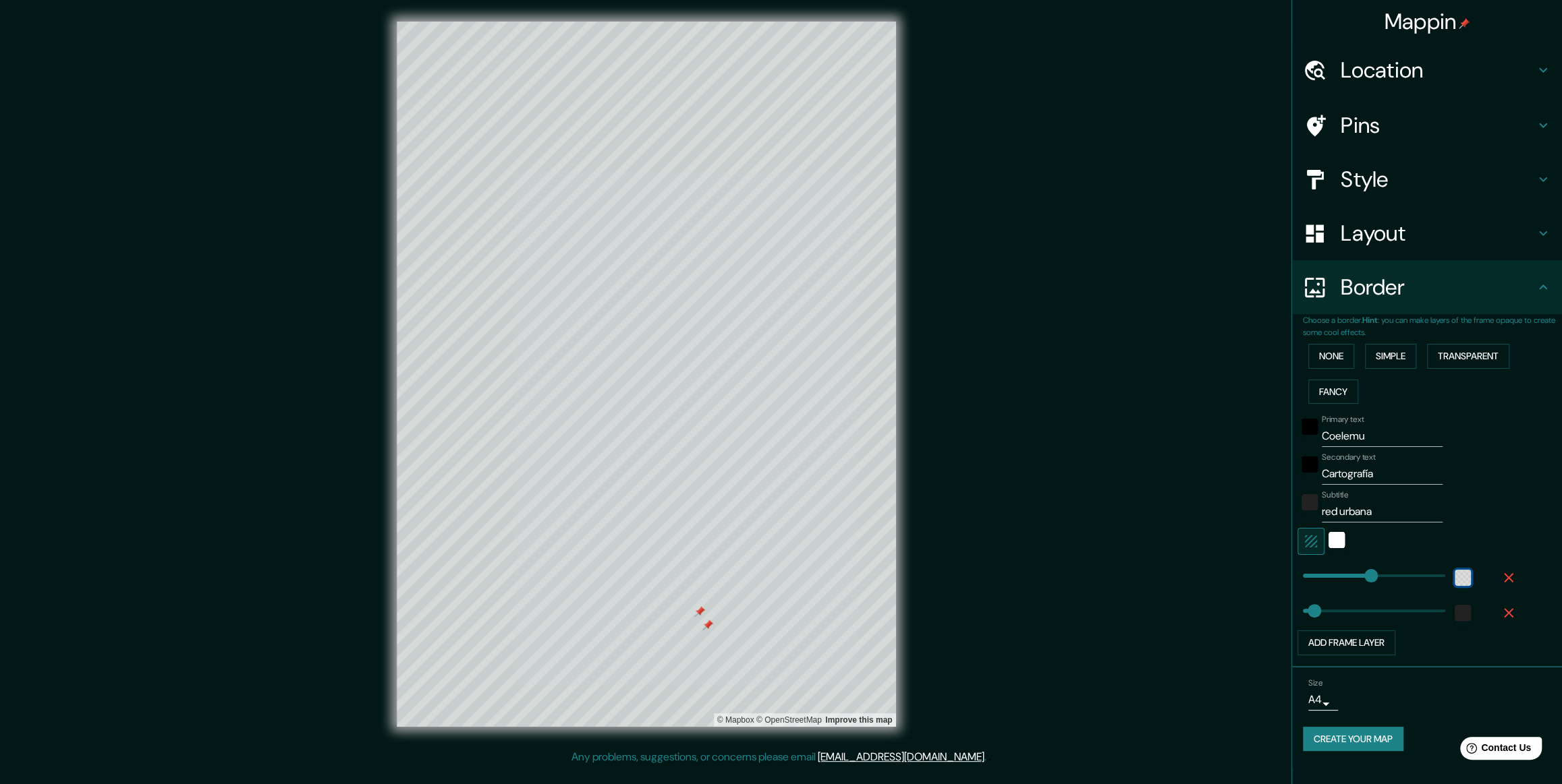
click at [629, 316] on div "color-55555544" at bounding box center [1463, 578] width 17 height 17
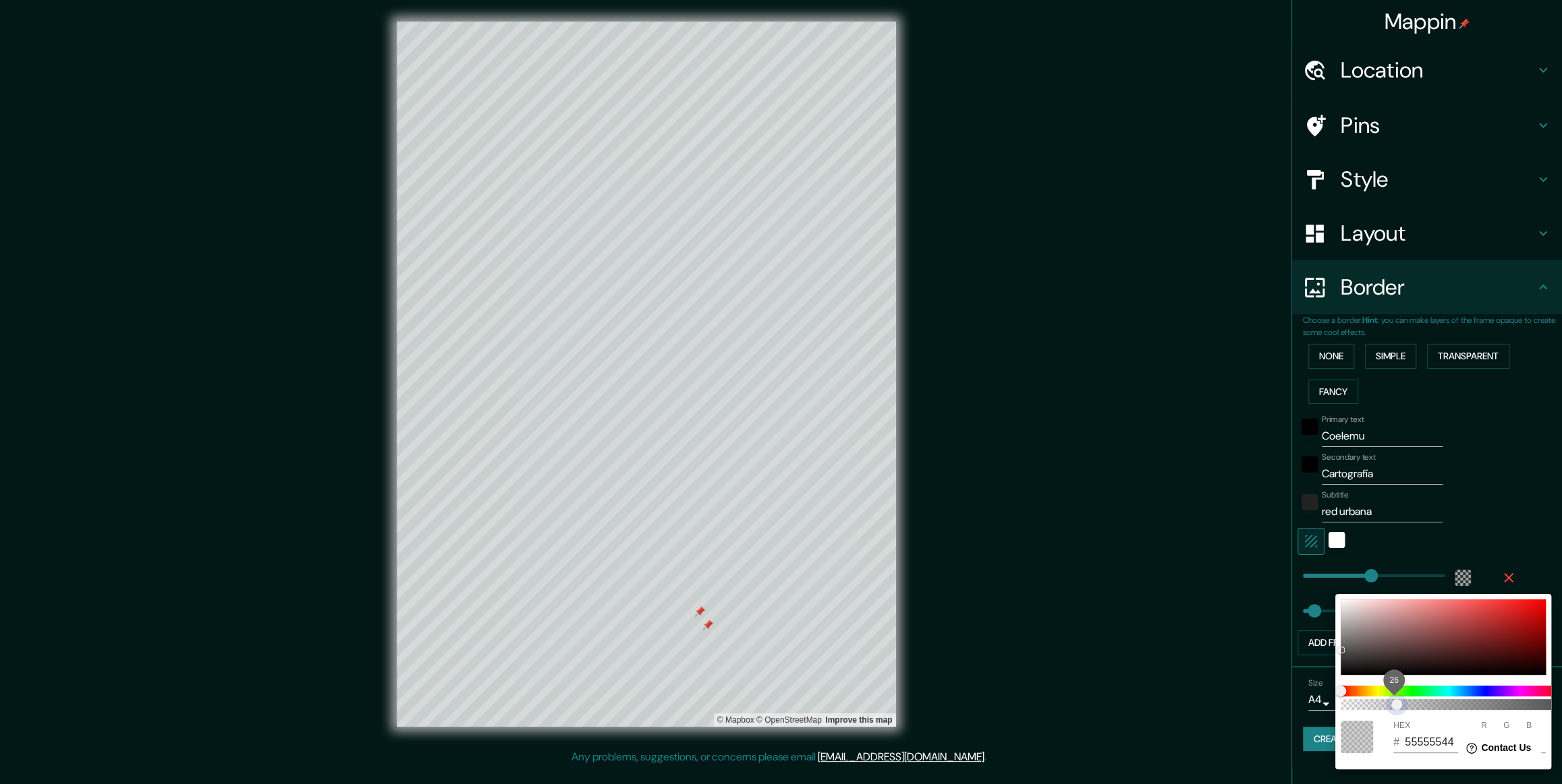
type input "355"
type input "59"
type input "5555553B"
type input "355"
type input "59"
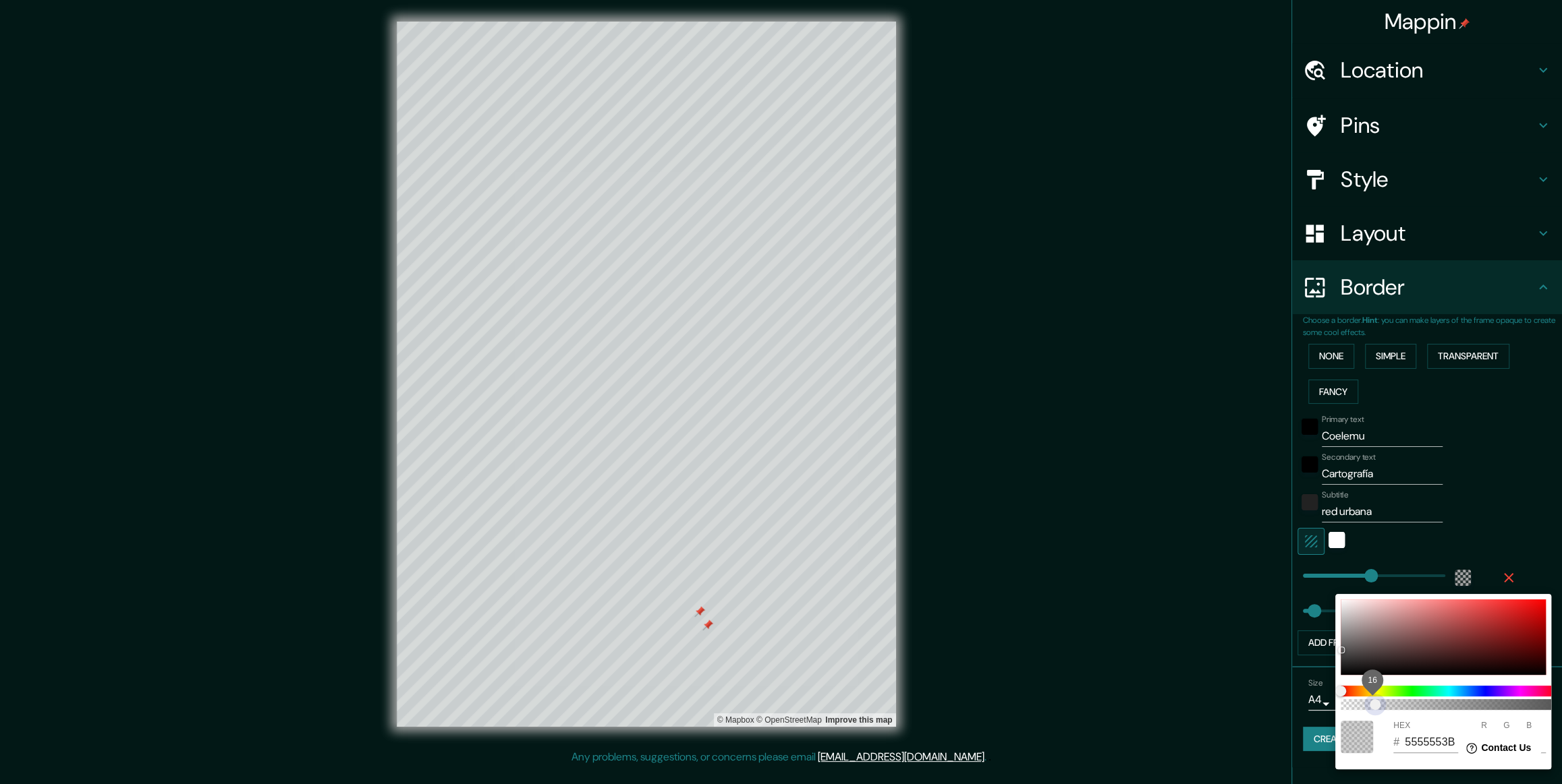
type input "55555529"
type input "355"
type input "59"
type input "55555512"
type input "355"
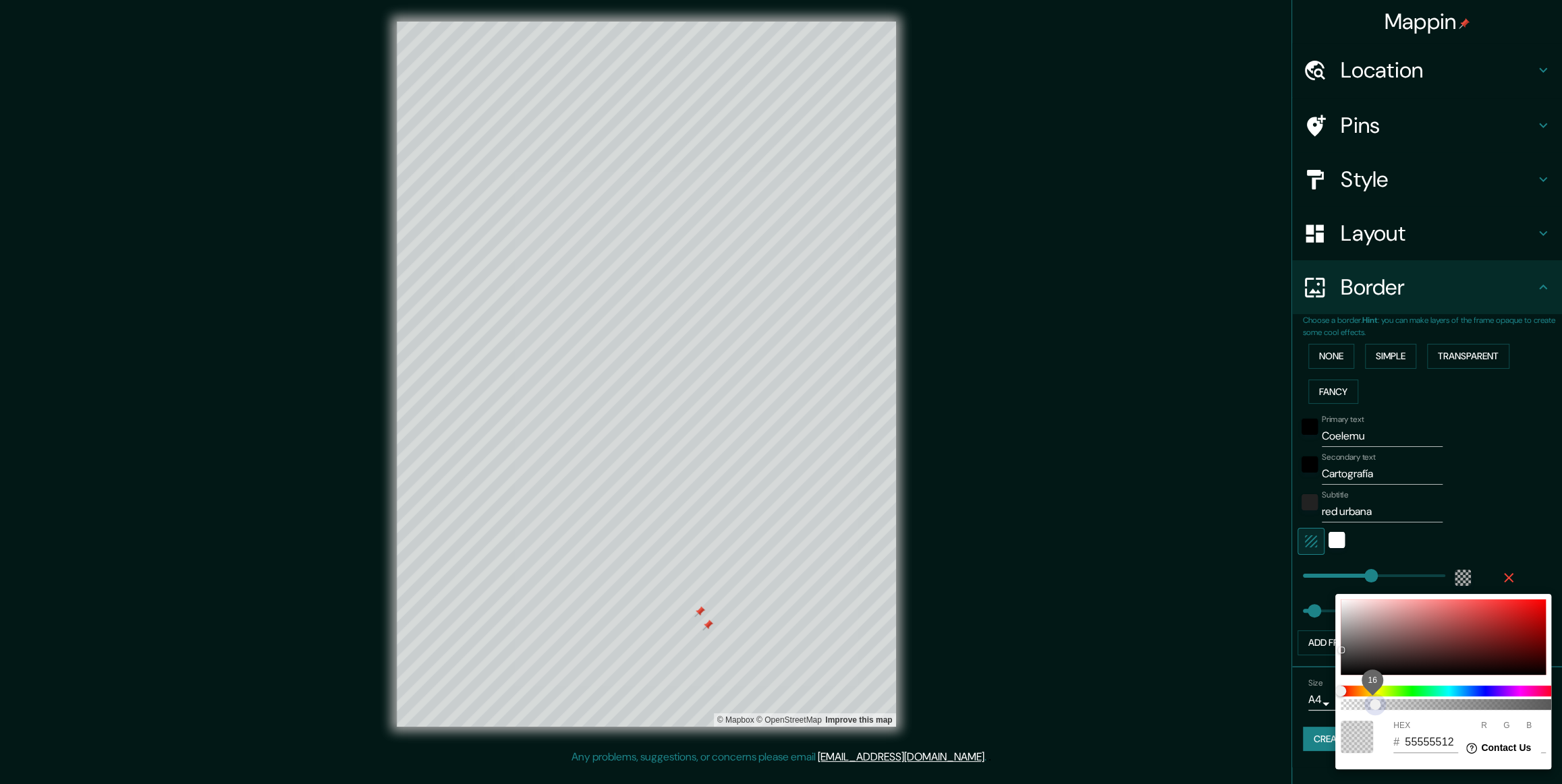
type input "59"
type input "55555505"
type input "355"
type input "59"
drag, startPoint x: 1399, startPoint y: 708, endPoint x: 1344, endPoint y: 716, distance: 55.6
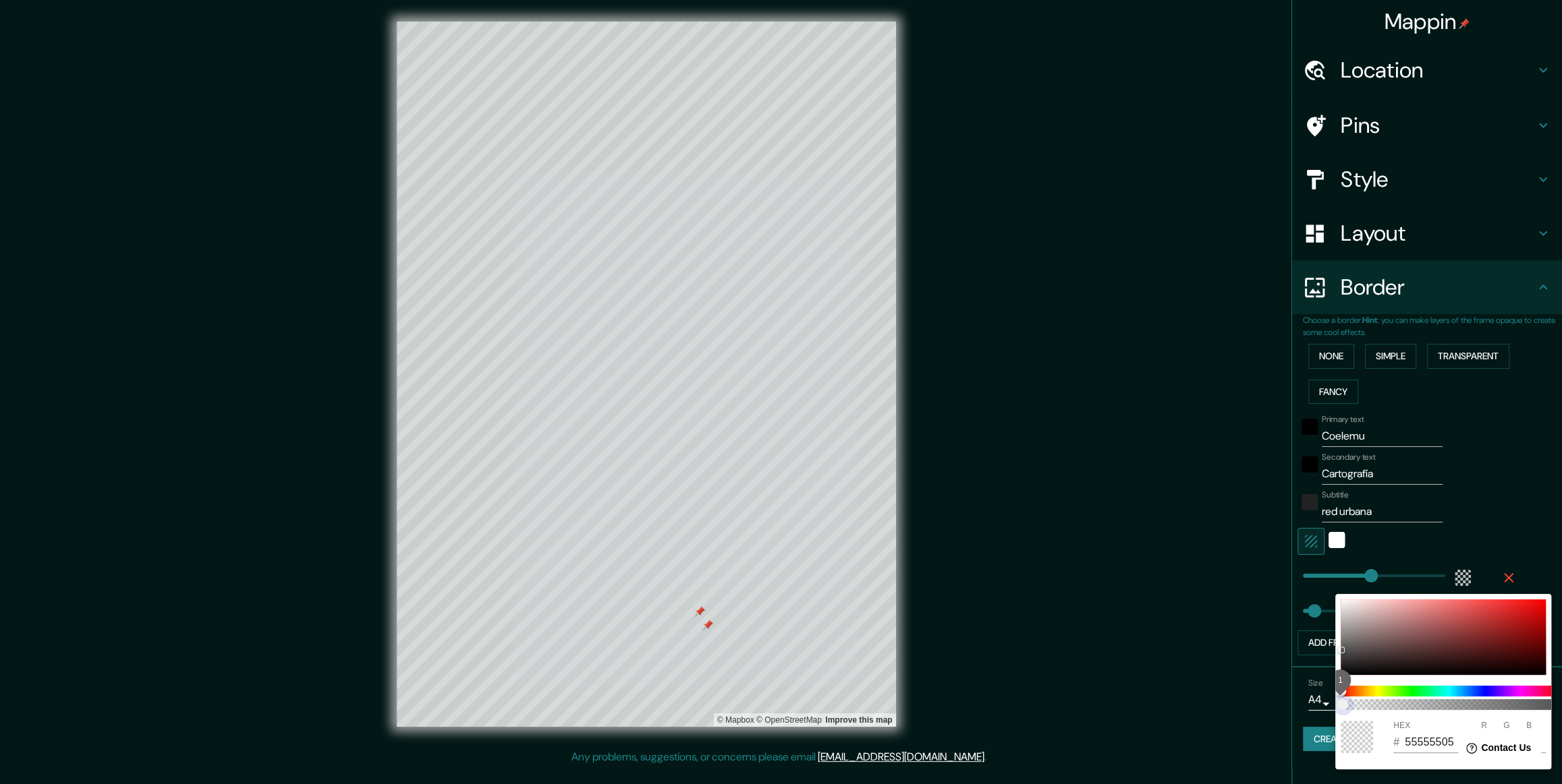
click at [629, 316] on span "1" at bounding box center [1343, 705] width 11 height 11
type input "355"
type input "59"
type input "5555552E"
type input "355"
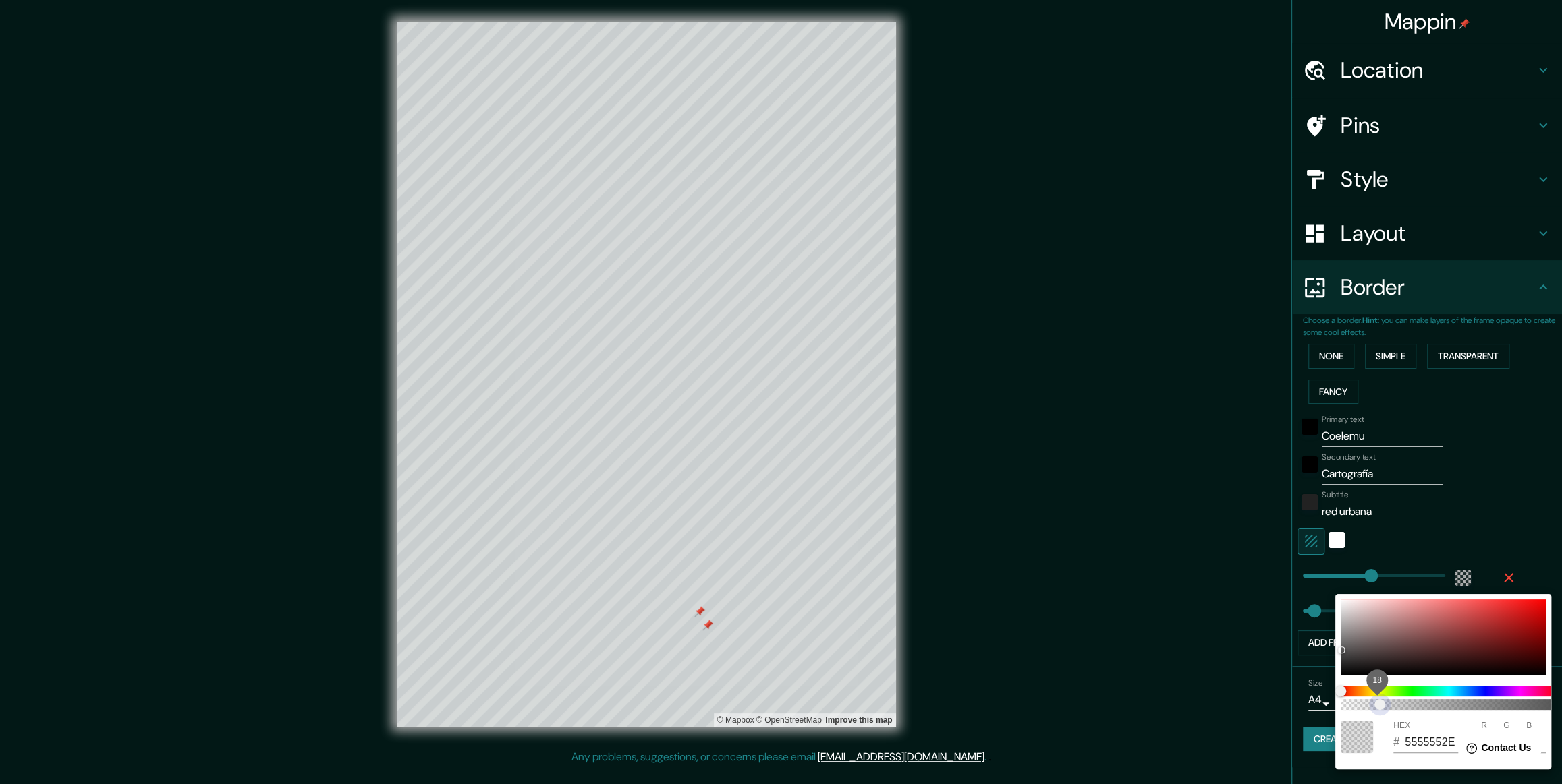
type input "59"
type input "55555575"
type input "355"
type input "59"
drag, startPoint x: 1378, startPoint y: 710, endPoint x: 1390, endPoint y: 725, distance: 19.2
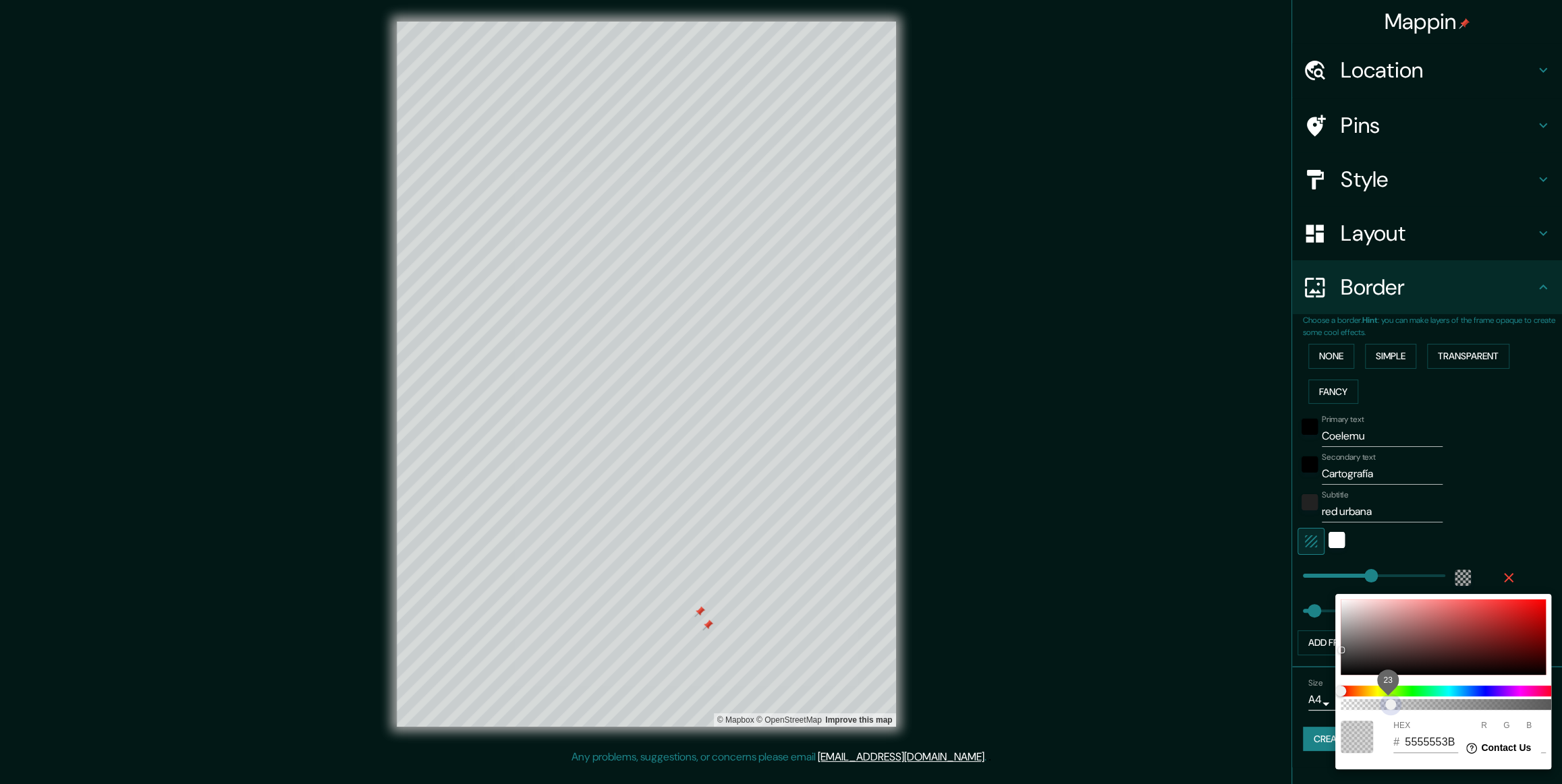
click at [629, 316] on div "23 HEX # 5555553B R 85 G 85 B 85" at bounding box center [1443, 682] width 216 height 175
click at [629, 316] on div at bounding box center [781, 392] width 1562 height 784
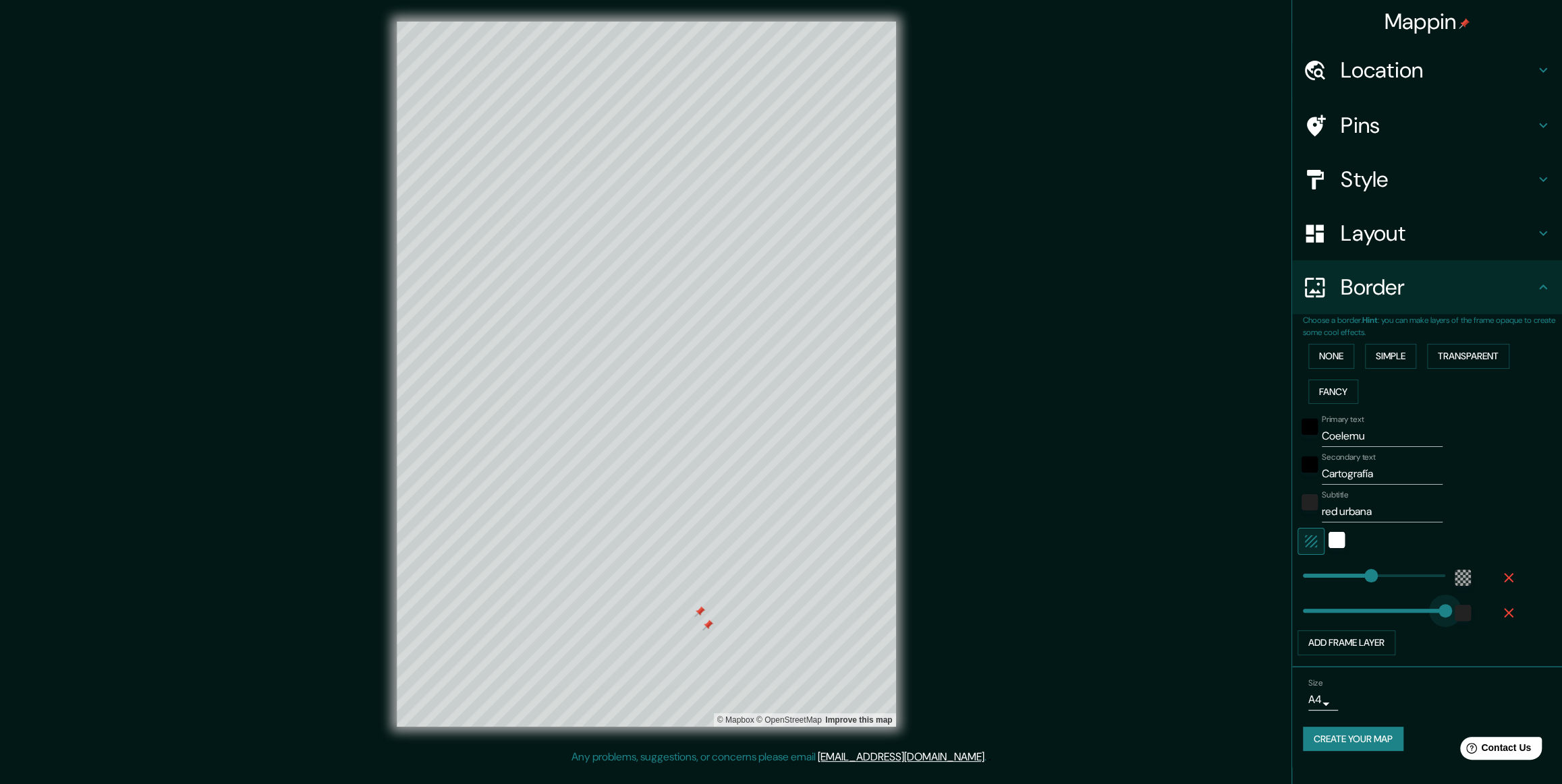
drag, startPoint x: 1315, startPoint y: 621, endPoint x: 1442, endPoint y: 644, distance: 129.1
drag, startPoint x: 1448, startPoint y: 625, endPoint x: 1287, endPoint y: 628, distance: 161.0
click at [629, 316] on div "Mappin Location Pins Style Layout Border Choose a border. Hint : you can make l…" at bounding box center [781, 385] width 1562 height 771
drag, startPoint x: 1305, startPoint y: 622, endPoint x: 1339, endPoint y: 624, distance: 34.1
drag, startPoint x: 1339, startPoint y: 624, endPoint x: 1352, endPoint y: 624, distance: 13.0
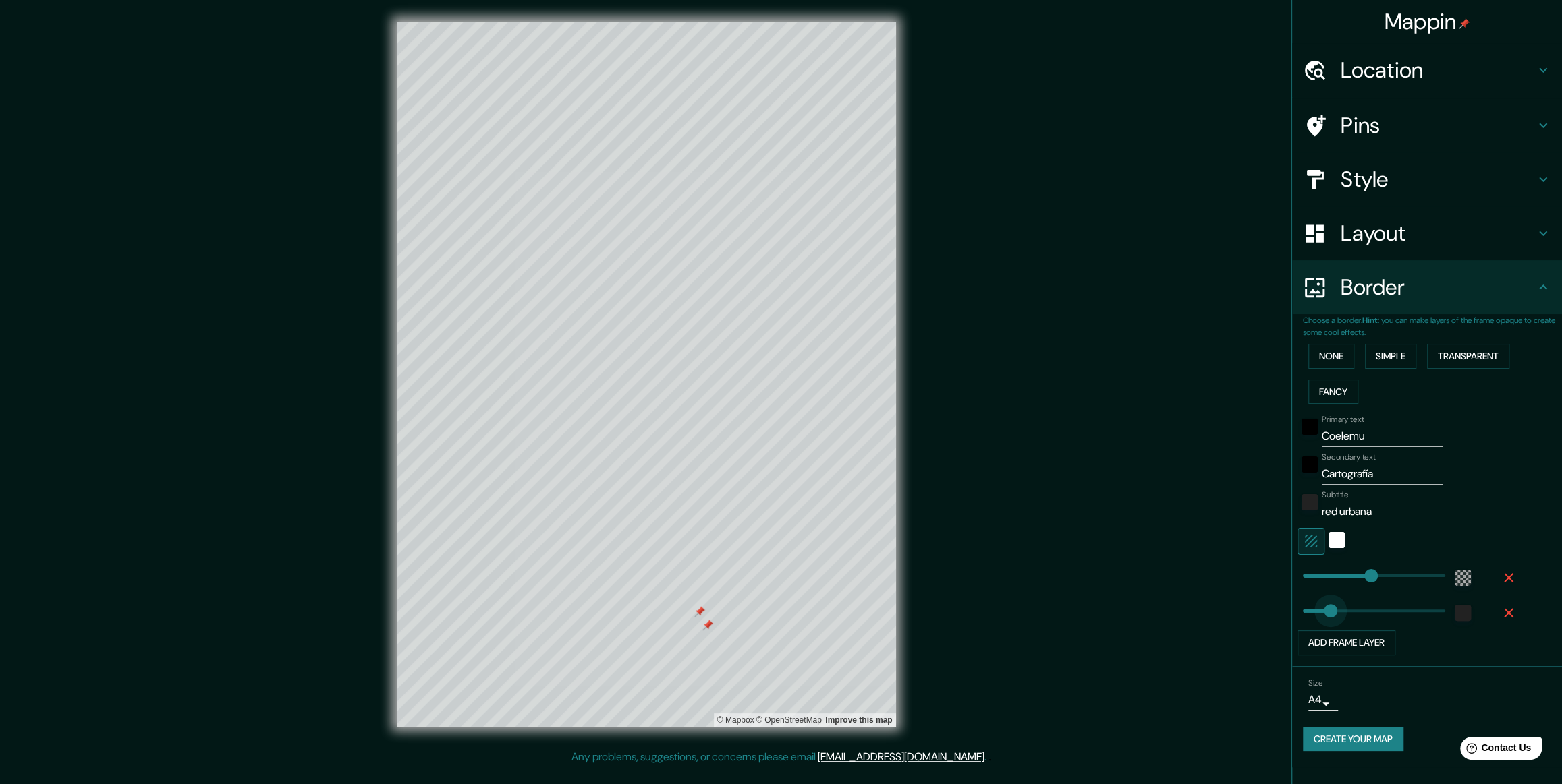
drag, startPoint x: 1351, startPoint y: 624, endPoint x: 1331, endPoint y: 628, distance: 20.4
drag, startPoint x: 1330, startPoint y: 628, endPoint x: 1323, endPoint y: 627, distance: 7.1
drag, startPoint x: 948, startPoint y: 632, endPoint x: 907, endPoint y: 641, distance: 42.0
click at [629, 316] on div "© Mapbox © OpenStreetMap Improve this map" at bounding box center [647, 375] width 1406 height 707
click at [629, 316] on body "Mappin Location Pins Style Layout Border Choose a border. Hint : you can make l…" at bounding box center [781, 392] width 1562 height 784
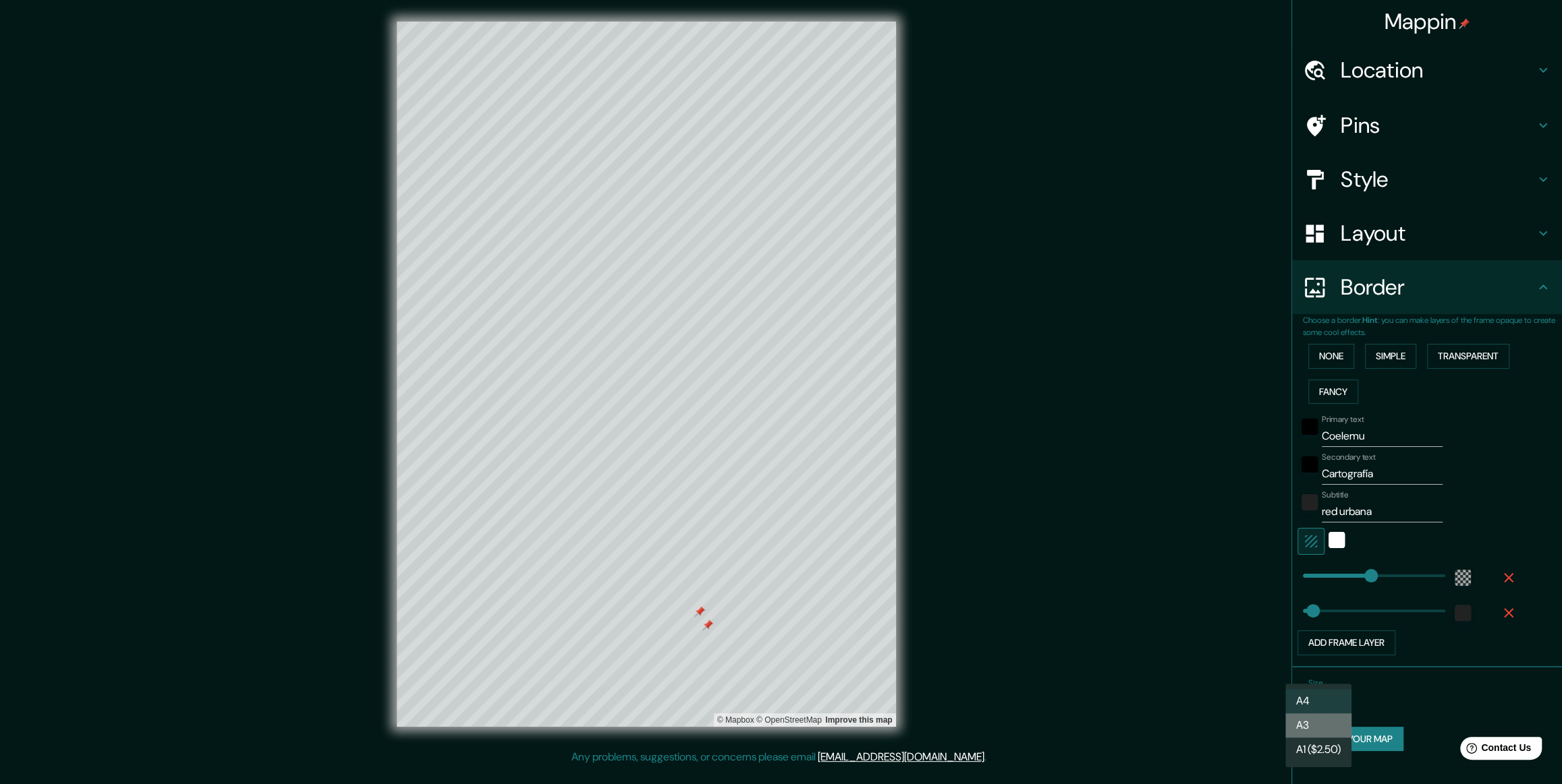
click at [629, 316] on li "A3" at bounding box center [1319, 725] width 66 height 24
click at [629, 302] on div "Border" at bounding box center [1427, 287] width 270 height 54
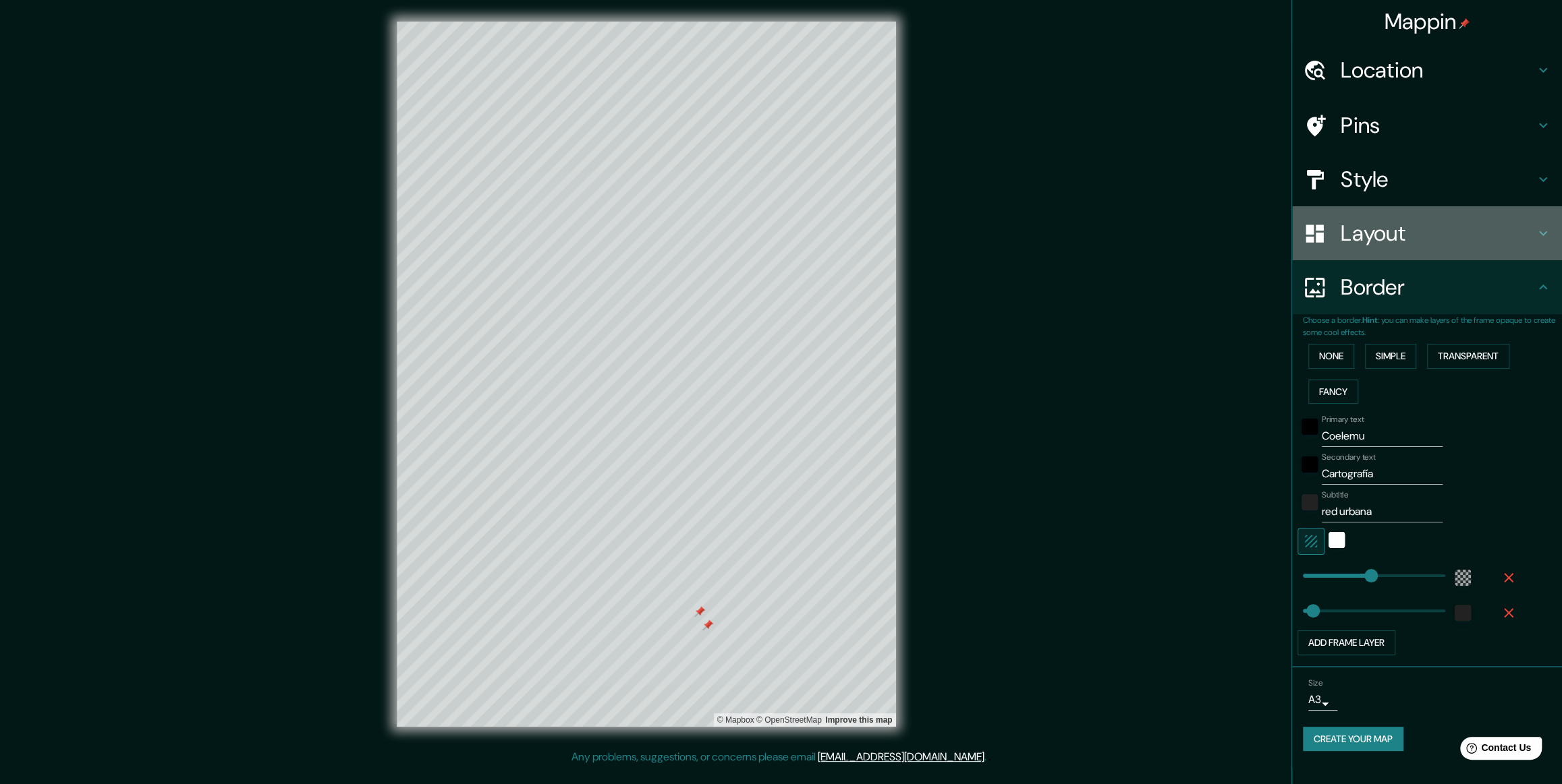
click at [629, 223] on h4 "Layout" at bounding box center [1438, 233] width 194 height 27
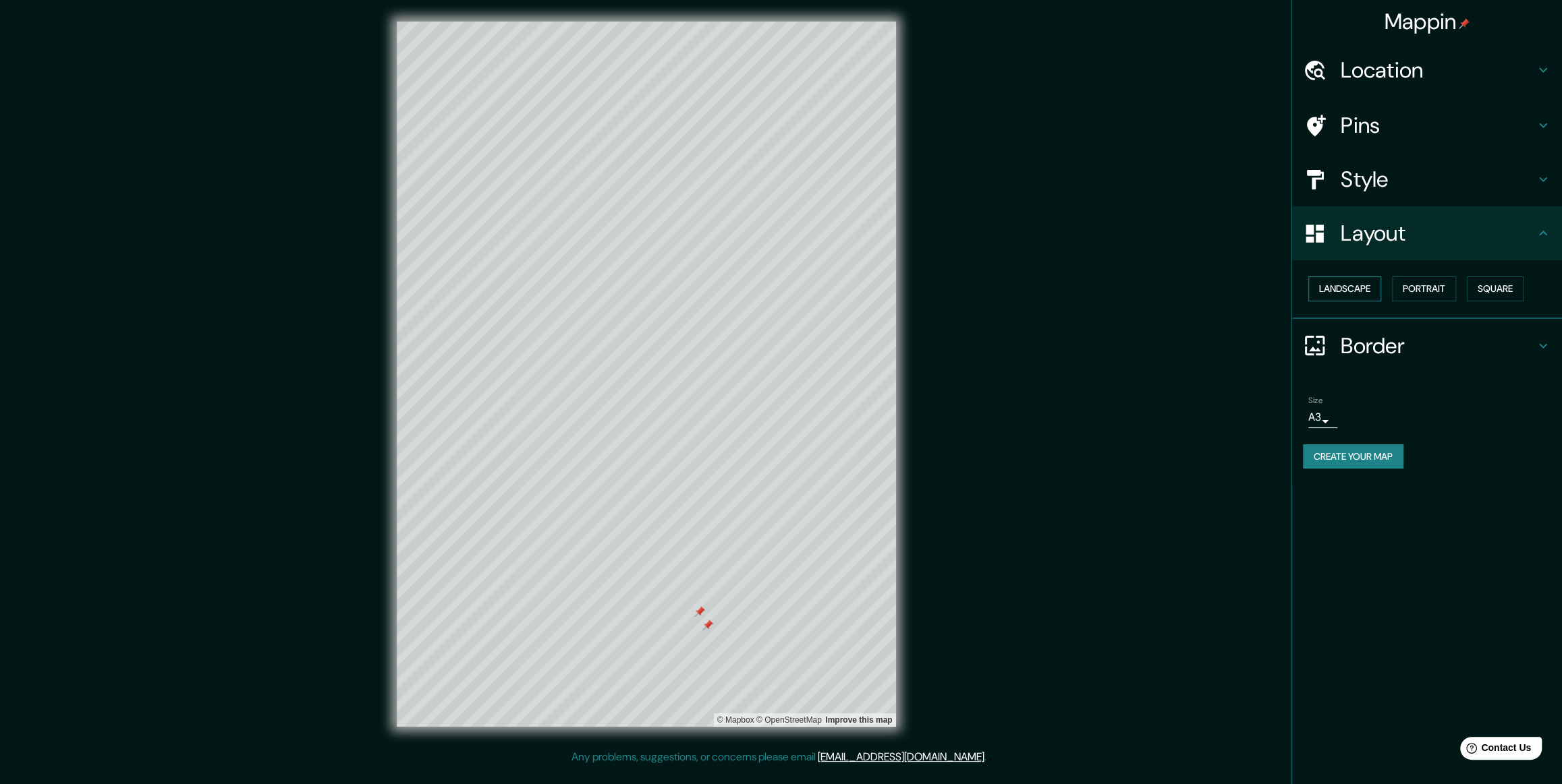
click at [629, 302] on button "Landscape" at bounding box center [1344, 289] width 73 height 25
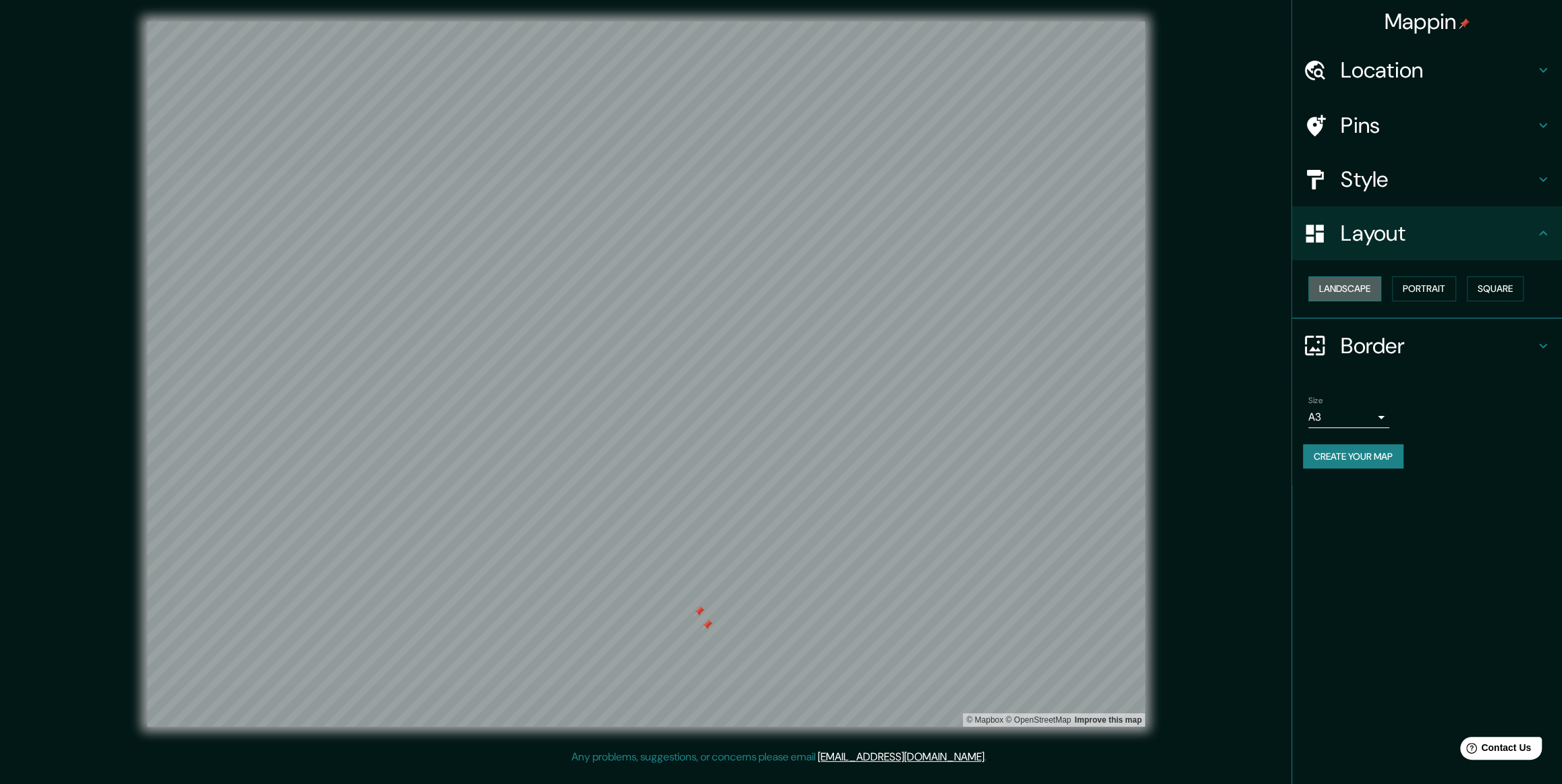
click at [629, 302] on button "Landscape" at bounding box center [1344, 289] width 73 height 25
click at [629, 302] on button "Portrait" at bounding box center [1423, 289] width 64 height 25
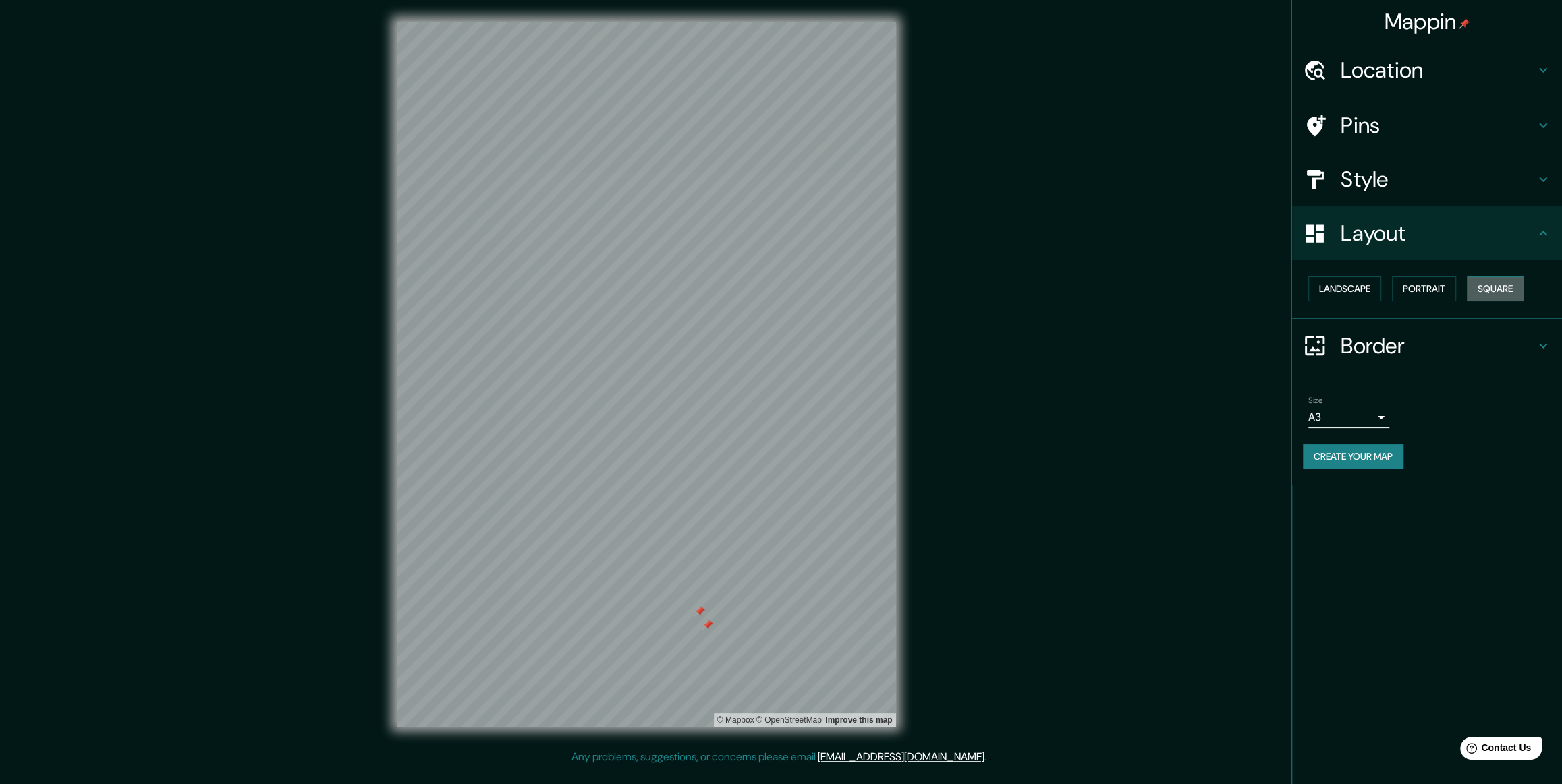
click at [629, 302] on button "Square" at bounding box center [1495, 289] width 56 height 25
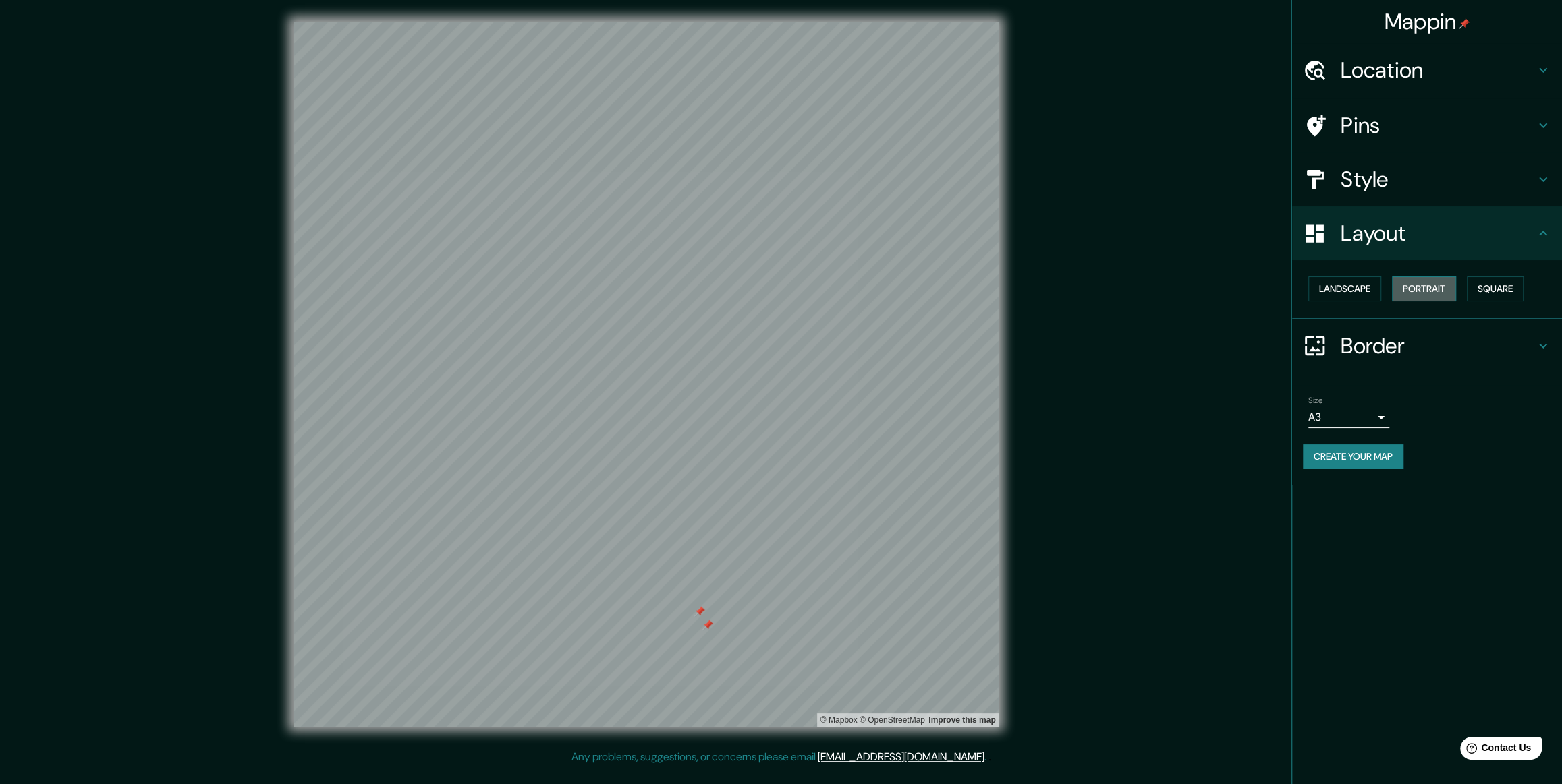
click at [629, 302] on button "Portrait" at bounding box center [1423, 289] width 64 height 25
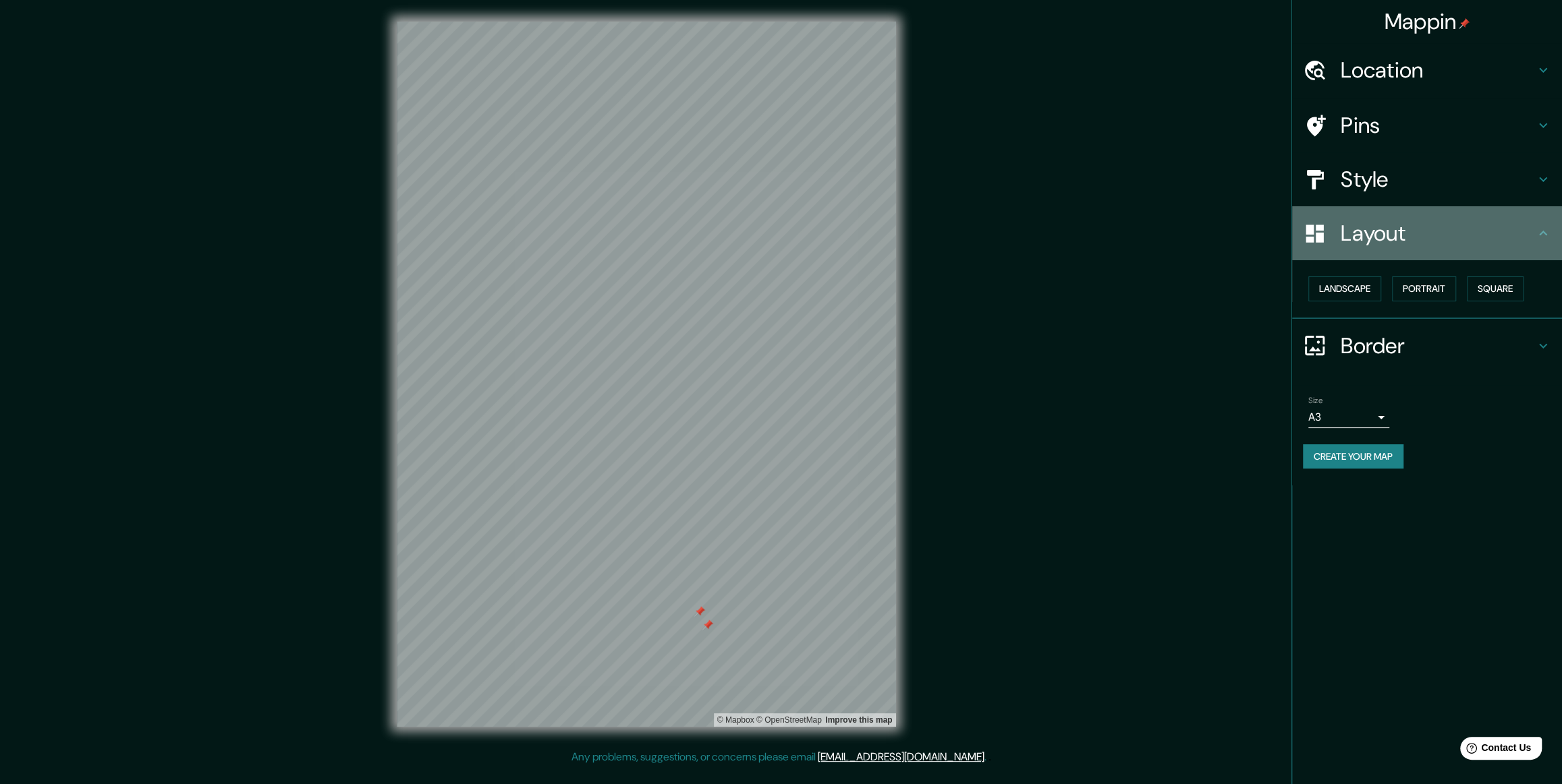
click at [629, 247] on h4 "Layout" at bounding box center [1438, 233] width 194 height 27
click at [629, 316] on div "© Mapbox © OpenStreetMap Improve this map" at bounding box center [647, 375] width 1406 height 707
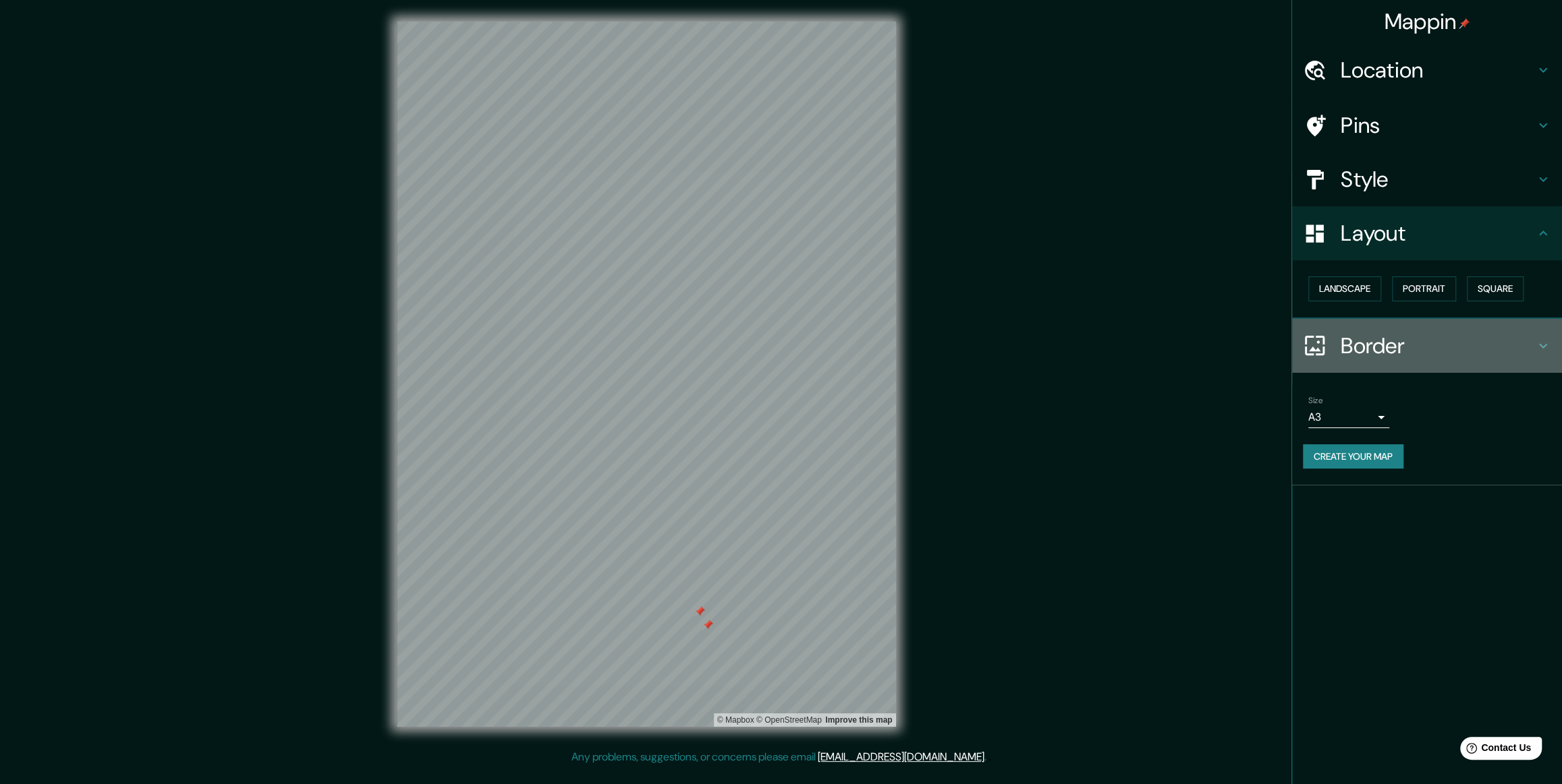
click at [629, 316] on h4 "Border" at bounding box center [1438, 346] width 194 height 27
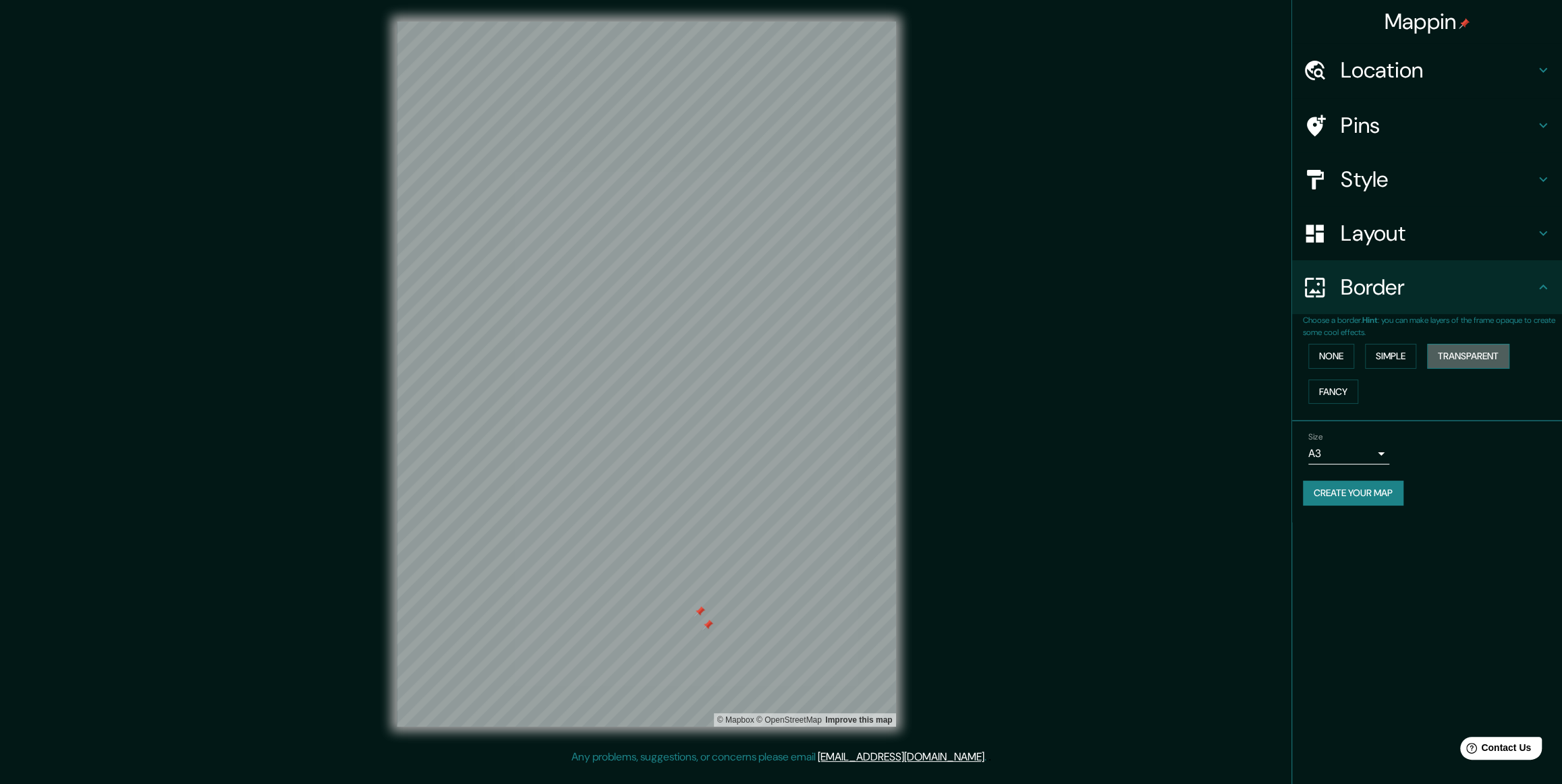
click at [629, 316] on button "Transparent" at bounding box center [1468, 356] width 82 height 25
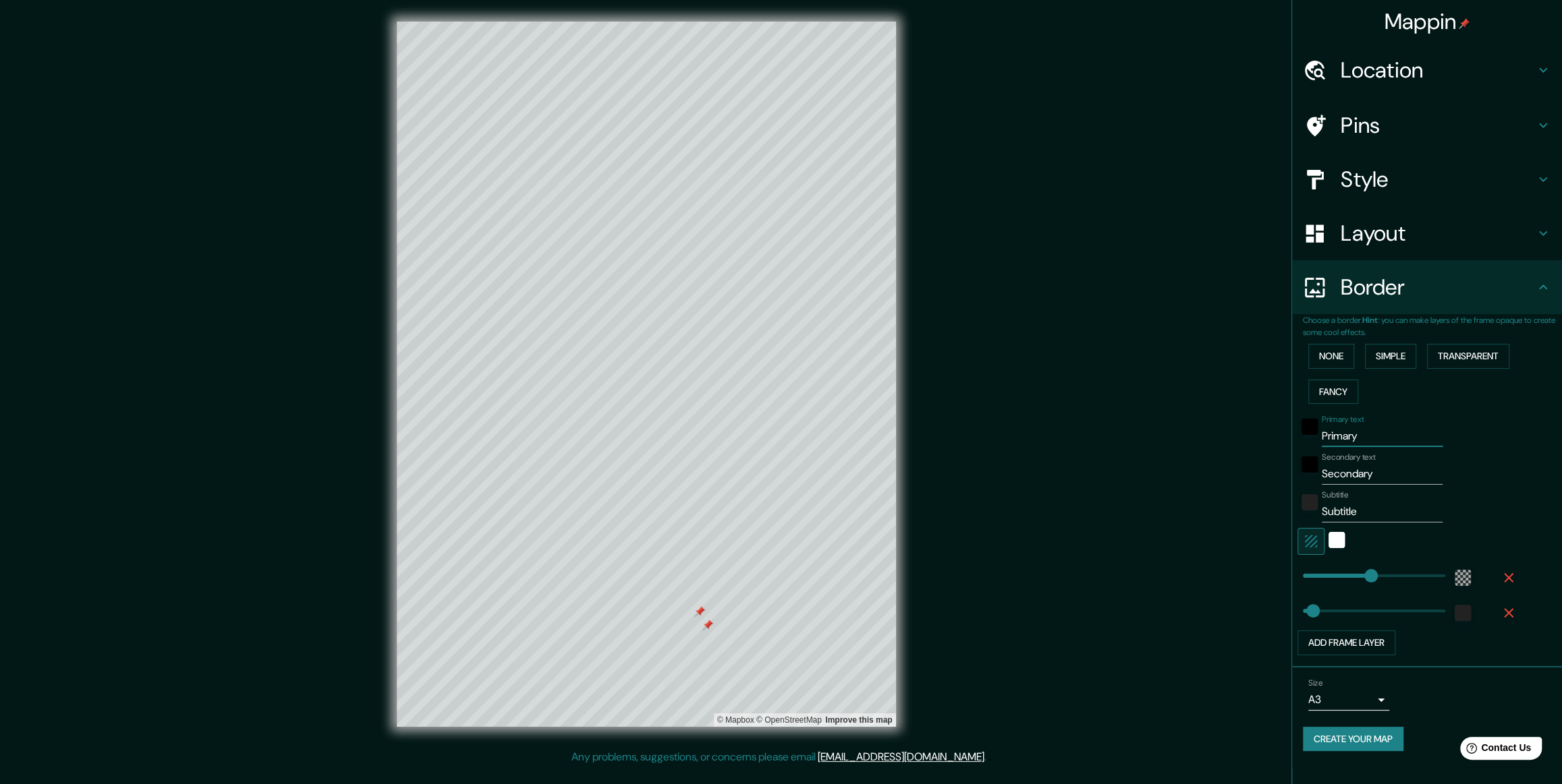
click at [629, 316] on input "Primary" at bounding box center [1382, 436] width 120 height 22
click at [629, 316] on input "Secondary" at bounding box center [1382, 474] width 120 height 22
click at [629, 316] on input "Cartografía" at bounding box center [1382, 474] width 120 height 22
click at [629, 316] on input "Subtitle" at bounding box center [1382, 512] width 120 height 22
click at [629, 316] on div "© Mapbox © OpenStreetMap Improve this map" at bounding box center [647, 375] width 1406 height 707
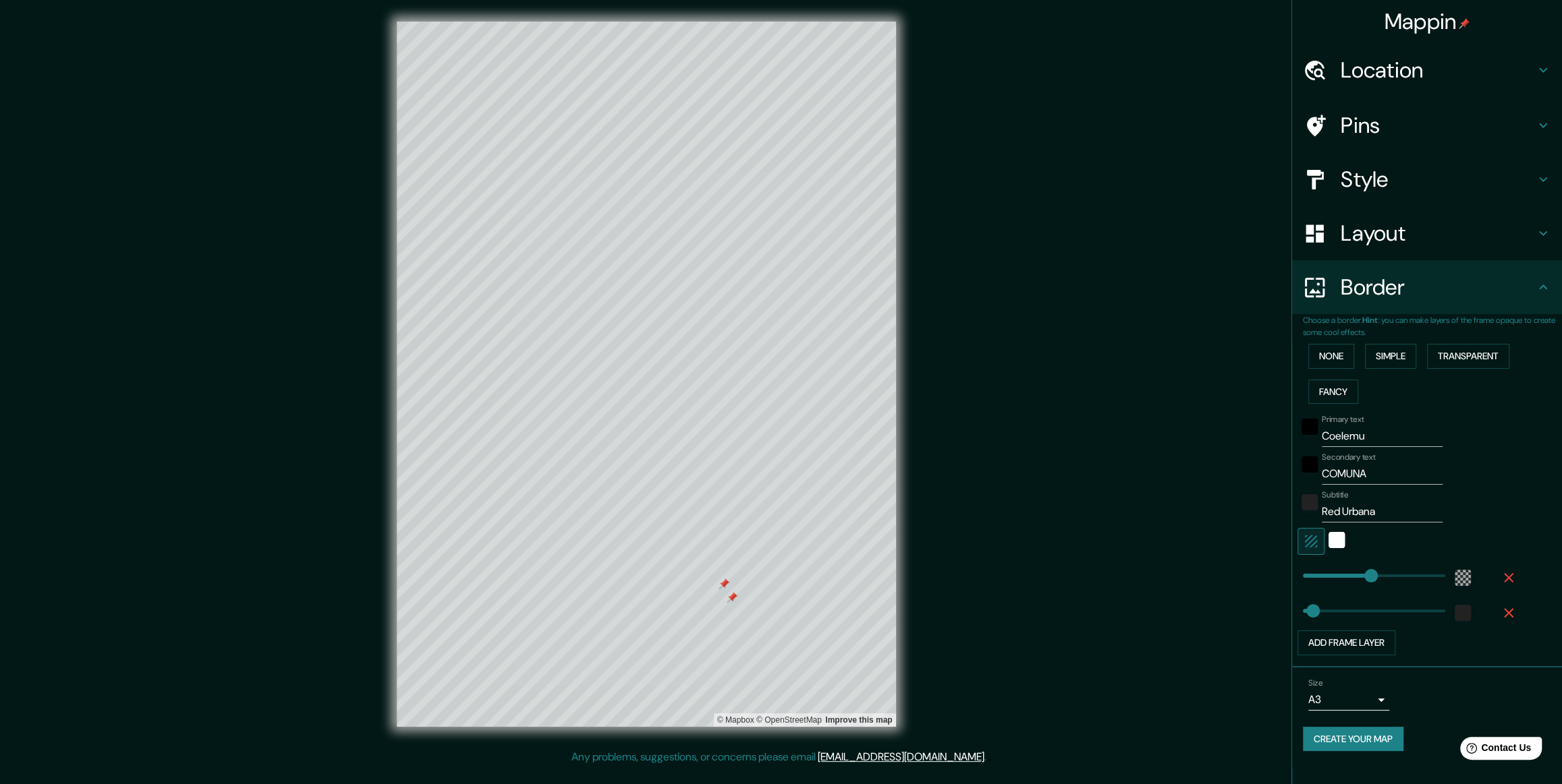
click at [629, 316] on div "© Mapbox © OpenStreetMap Improve this map" at bounding box center [647, 375] width 1406 height 707
click at [629, 316] on button "Create your map" at bounding box center [1353, 739] width 101 height 25
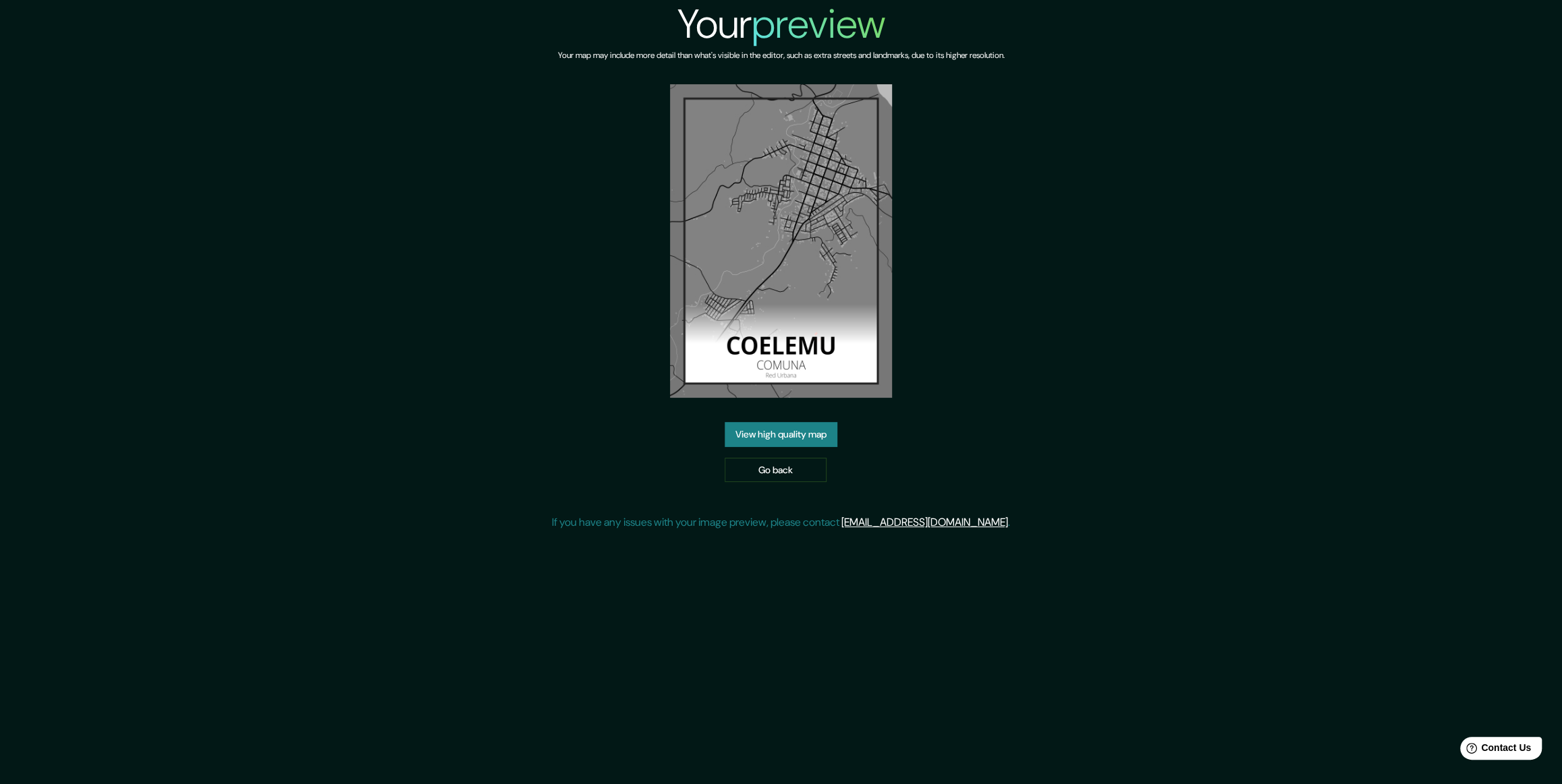
click at [796, 447] on link "View high quality map" at bounding box center [781, 434] width 113 height 25
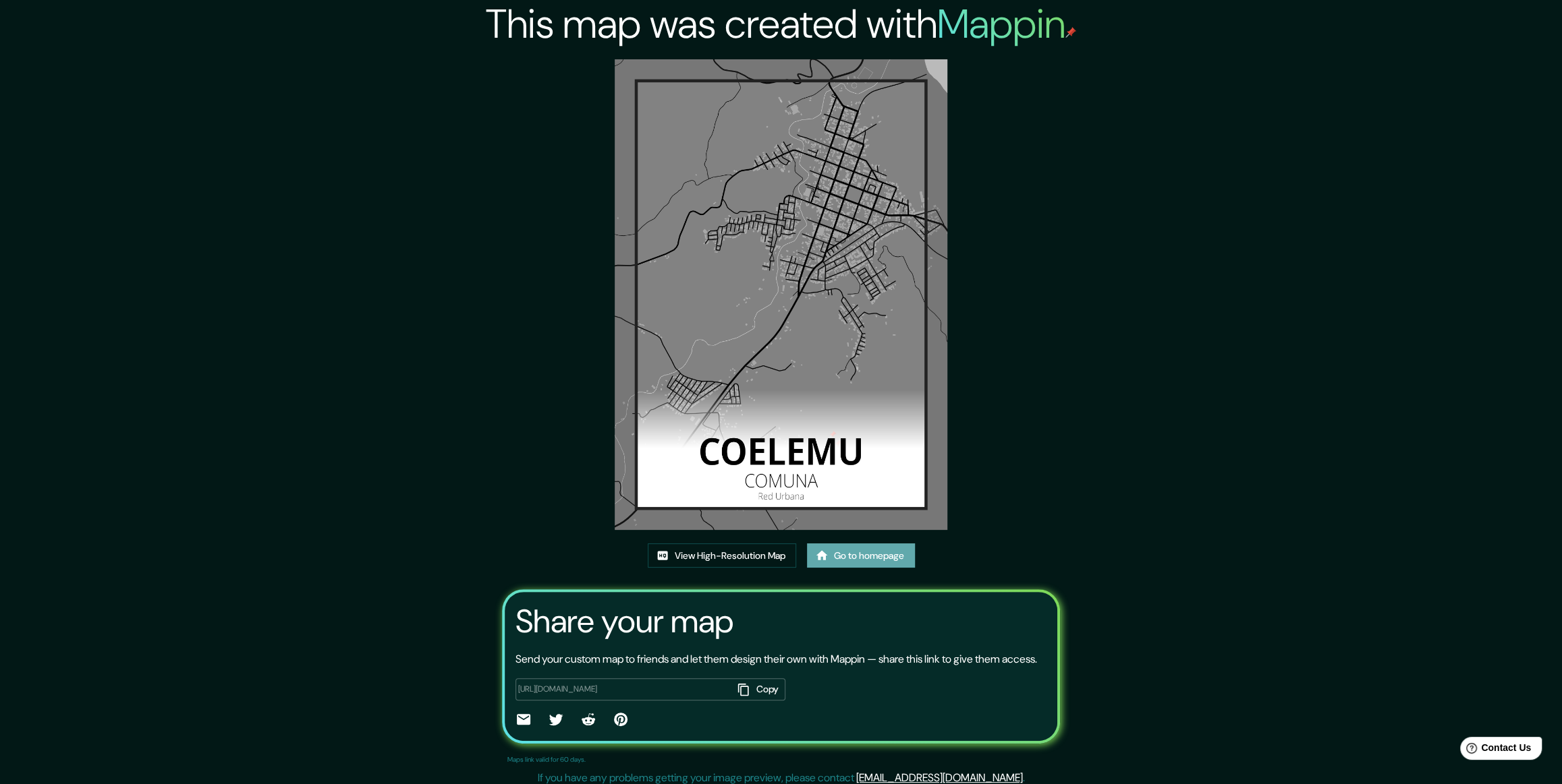
click at [869, 562] on link "Go to homepage" at bounding box center [860, 555] width 108 height 25
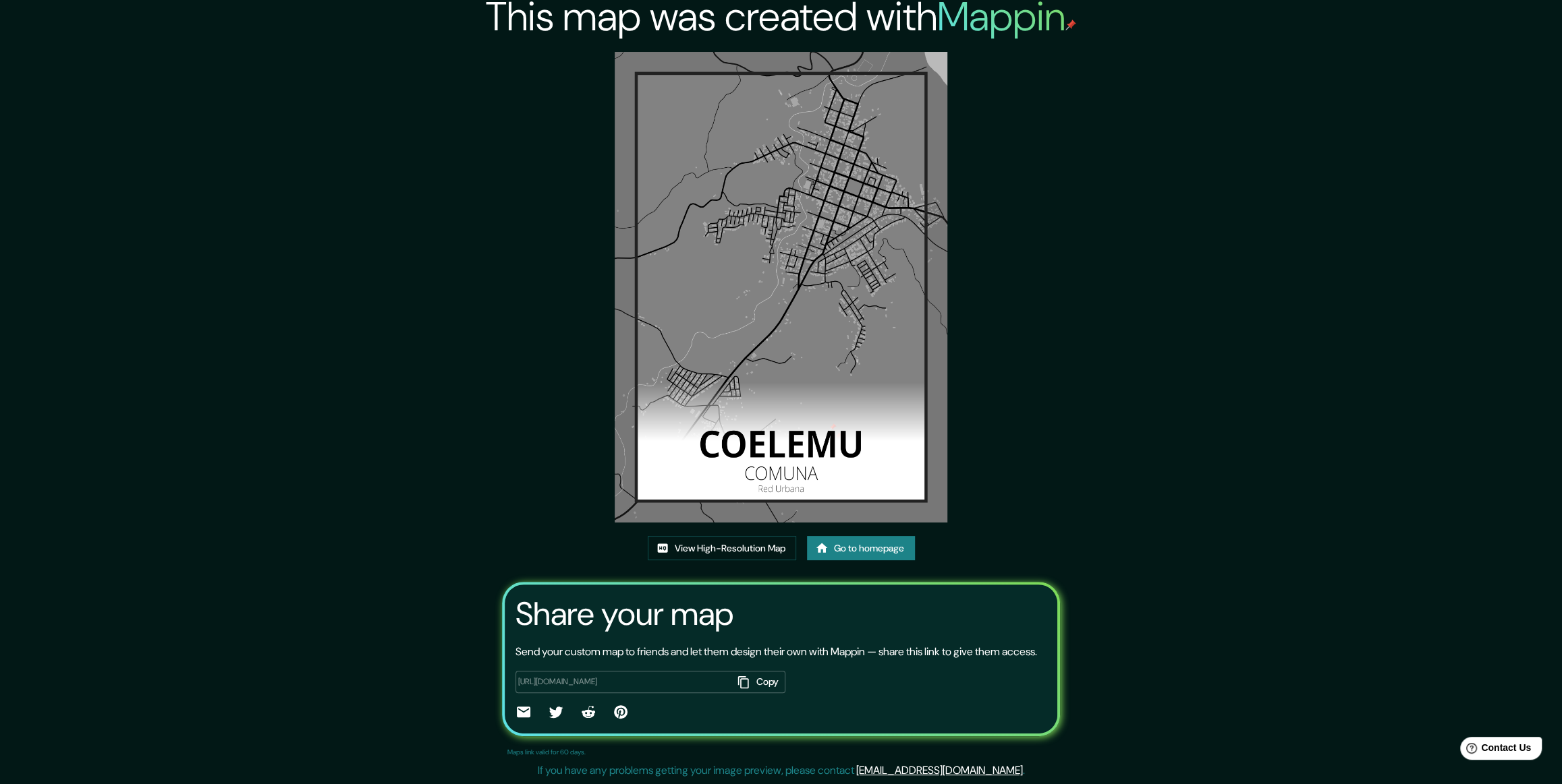
scroll to position [56, 0]
drag, startPoint x: 802, startPoint y: 454, endPoint x: 801, endPoint y: 436, distance: 18.0
click at [802, 454] on img at bounding box center [781, 287] width 333 height 471
click at [576, 318] on div "This map was created with Mappin View High-Resolution Map Go to homepage Share …" at bounding box center [781, 388] width 590 height 792
click at [675, 536] on link "View High-Resolution Map" at bounding box center [722, 548] width 148 height 25
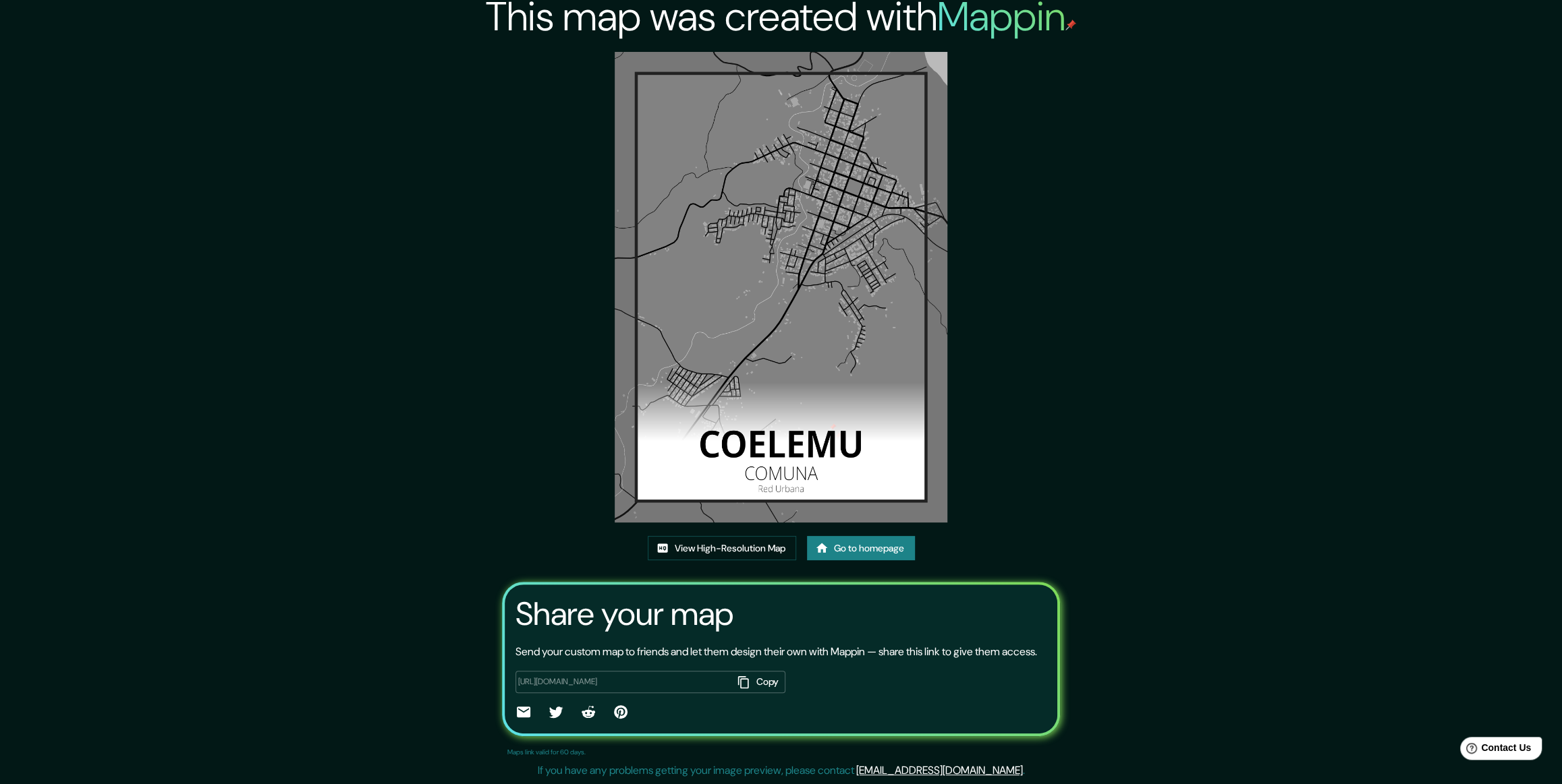
scroll to position [0, 0]
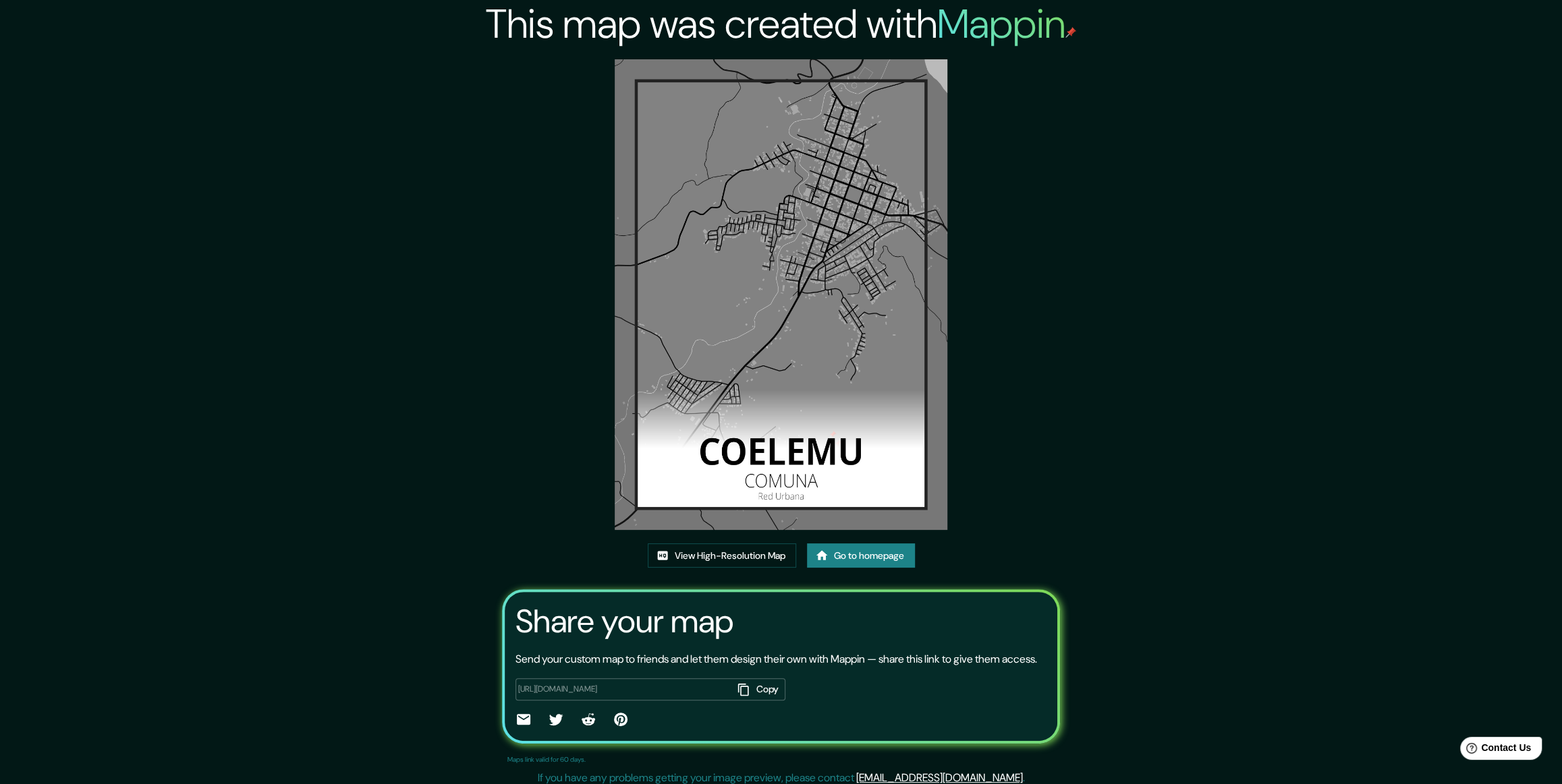
click at [716, 49] on h2 "This map was created with Mappin" at bounding box center [781, 24] width 590 height 49
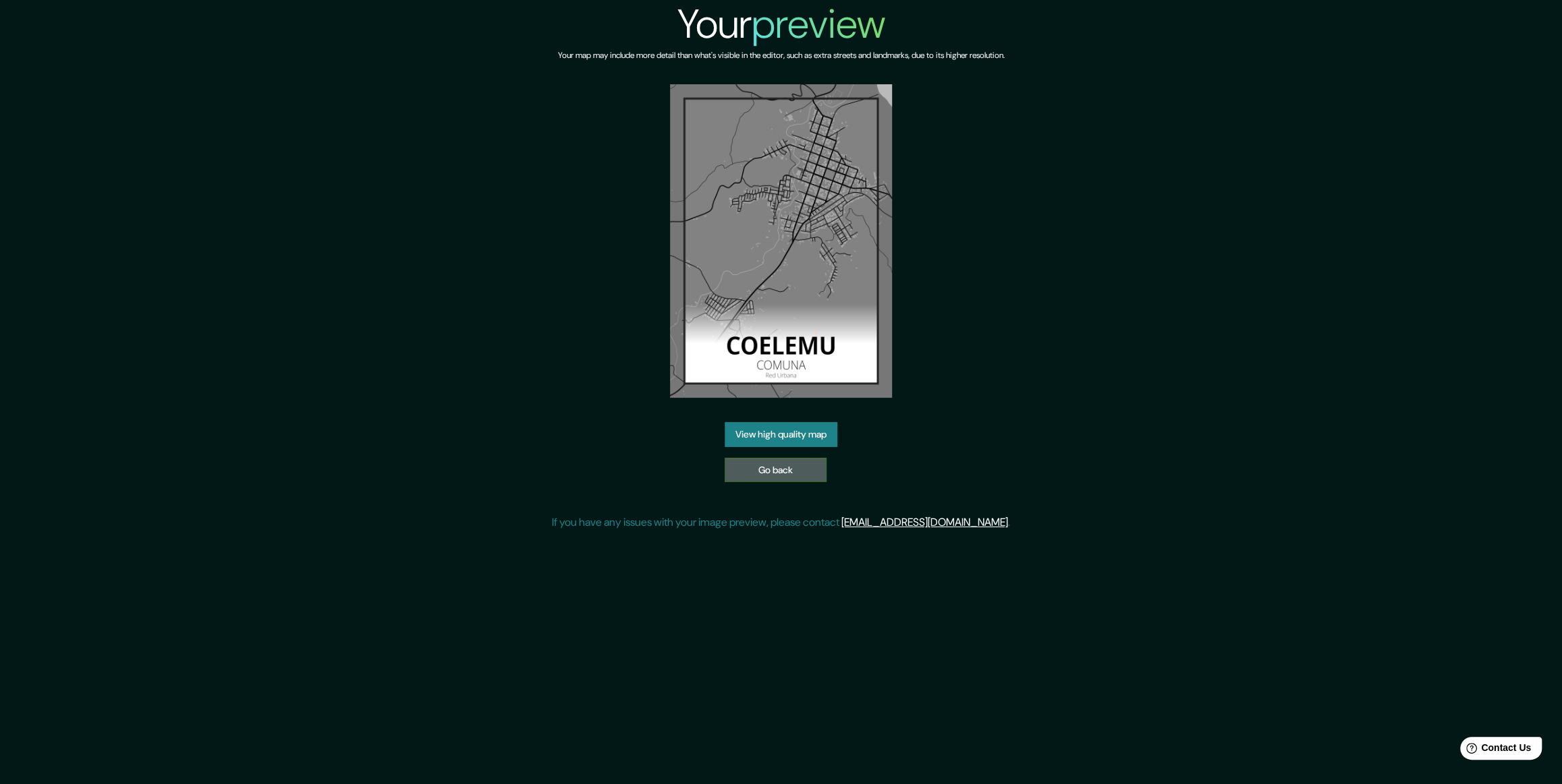
click at [791, 483] on link "Go back" at bounding box center [775, 470] width 102 height 25
click at [814, 216] on img at bounding box center [781, 241] width 222 height 314
click at [1010, 171] on div "Your preview Your map may include more detail than what's visible in the editor…" at bounding box center [781, 271] width 458 height 542
click at [760, 439] on link "View high quality map" at bounding box center [781, 434] width 113 height 25
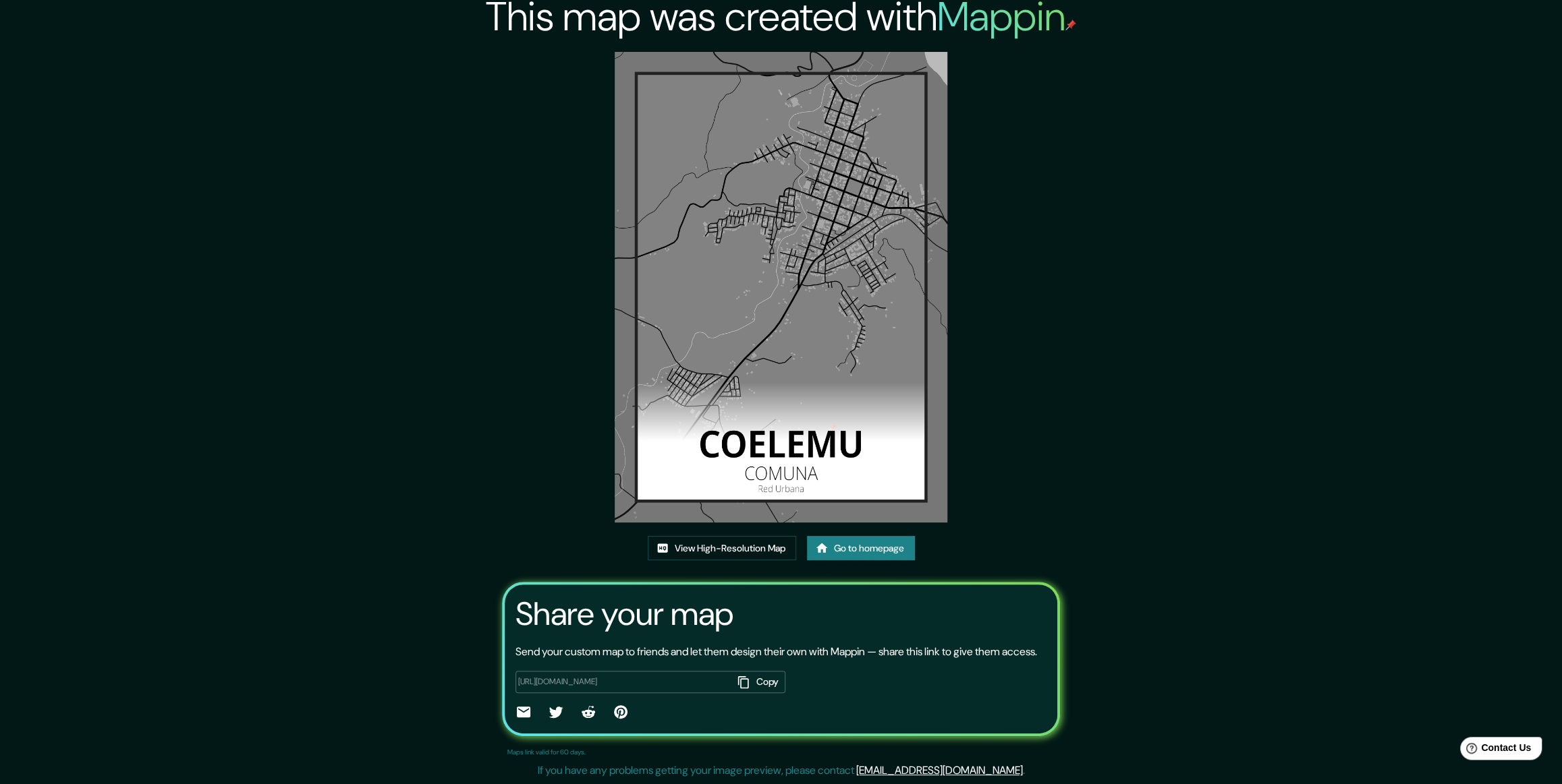
scroll to position [56, 0]
click at [738, 536] on link "View High-Resolution Map" at bounding box center [722, 548] width 148 height 25
